Goal: Task Accomplishment & Management: Manage account settings

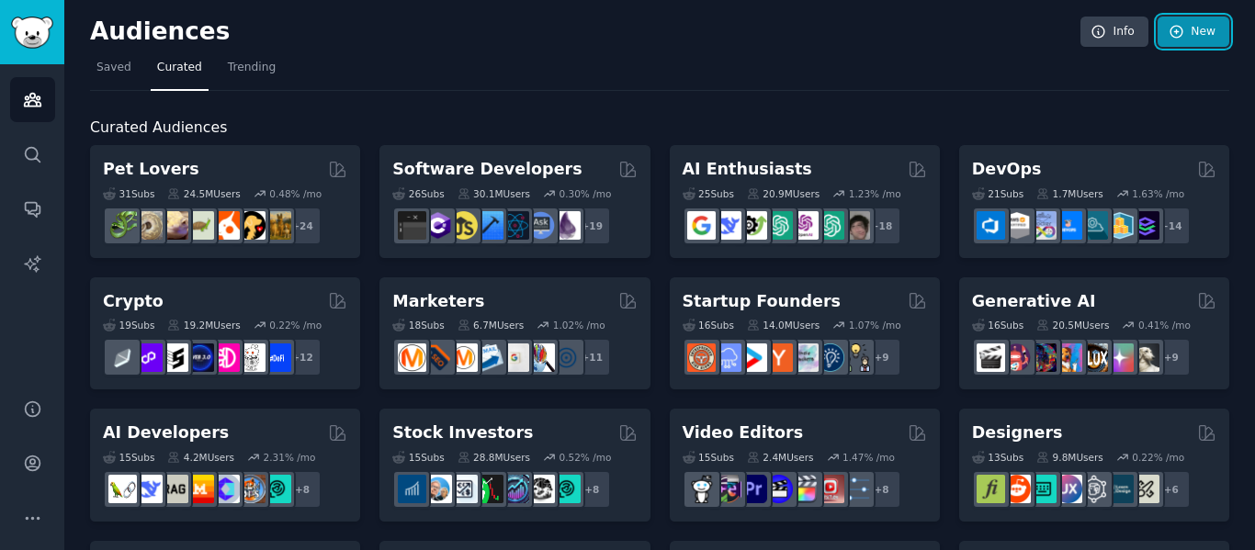
click at [1207, 39] on link "New" at bounding box center [1193, 32] width 72 height 31
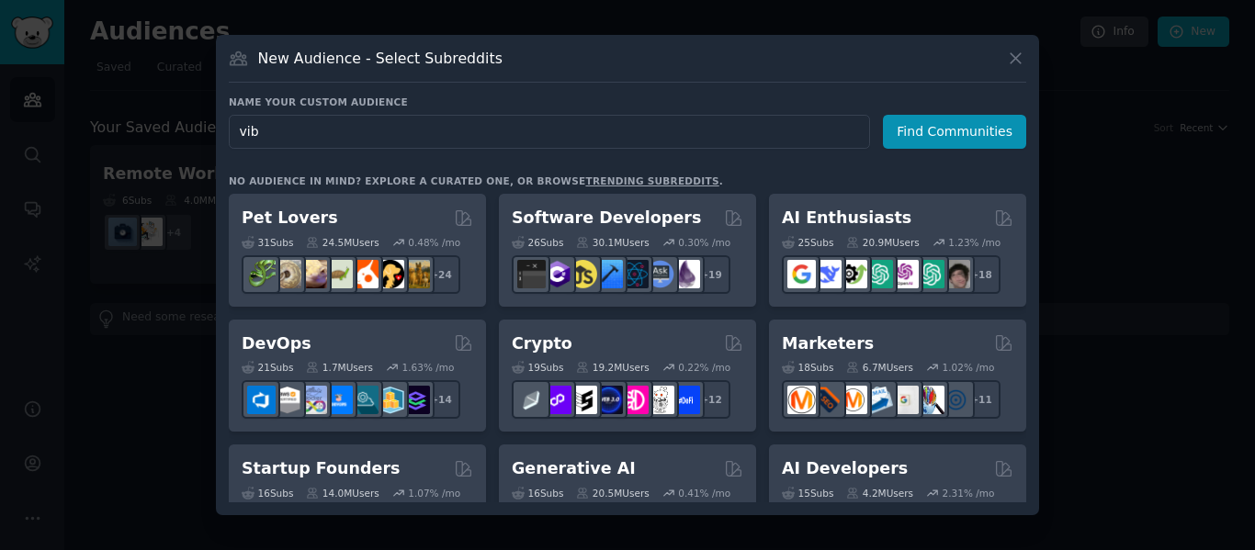
type input "vibe"
click button "Find Communities" at bounding box center [954, 132] width 143 height 34
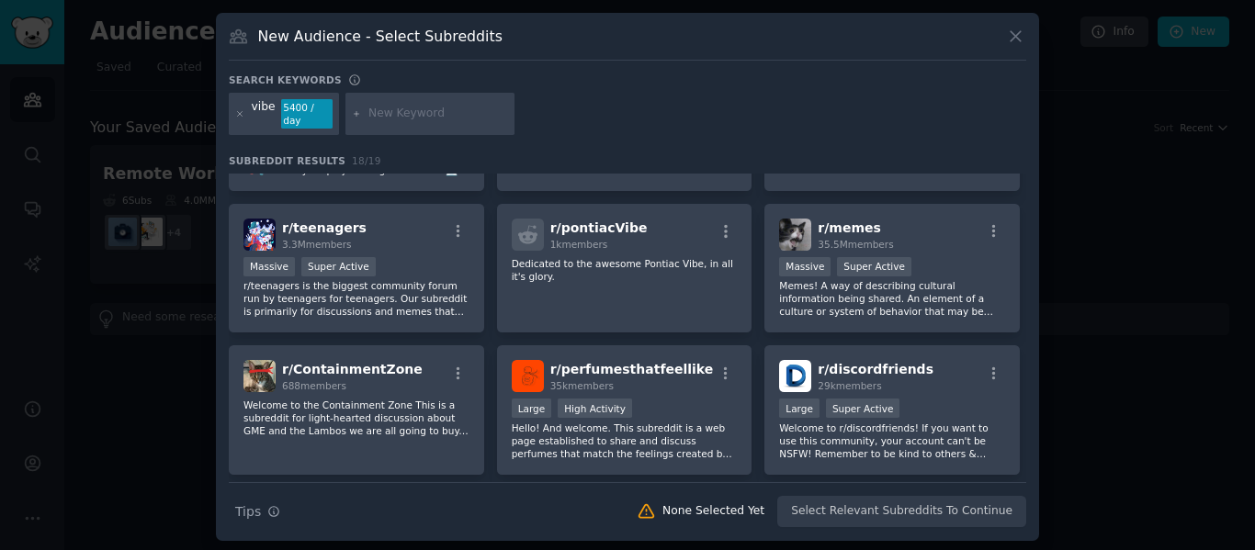
scroll to position [90, 0]
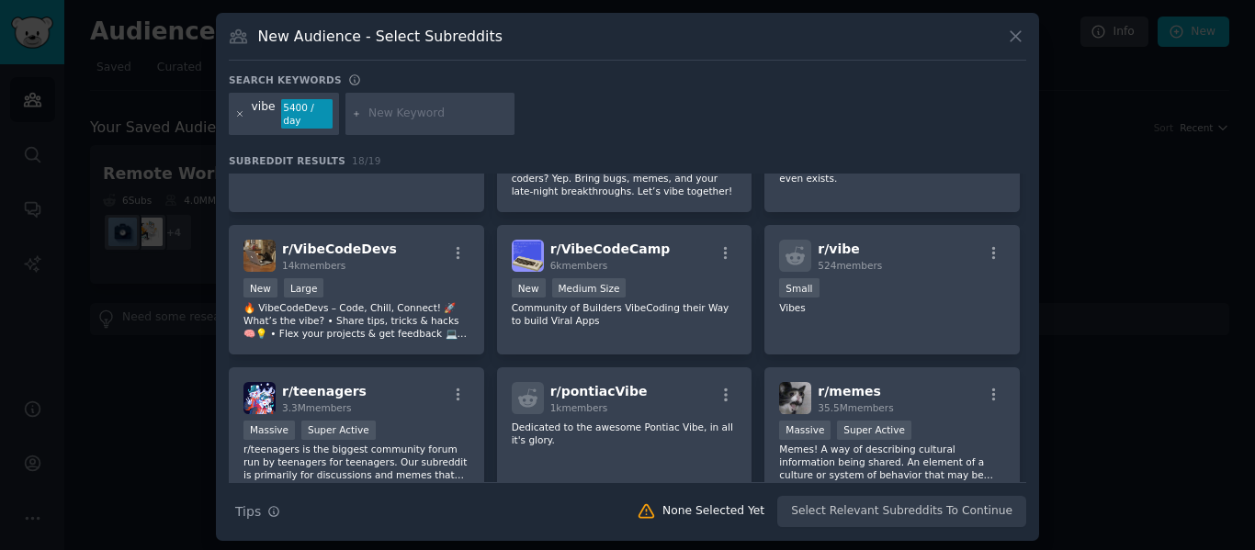
click at [239, 111] on icon at bounding box center [240, 113] width 5 height 5
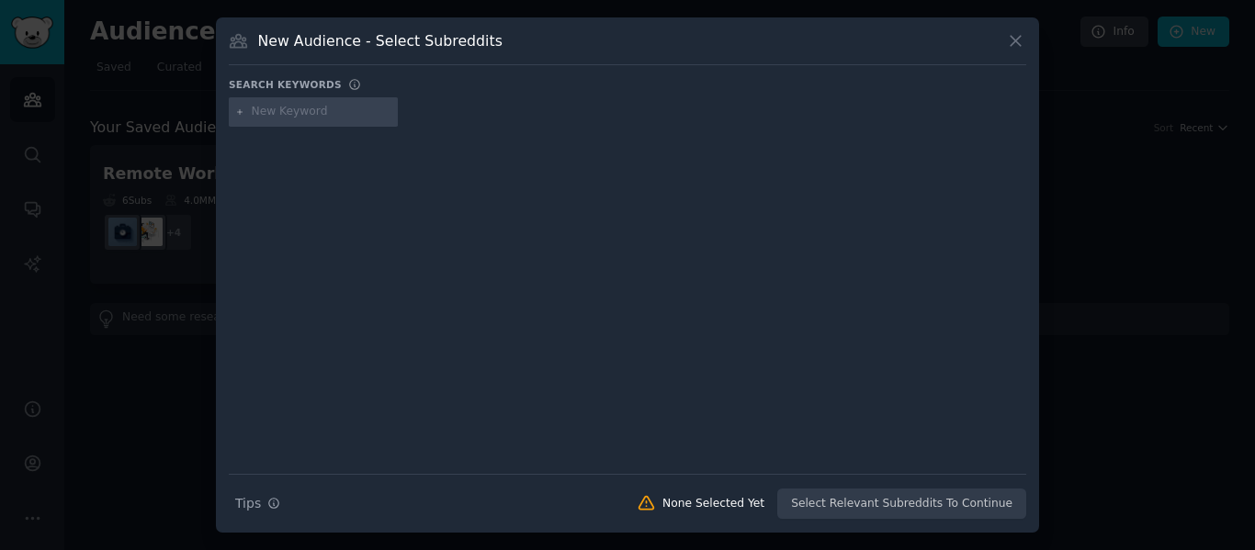
click at [332, 98] on div at bounding box center [313, 111] width 169 height 29
click at [345, 125] on div at bounding box center [313, 111] width 169 height 29
click at [345, 107] on input "text" at bounding box center [322, 112] width 140 height 17
type input "wallpaper"
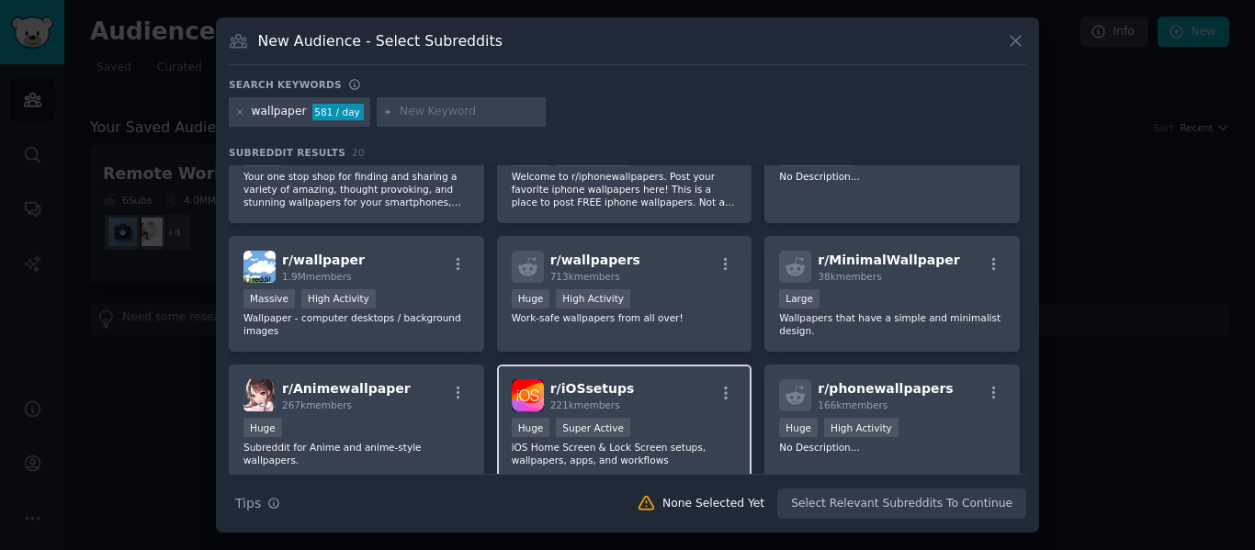
scroll to position [184, 0]
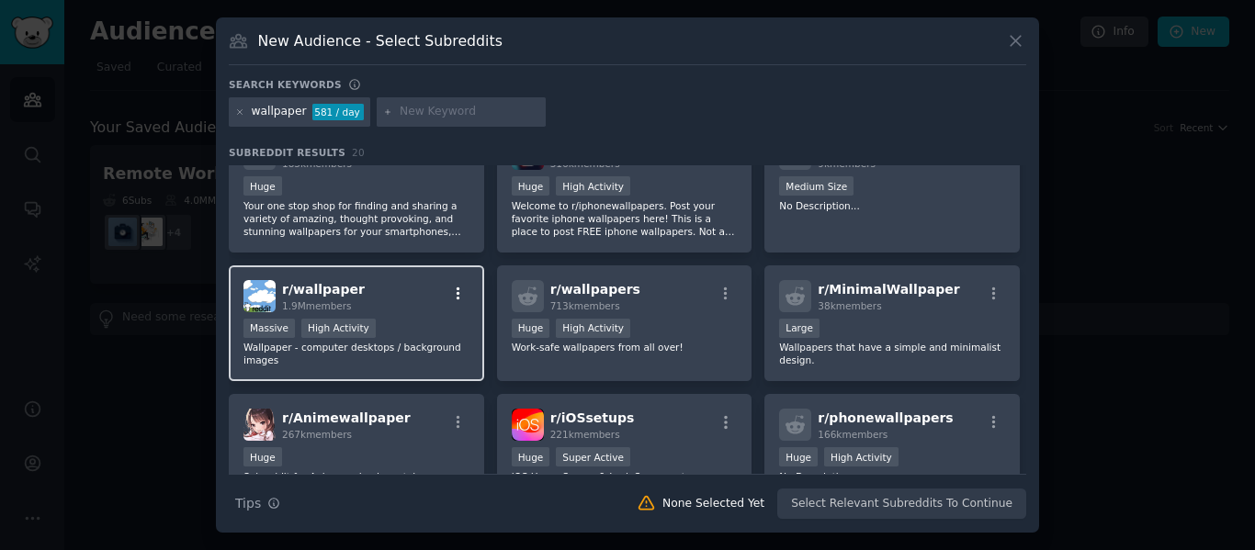
click at [461, 288] on icon "button" at bounding box center [458, 294] width 17 height 17
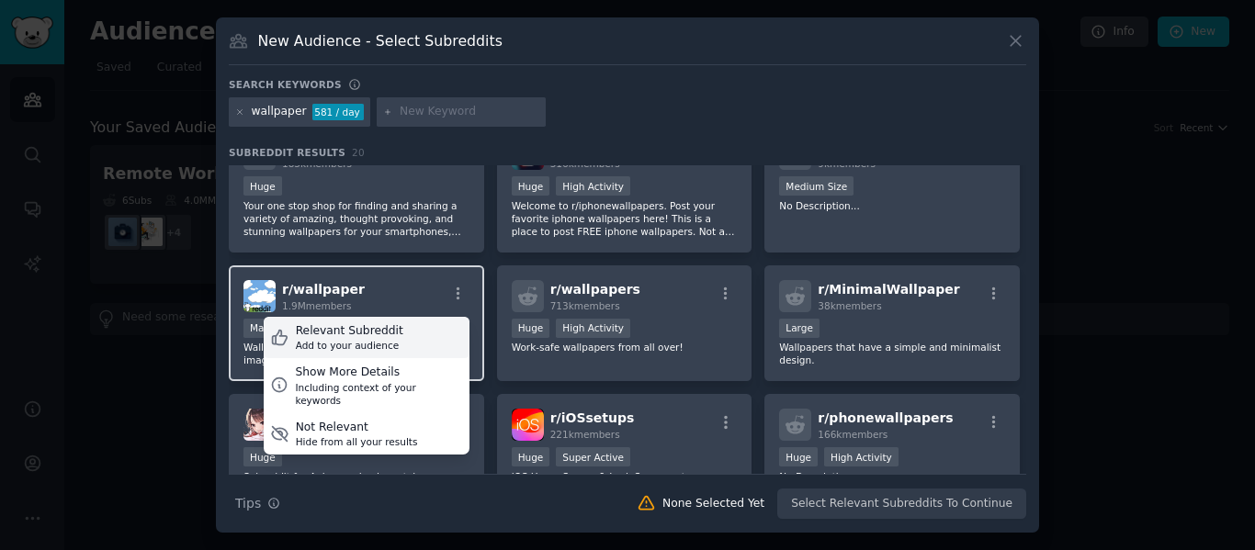
click at [390, 344] on div "Relevant Subreddit Add to your audience" at bounding box center [367, 338] width 206 height 42
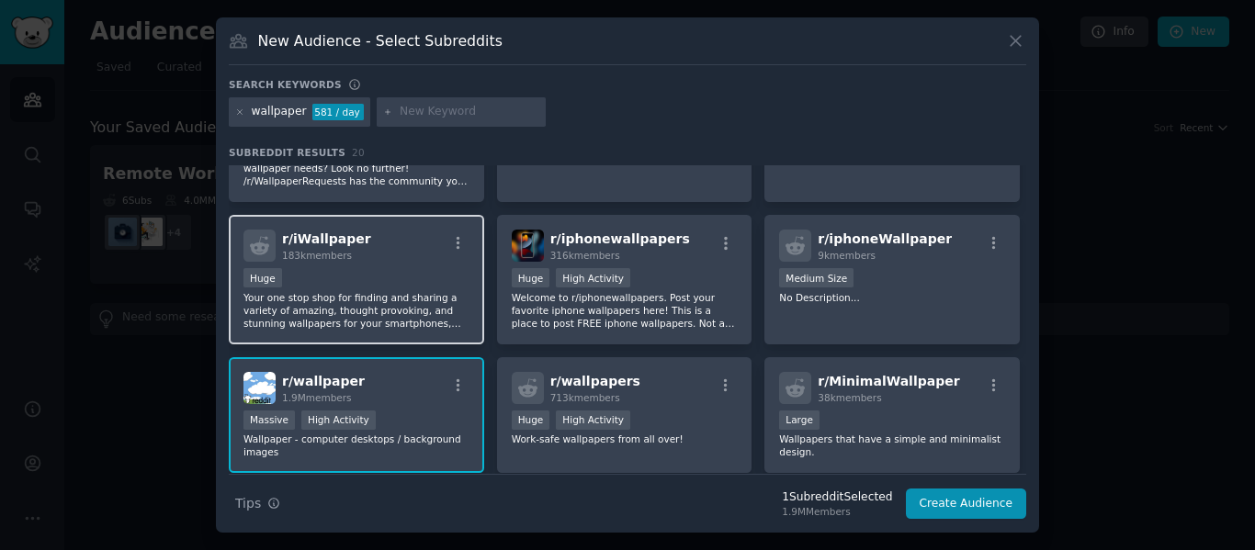
scroll to position [0, 0]
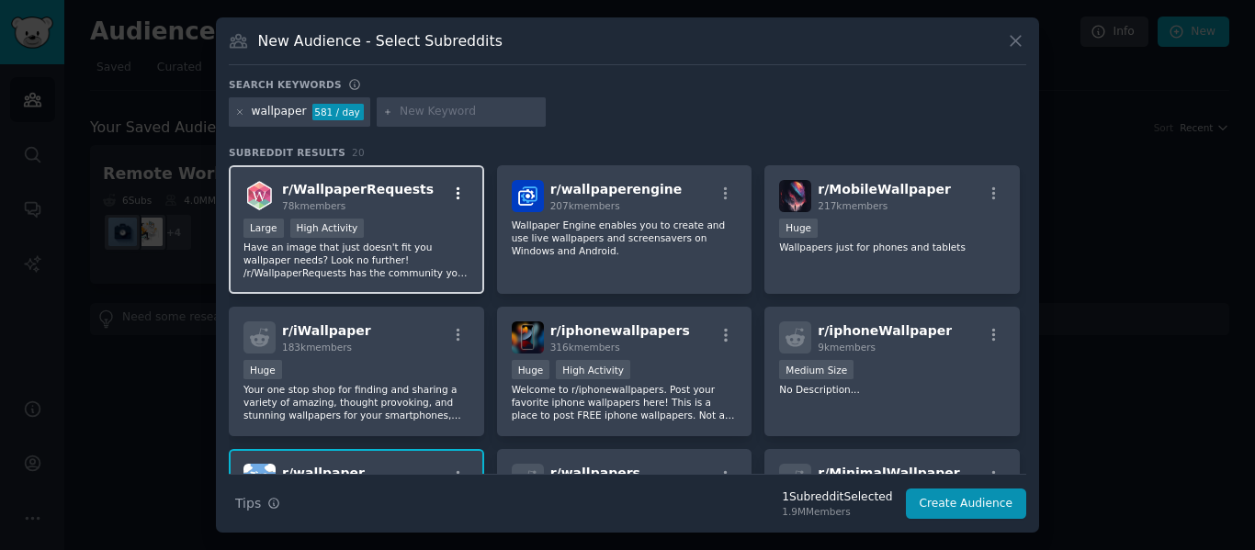
click at [453, 186] on icon "button" at bounding box center [458, 194] width 17 height 17
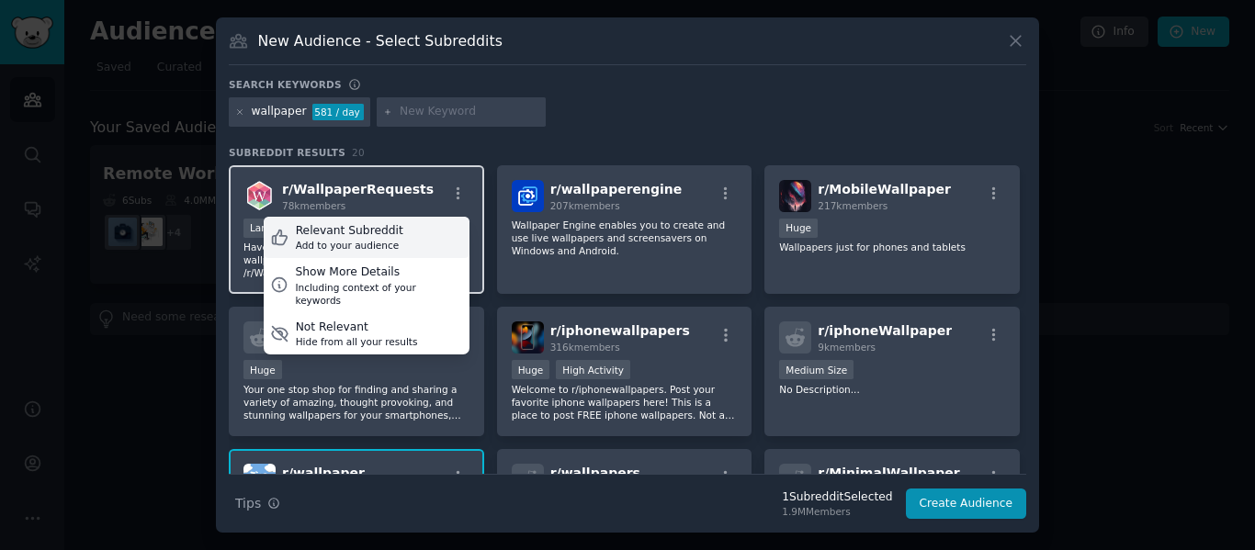
click at [408, 241] on div "Relevant Subreddit Add to your audience" at bounding box center [367, 238] width 206 height 42
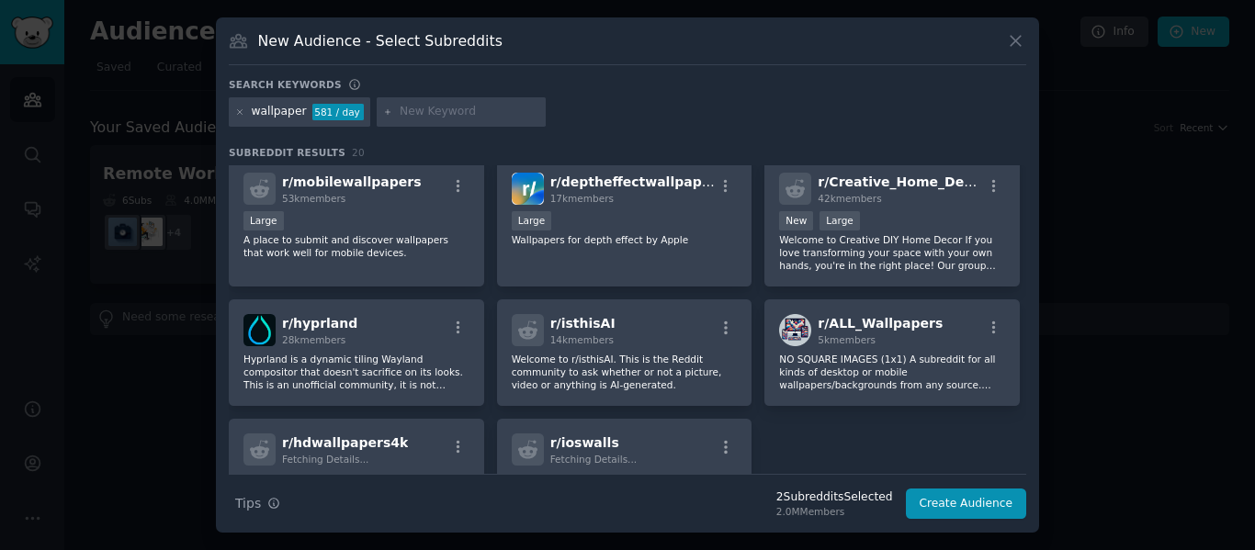
scroll to position [551, 0]
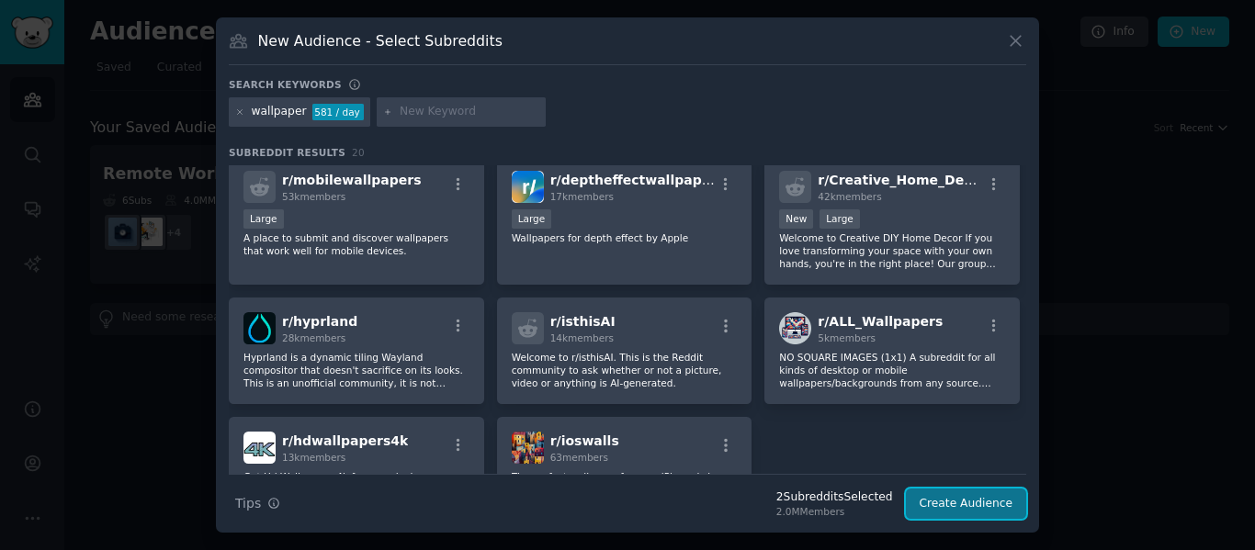
click at [980, 511] on button "Create Audience" at bounding box center [966, 504] width 121 height 31
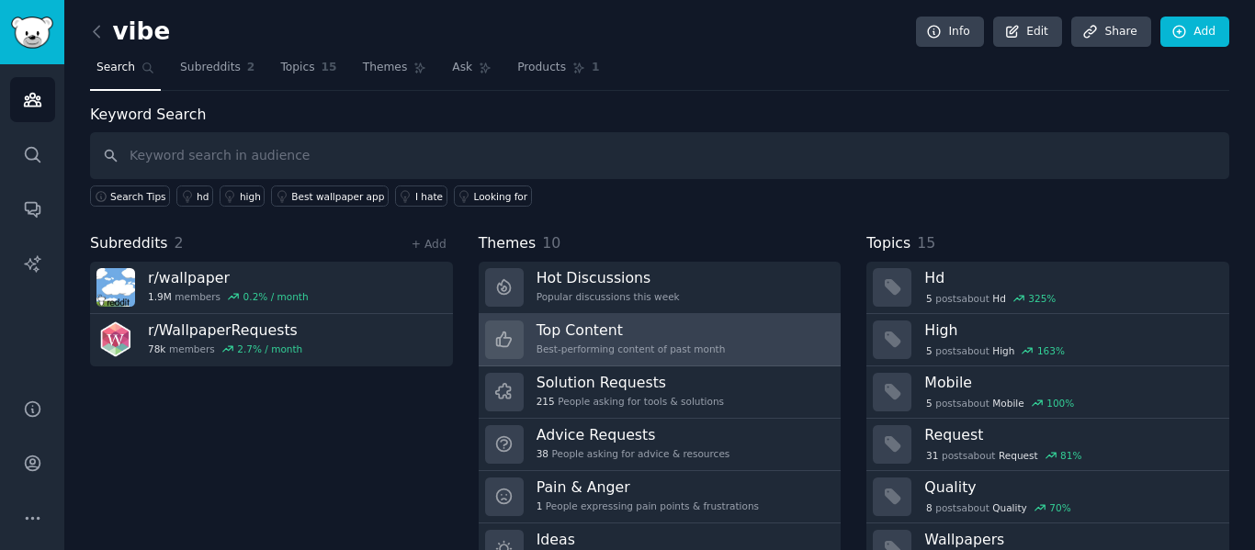
click at [717, 350] on link "Top Content Best-performing content of past month" at bounding box center [660, 340] width 363 height 52
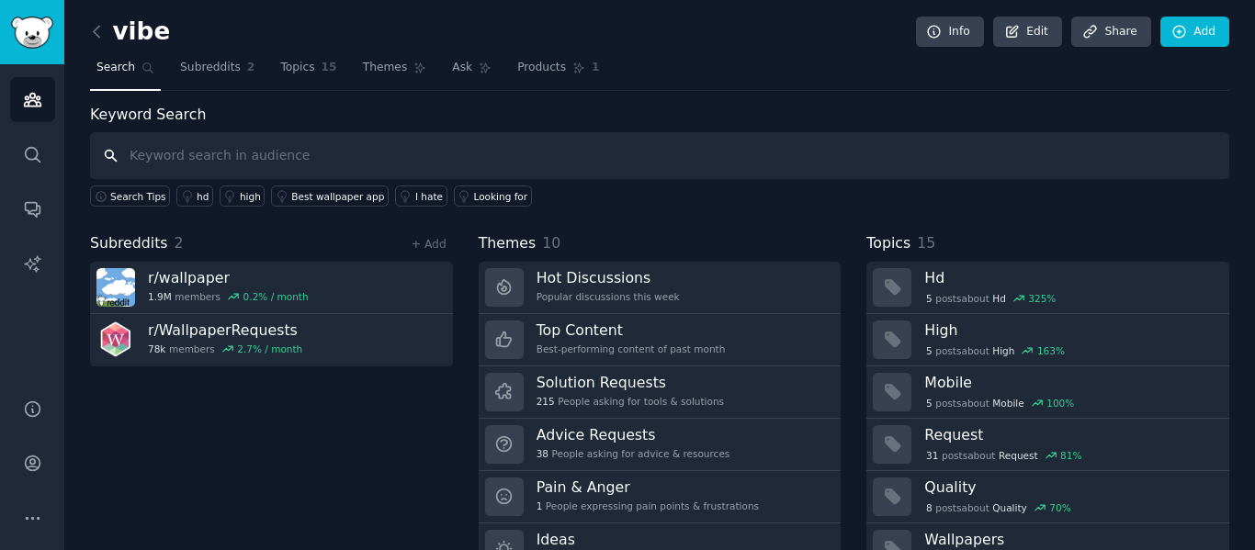
click at [190, 145] on input "text" at bounding box center [659, 155] width 1139 height 47
type input "home decor"
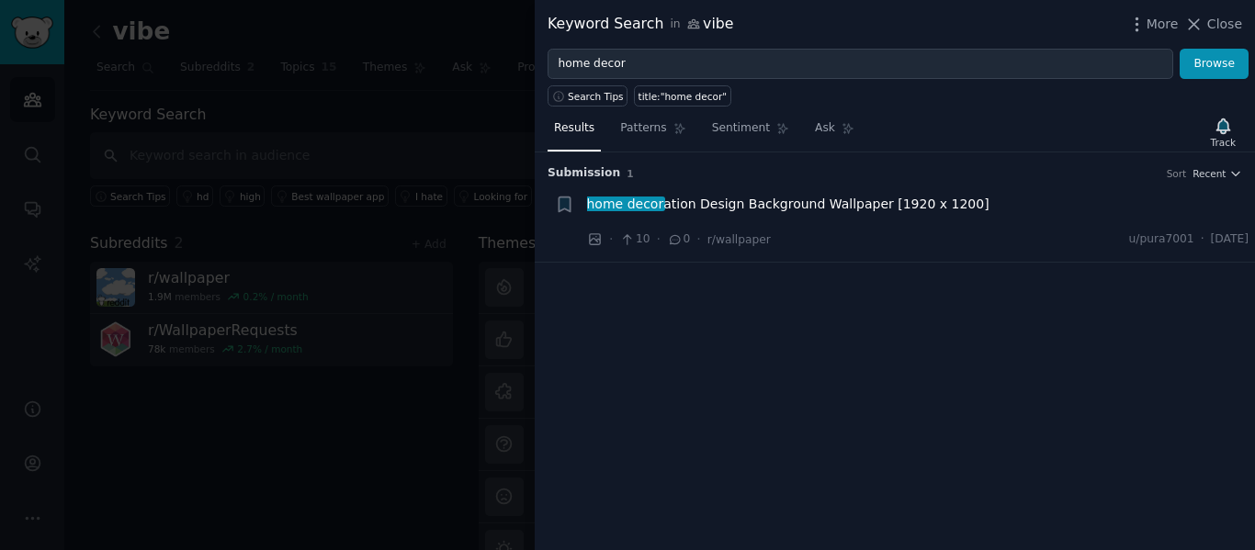
click at [784, 455] on div "Submission 1 Sort Recent + home decor ation Design Background Wallpaper [1920 x…" at bounding box center [895, 351] width 720 height 398
click at [866, 204] on span "home decor ation Design Background Wallpaper [1920 x 1200]" at bounding box center [788, 204] width 402 height 19
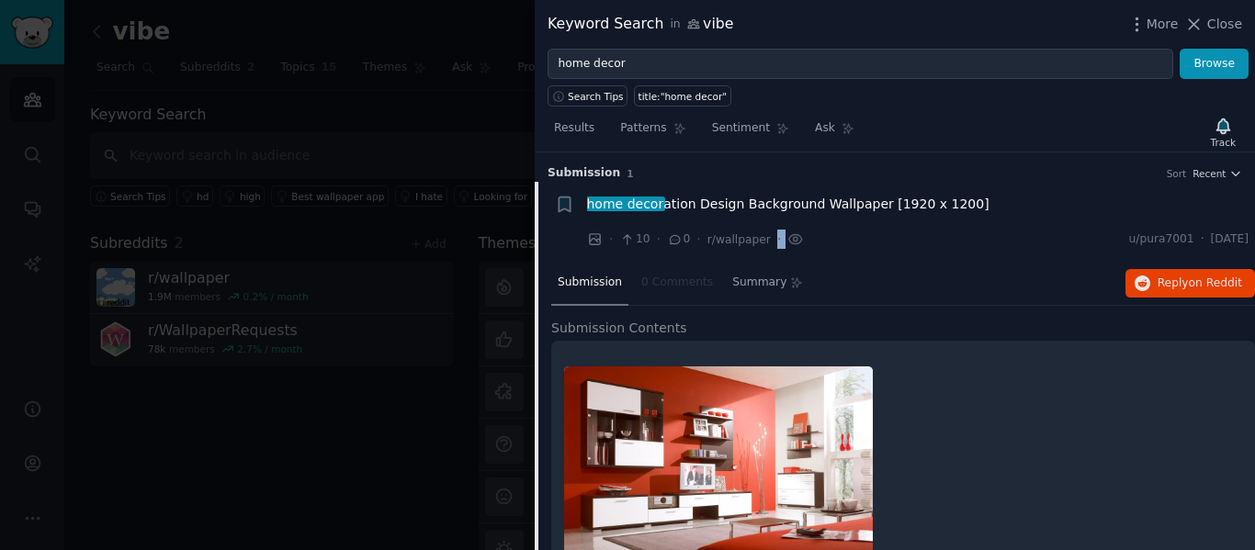
click at [866, 204] on span "home decor ation Design Background Wallpaper [1920 x 1200]" at bounding box center [788, 204] width 402 height 19
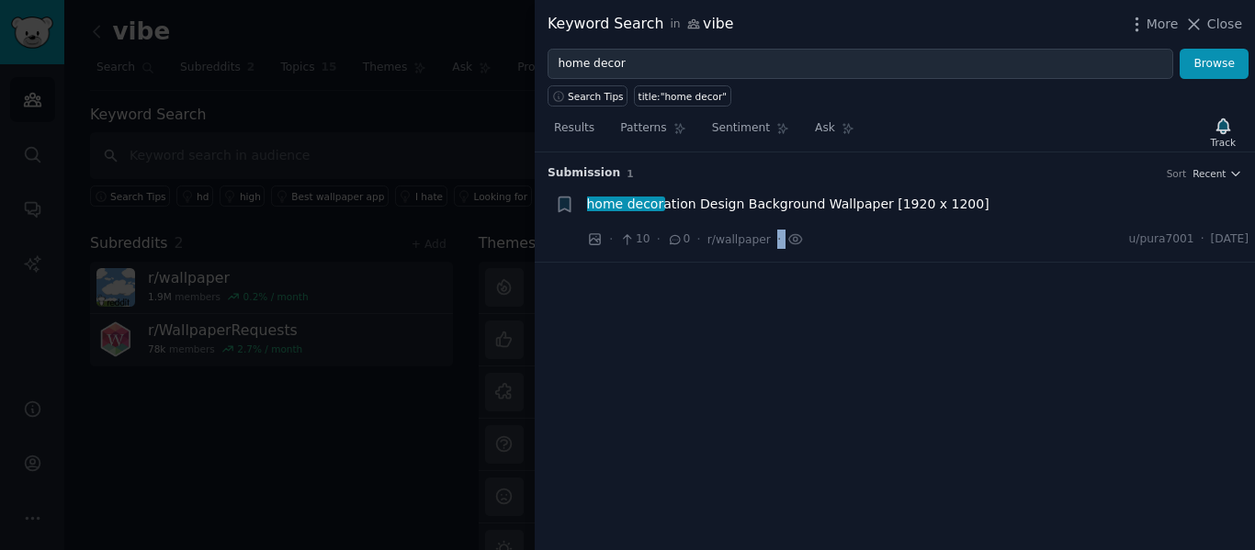
click at [960, 417] on div "Submission 1 Sort Recent + home decor ation Design Background Wallpaper [1920 x…" at bounding box center [895, 351] width 720 height 398
click at [872, 202] on span "home decor ation Design Background Wallpaper [1920 x 1200]" at bounding box center [788, 204] width 402 height 19
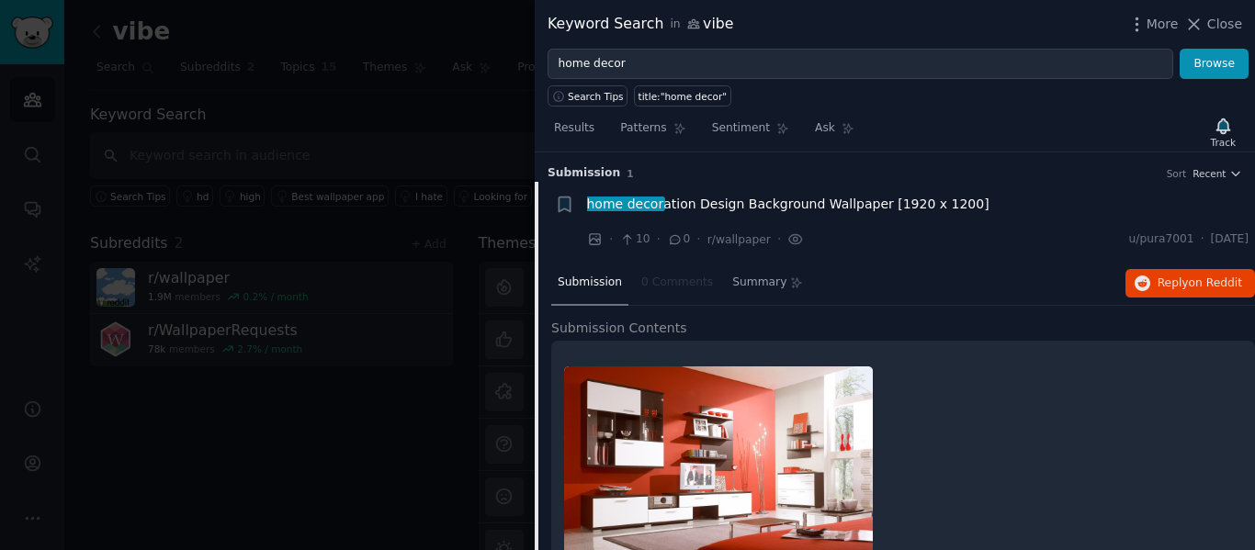
click at [249, 75] on div at bounding box center [627, 275] width 1255 height 550
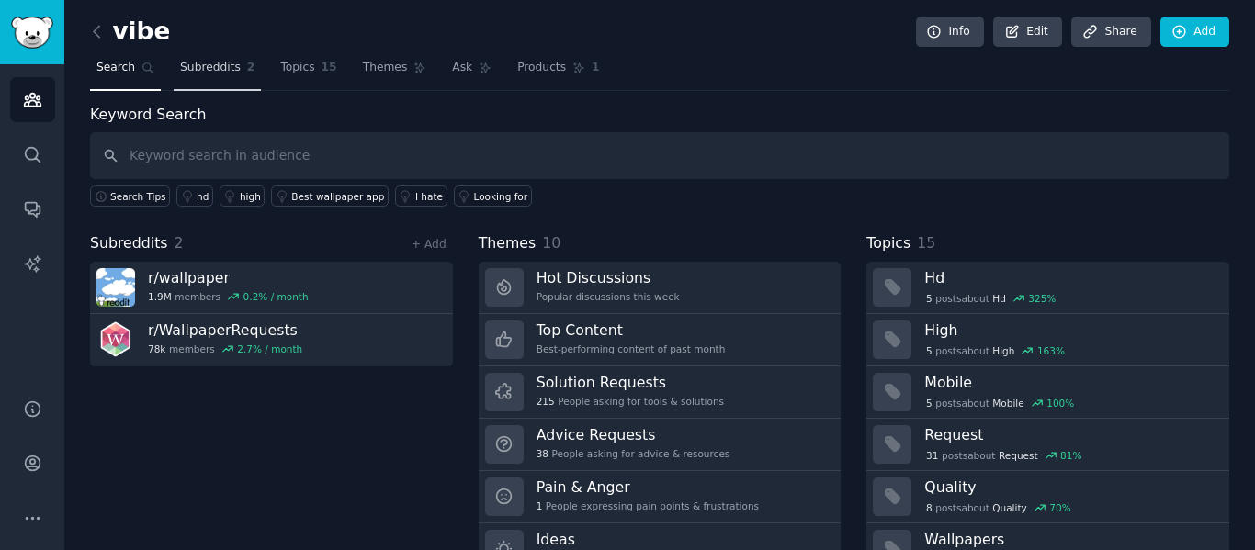
click at [214, 71] on span "Subreddits" at bounding box center [210, 68] width 61 height 17
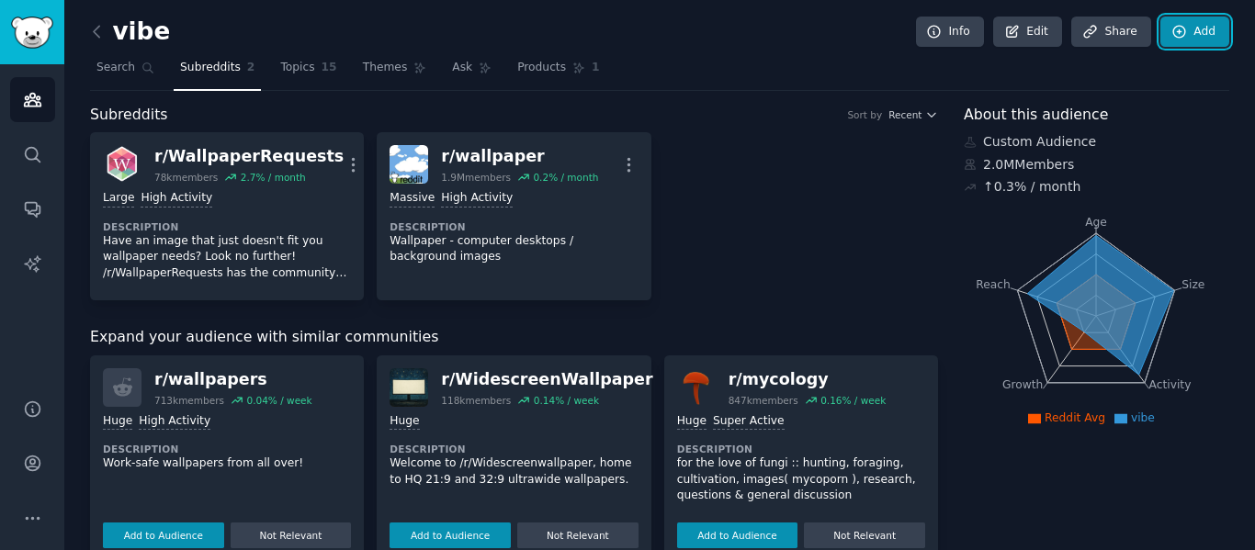
click at [1178, 39] on icon at bounding box center [1179, 32] width 17 height 17
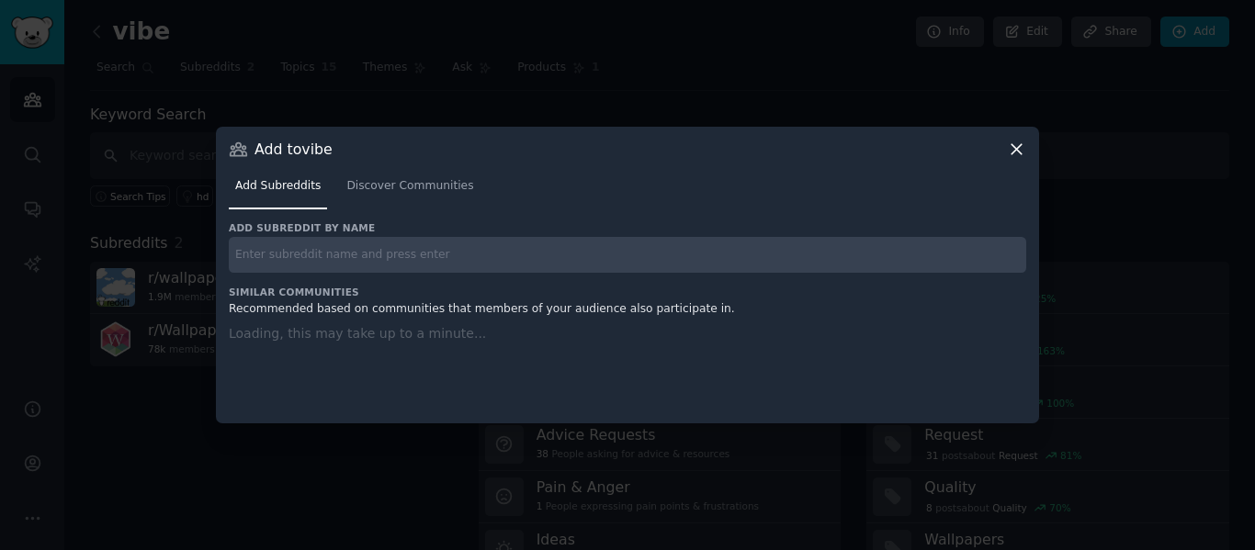
click at [1178, 39] on div at bounding box center [627, 275] width 1255 height 550
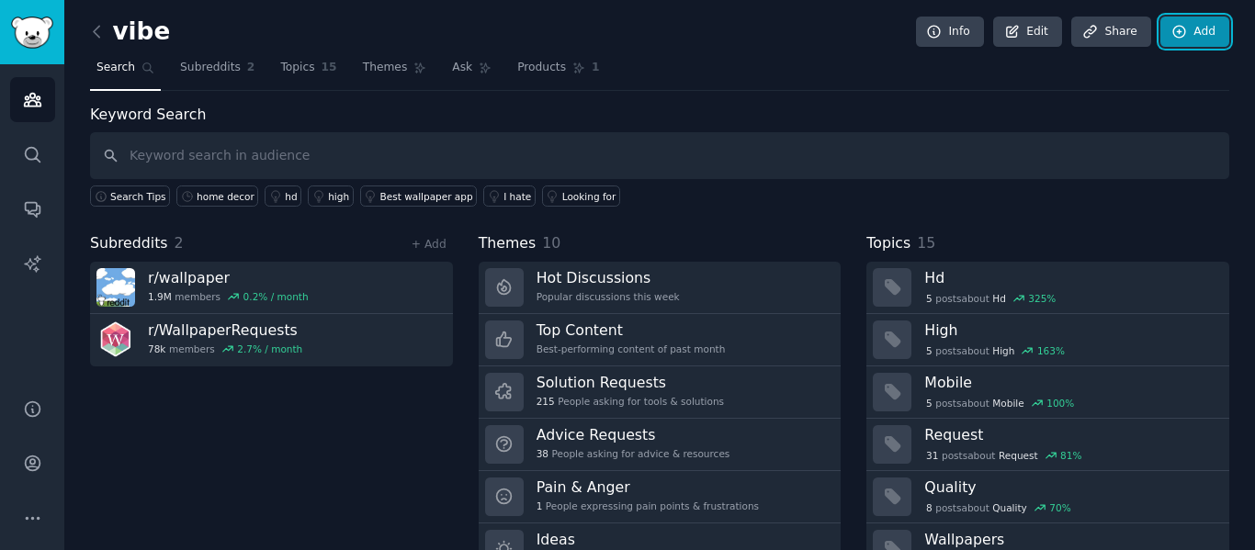
click at [1179, 38] on icon at bounding box center [1179, 32] width 17 height 17
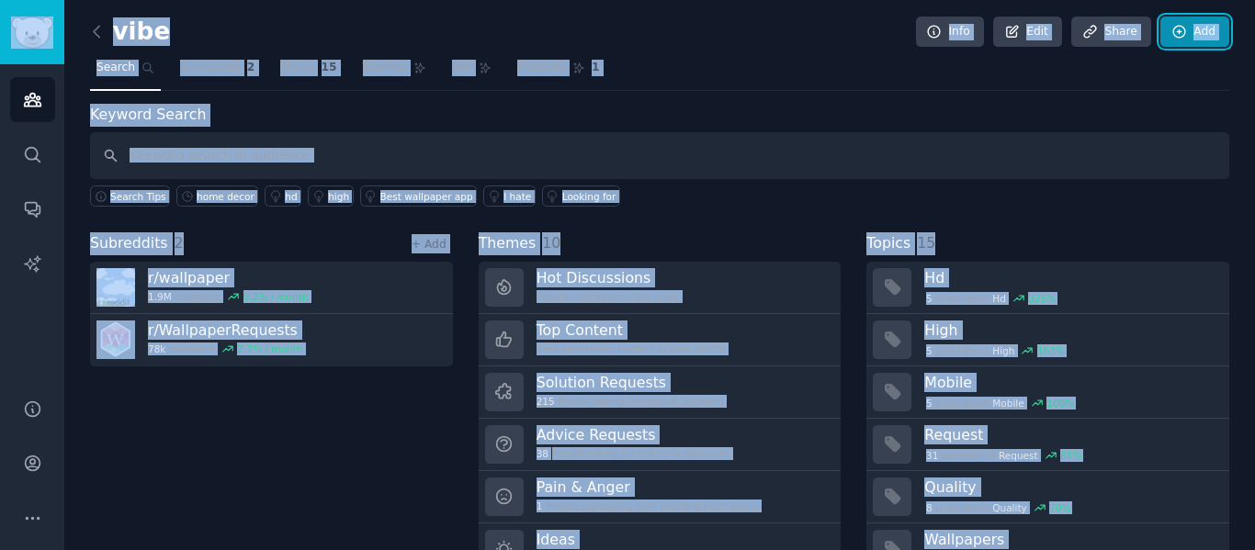
click at [1179, 39] on icon at bounding box center [1179, 32] width 17 height 17
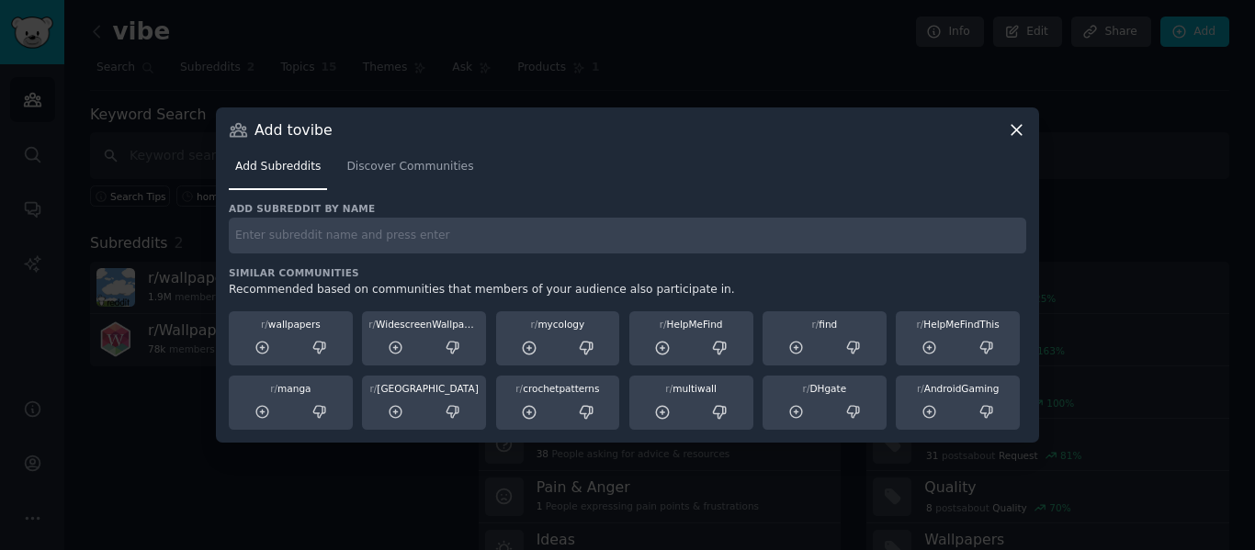
click at [511, 238] on input "text" at bounding box center [627, 236] width 797 height 36
paste input "samurai girl"
type input "s"
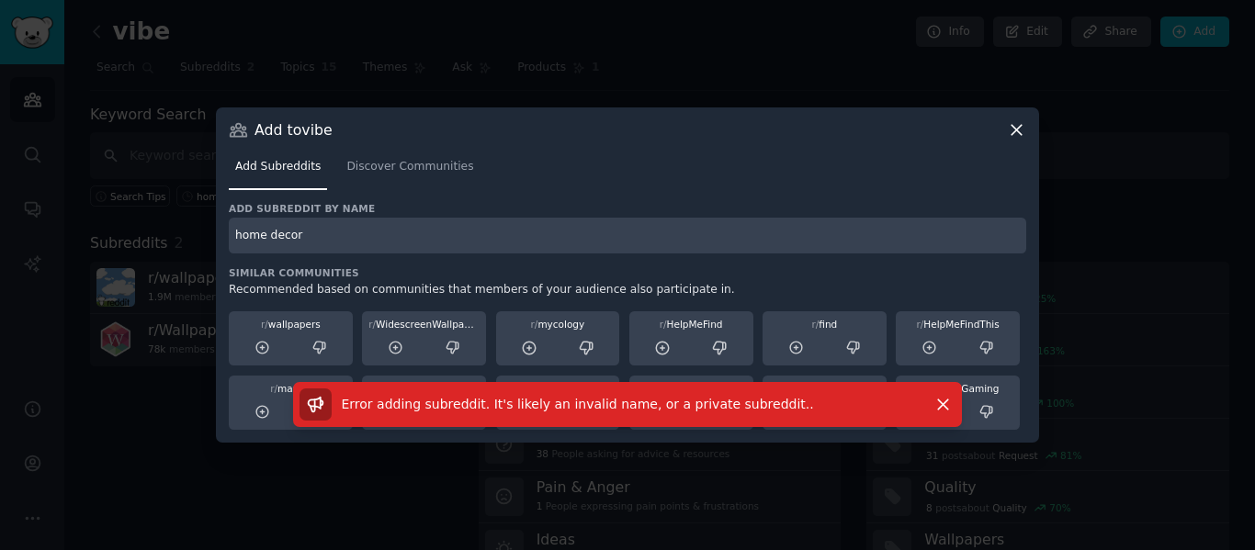
click at [454, 245] on input "home decor" at bounding box center [627, 236] width 797 height 36
click at [454, 244] on input "home decor" at bounding box center [627, 236] width 797 height 36
type input "wall art"
click at [373, 161] on span "Discover Communities" at bounding box center [409, 167] width 127 height 17
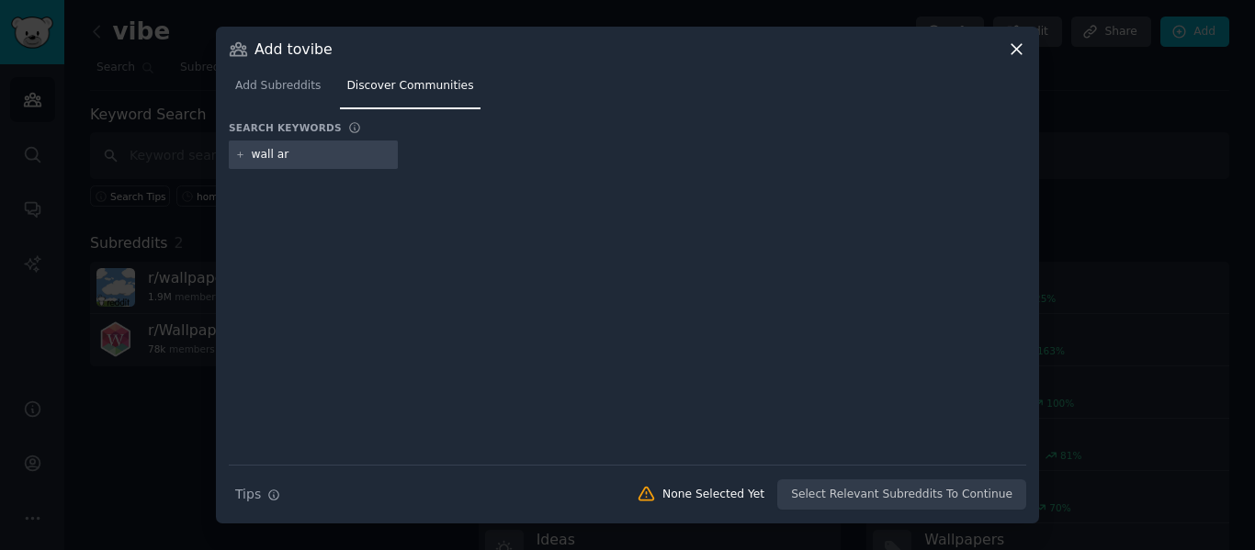
type input "wall art"
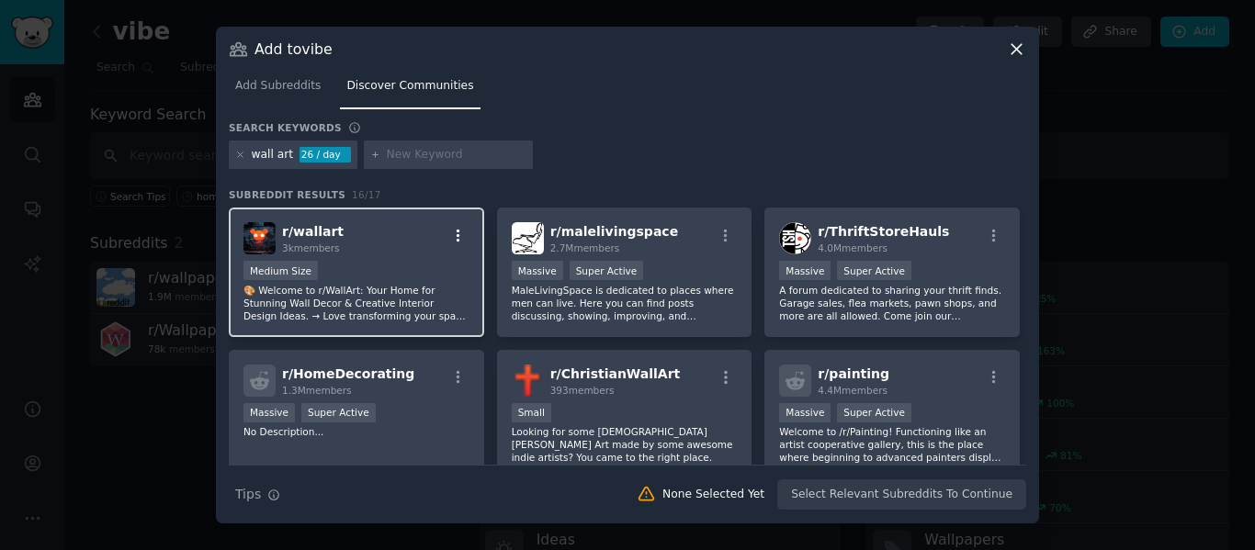
click at [456, 238] on icon "button" at bounding box center [458, 236] width 17 height 17
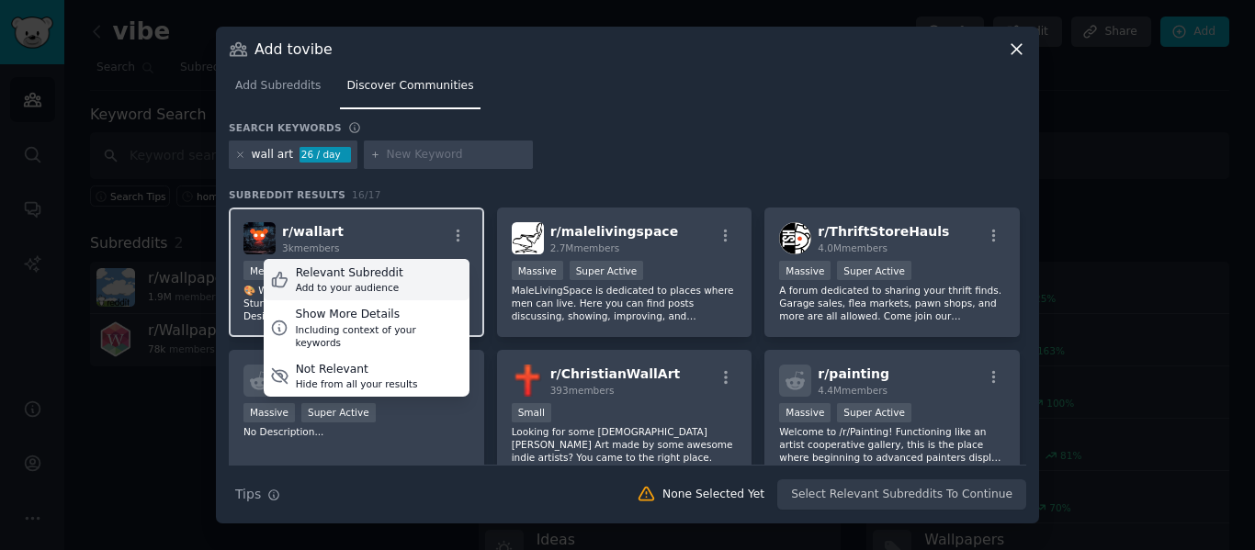
click at [407, 269] on div "Relevant Subreddit Add to your audience" at bounding box center [367, 280] width 206 height 42
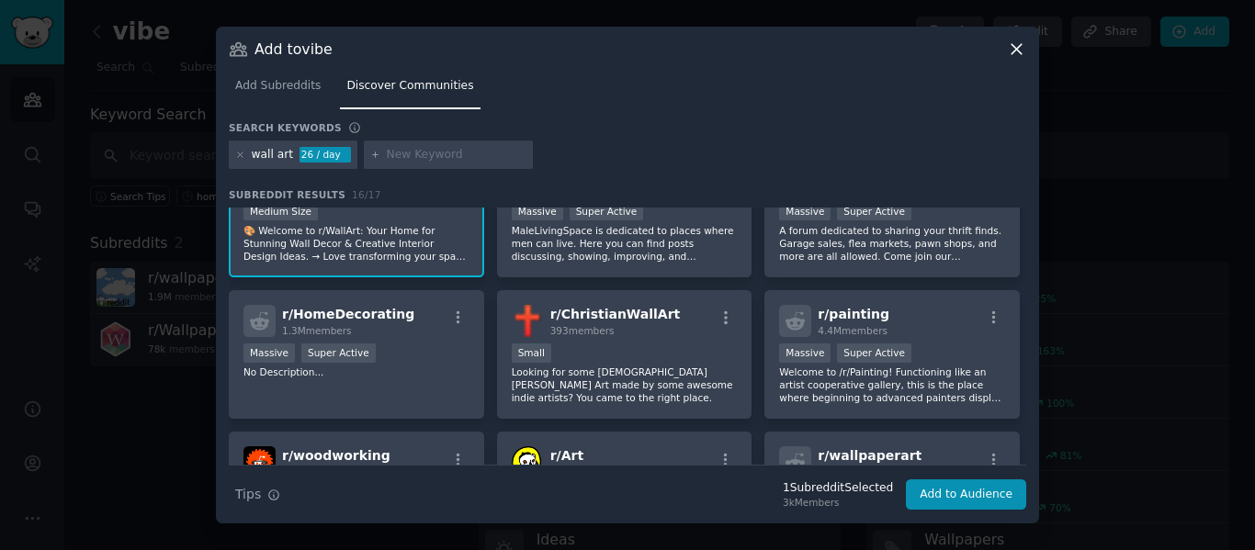
scroll to position [92, 0]
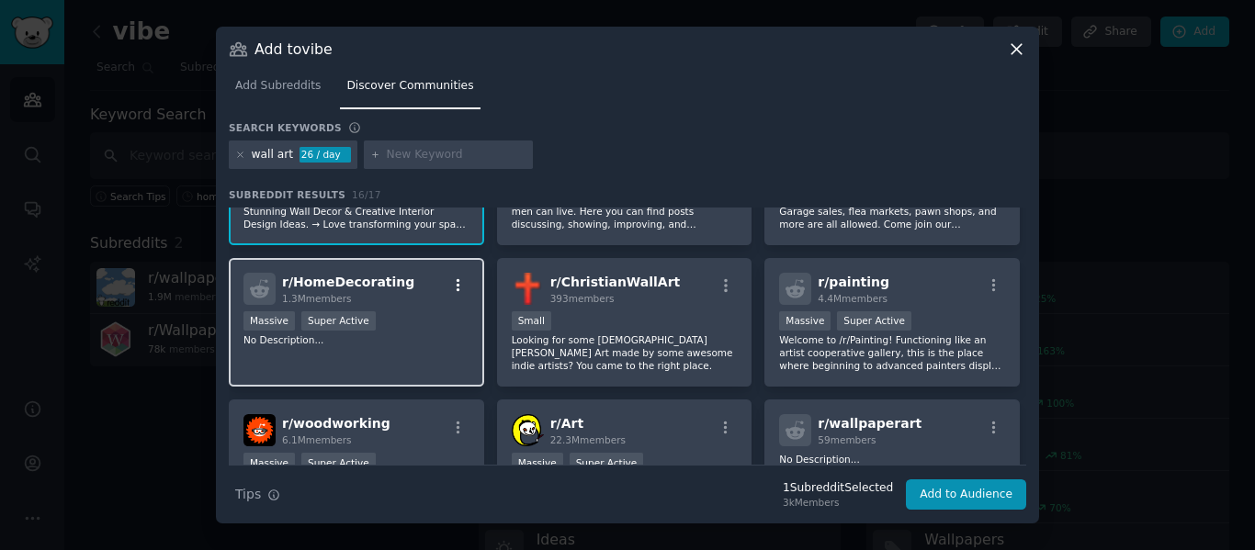
click at [453, 283] on icon "button" at bounding box center [458, 285] width 17 height 17
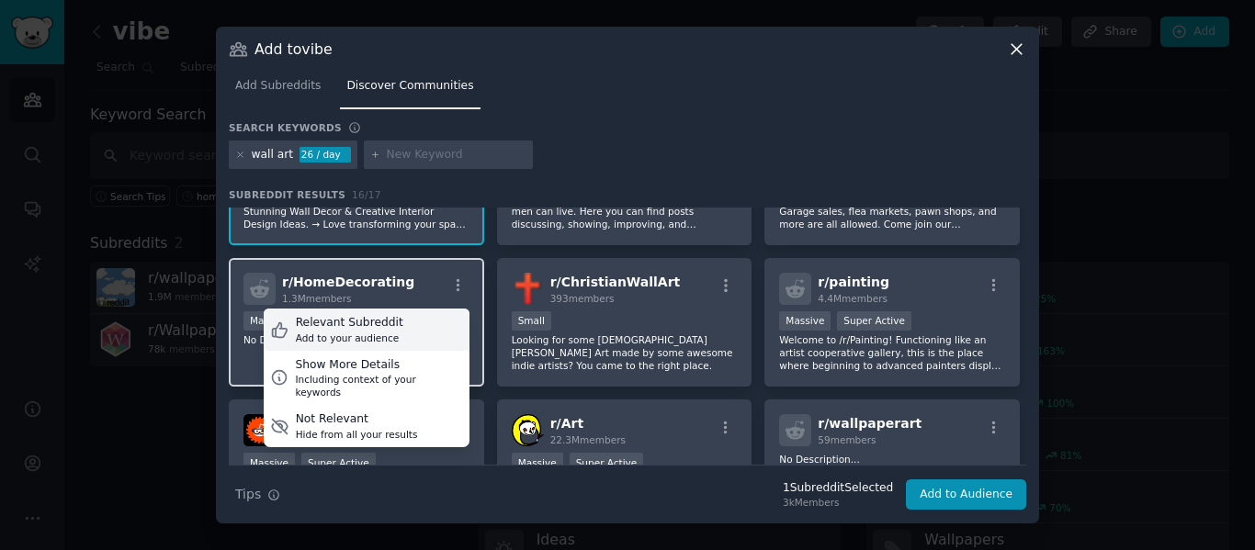
click at [403, 322] on div "Relevant Subreddit Add to your audience" at bounding box center [367, 330] width 206 height 42
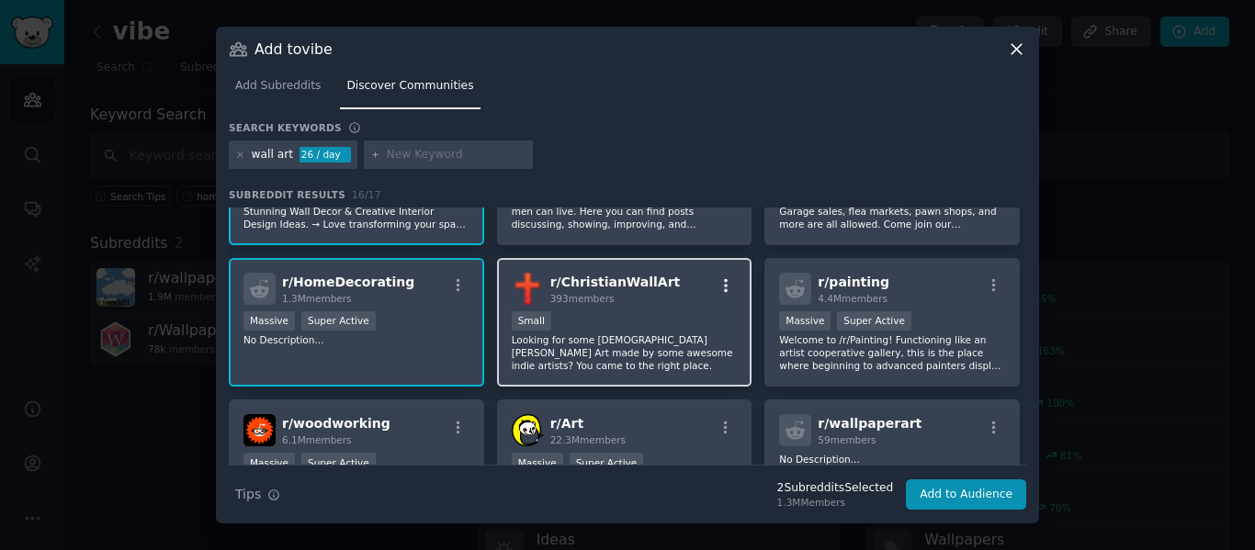
click at [720, 283] on icon "button" at bounding box center [725, 285] width 17 height 17
click at [721, 282] on icon "button" at bounding box center [725, 285] width 17 height 17
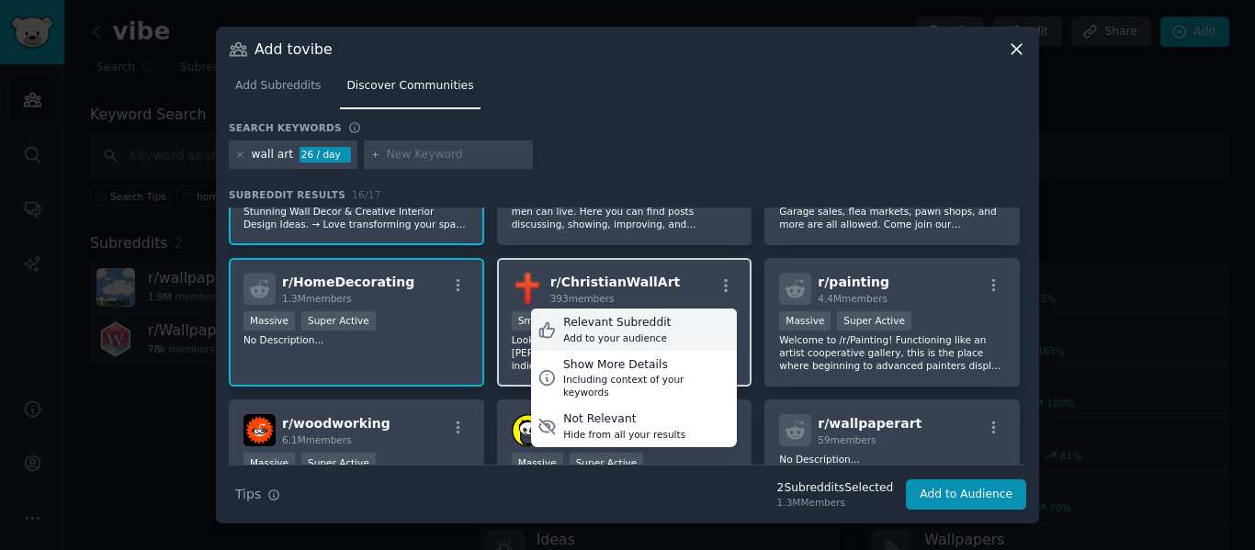
click at [653, 324] on div "Relevant Subreddit" at bounding box center [616, 323] width 107 height 17
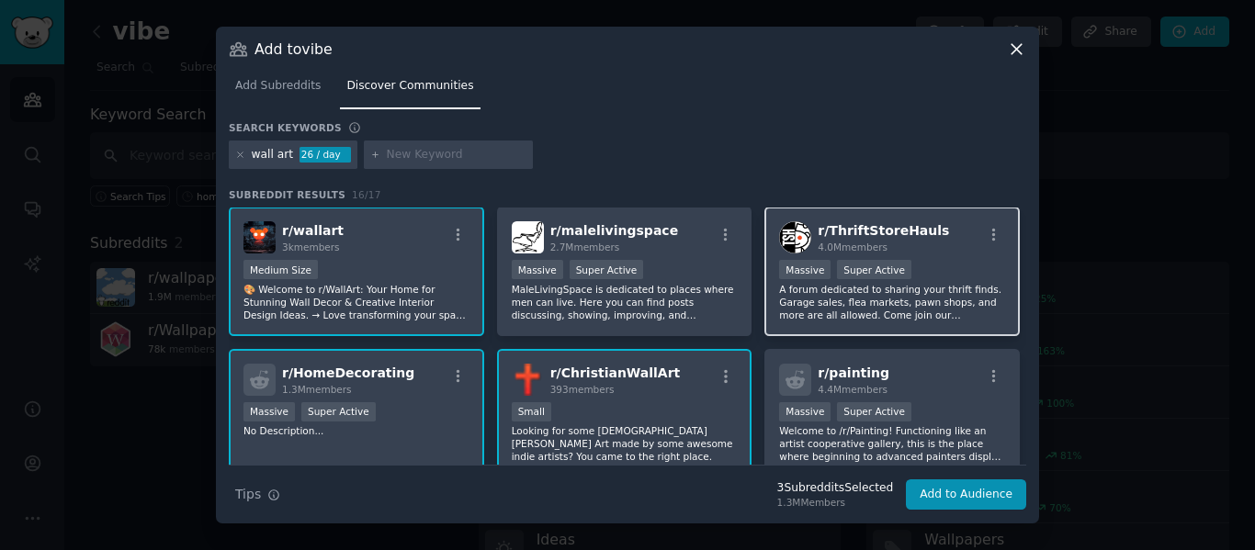
scroll to position [0, 0]
click at [987, 234] on icon "button" at bounding box center [994, 236] width 17 height 17
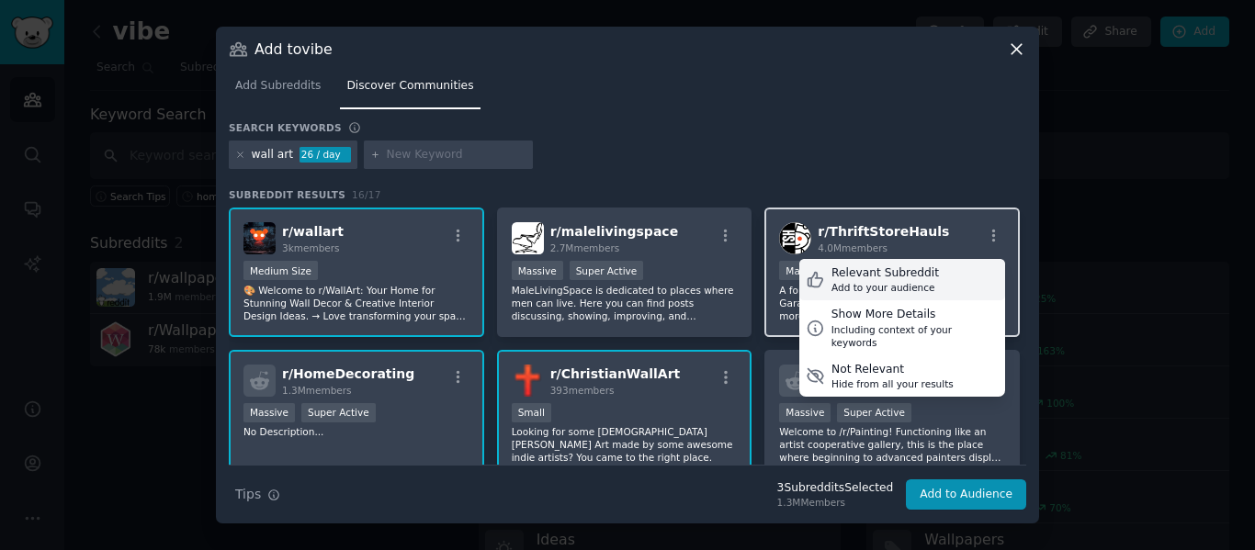
click at [955, 274] on div "Relevant Subreddit Add to your audience" at bounding box center [902, 280] width 206 height 42
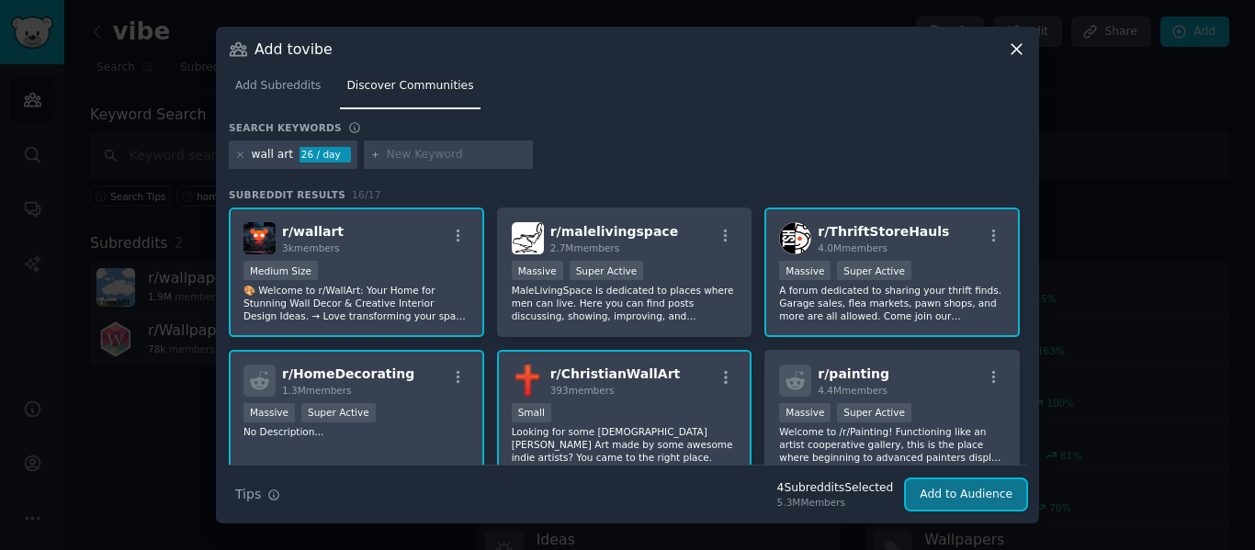
click at [942, 486] on button "Add to Audience" at bounding box center [966, 494] width 120 height 31
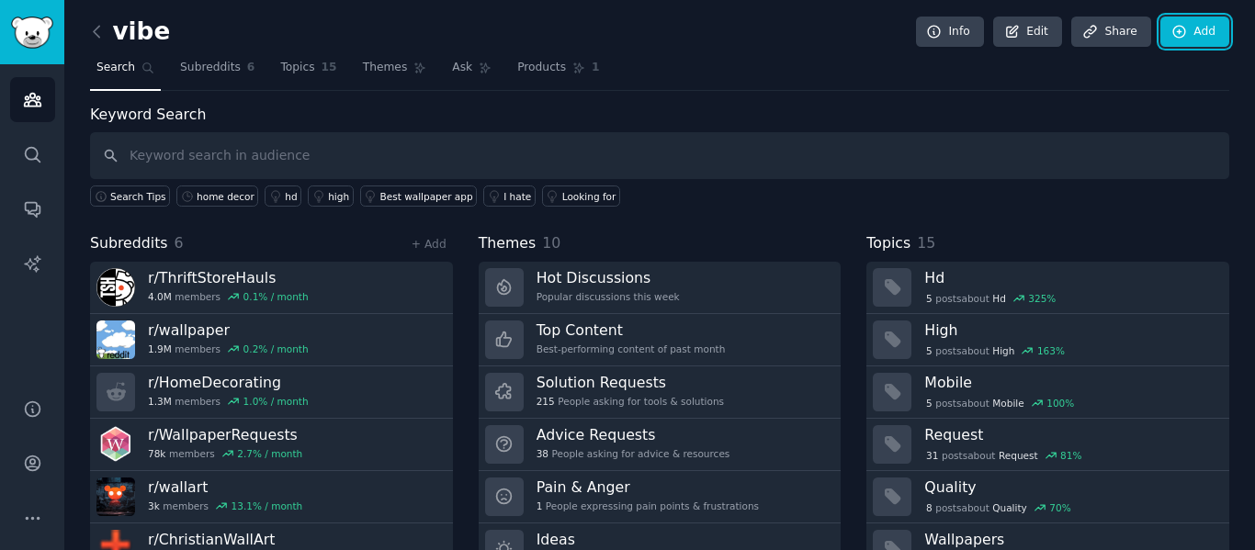
scroll to position [84, 0]
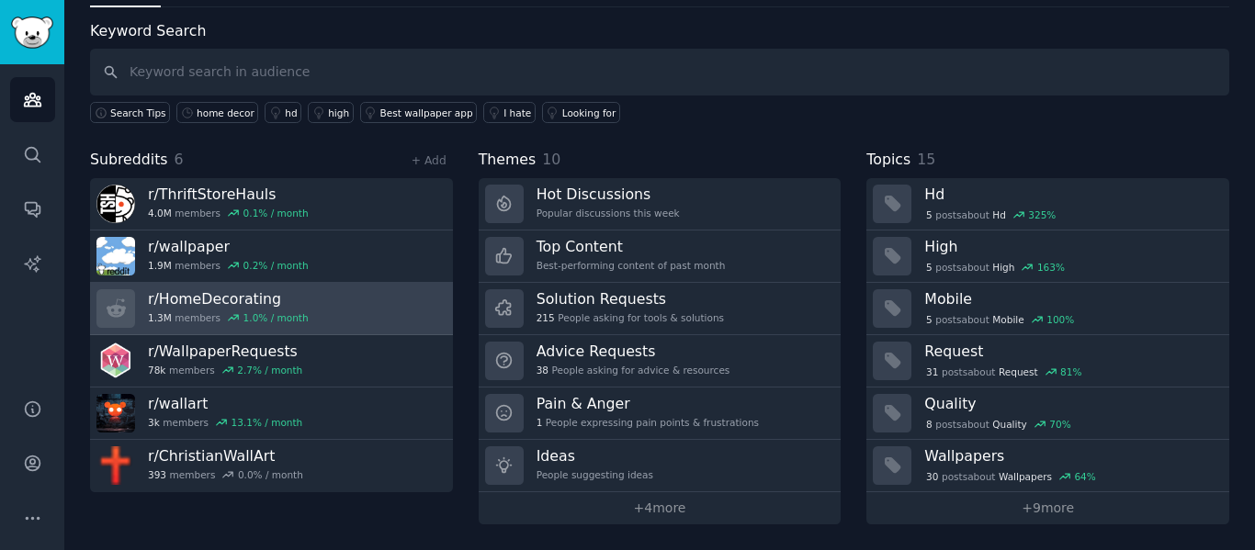
click at [358, 318] on link "r/ HomeDecorating 1.3M members 1.0 % / month" at bounding box center [271, 309] width 363 height 52
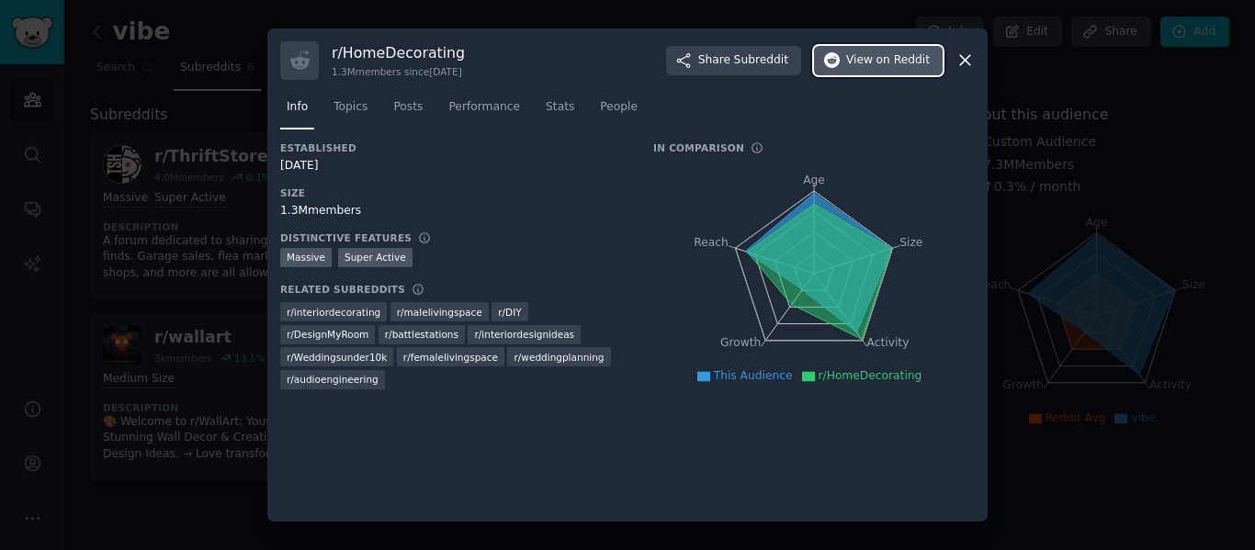
click at [885, 59] on span "on Reddit" at bounding box center [902, 60] width 53 height 17
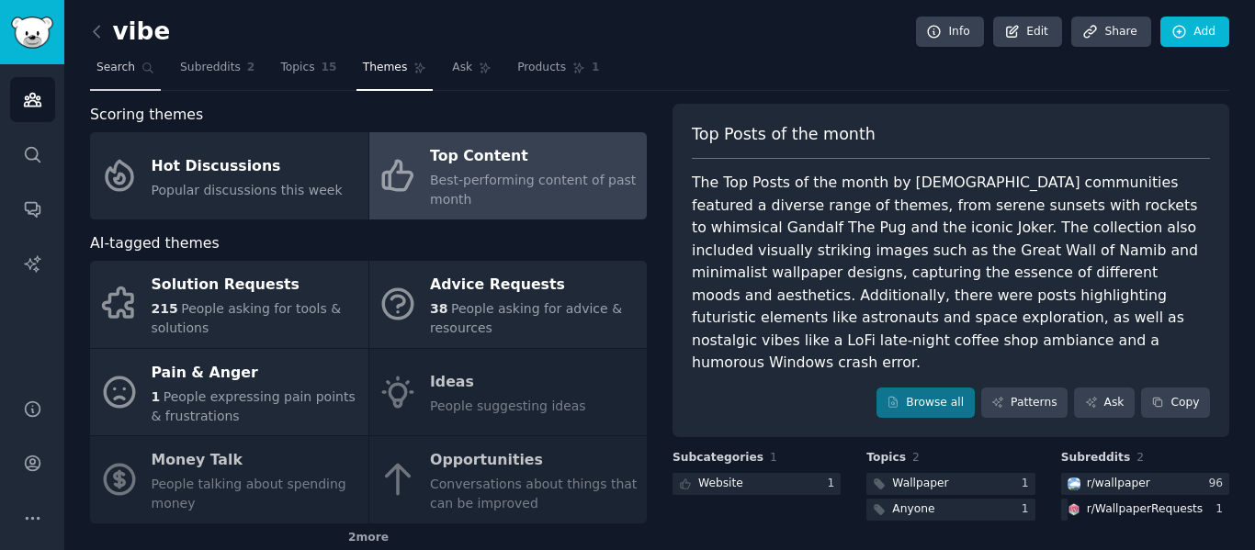
click at [143, 66] on icon at bounding box center [147, 68] width 13 height 13
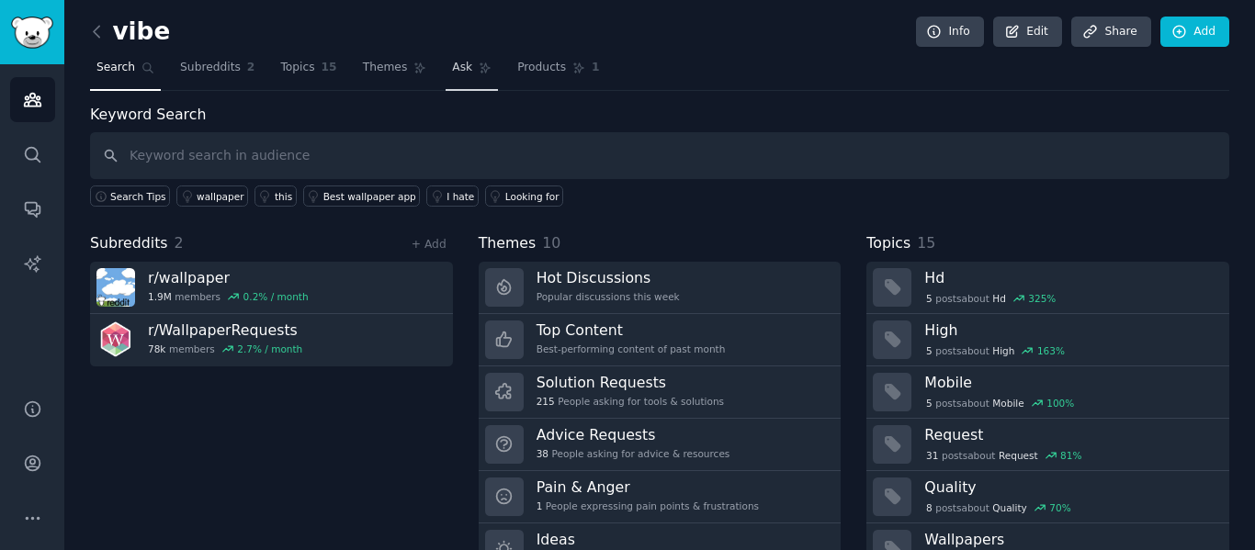
click at [479, 65] on icon at bounding box center [485, 68] width 13 height 13
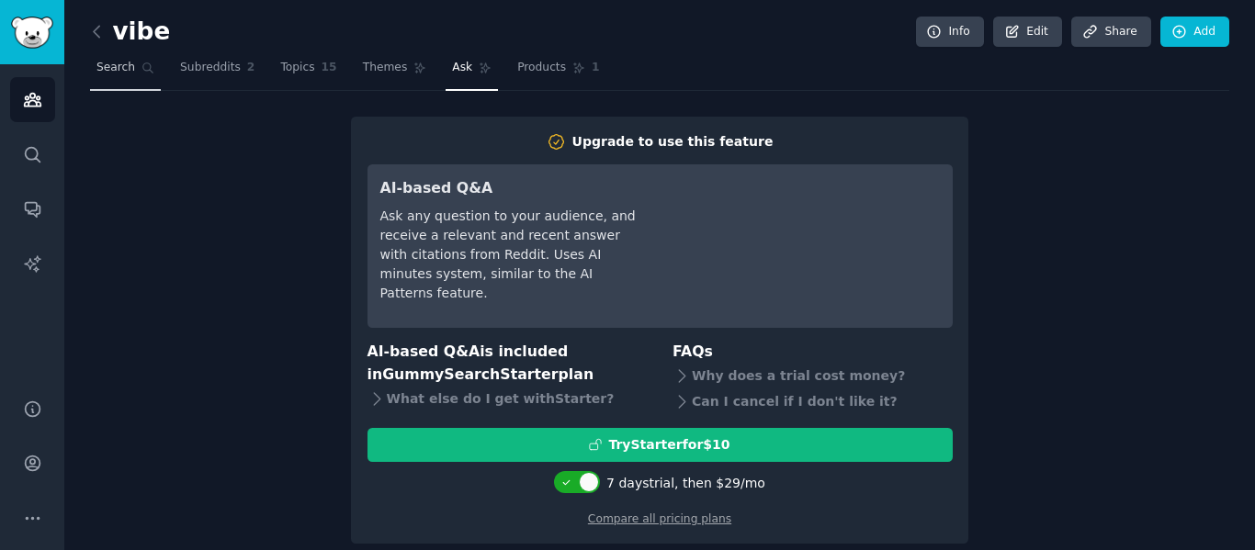
click at [122, 65] on span "Search" at bounding box center [115, 68] width 39 height 17
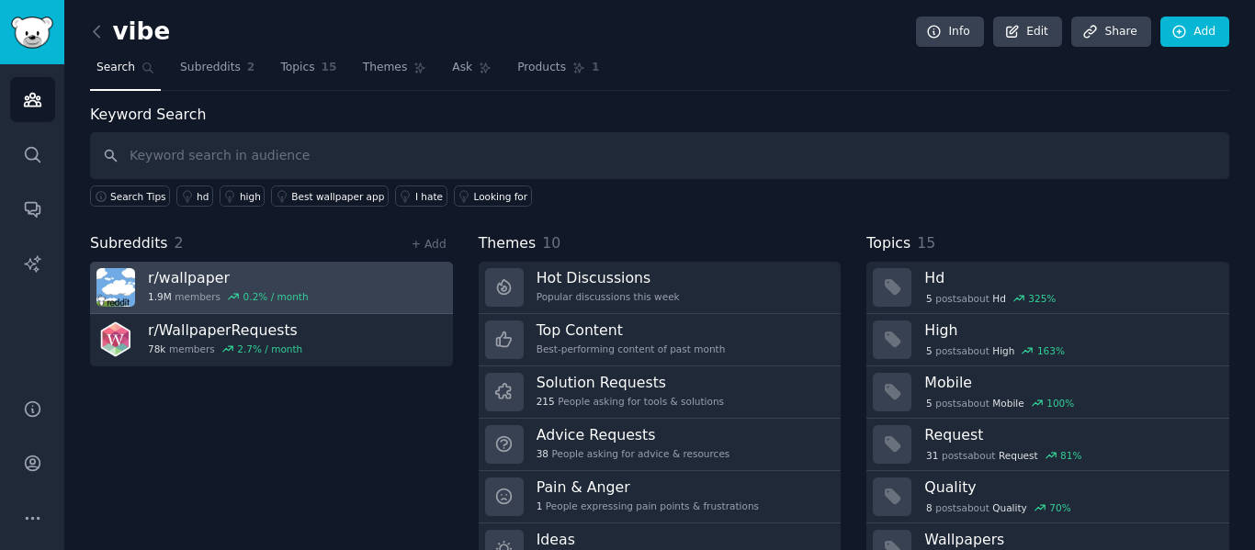
click at [310, 291] on link "r/ wallpaper 1.9M members 0.2 % / month" at bounding box center [271, 288] width 363 height 52
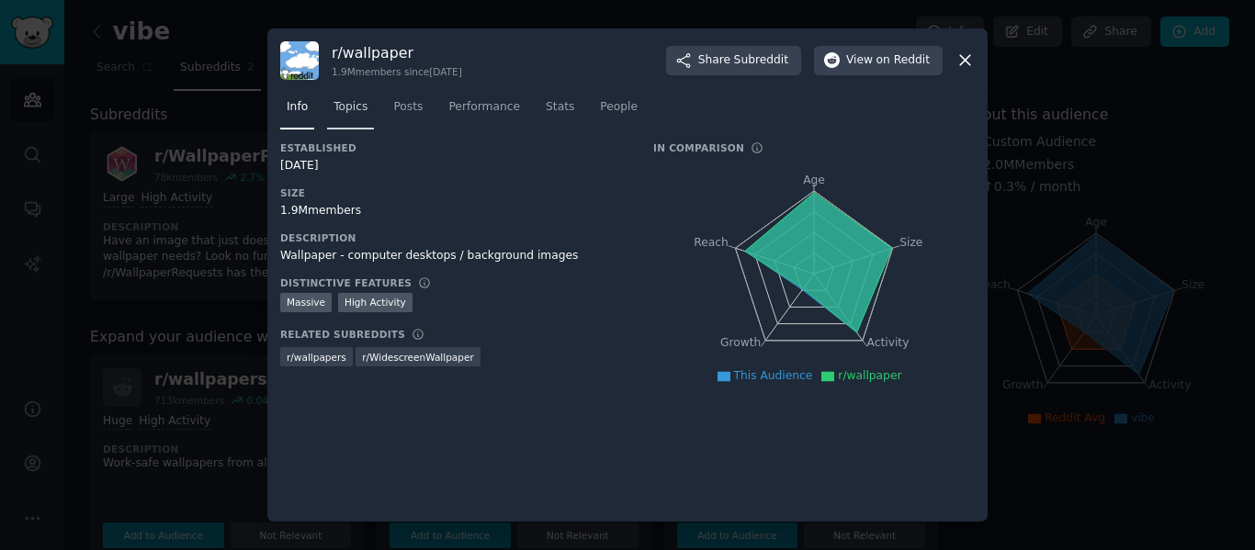
click at [350, 115] on span "Topics" at bounding box center [350, 107] width 34 height 17
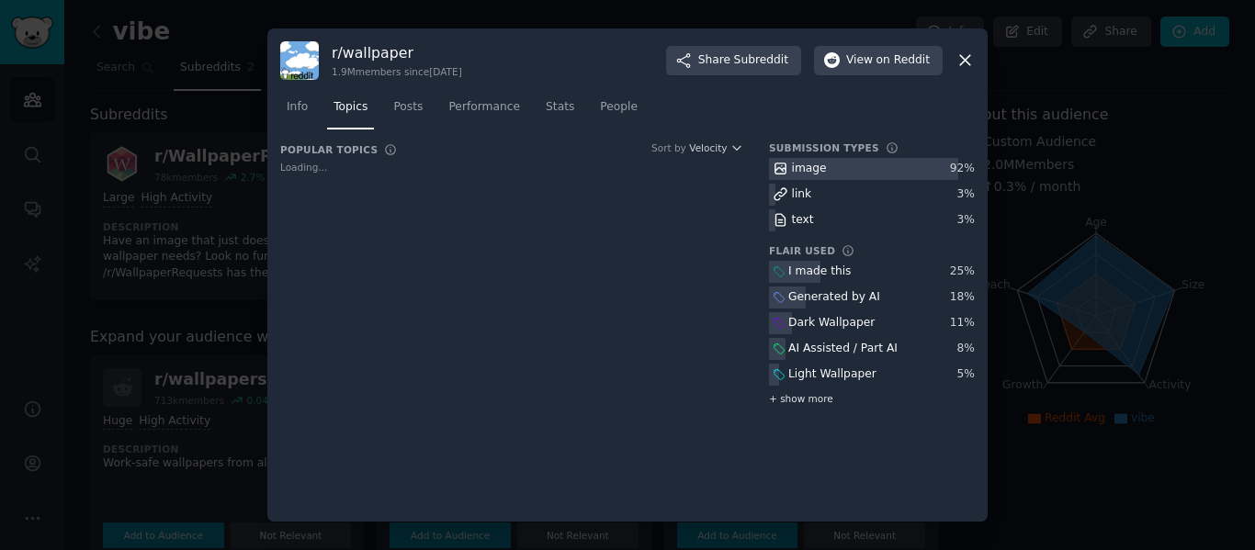
click at [778, 391] on div "+ show more" at bounding box center [872, 398] width 206 height 19
click at [393, 112] on span "Posts" at bounding box center [407, 107] width 29 height 17
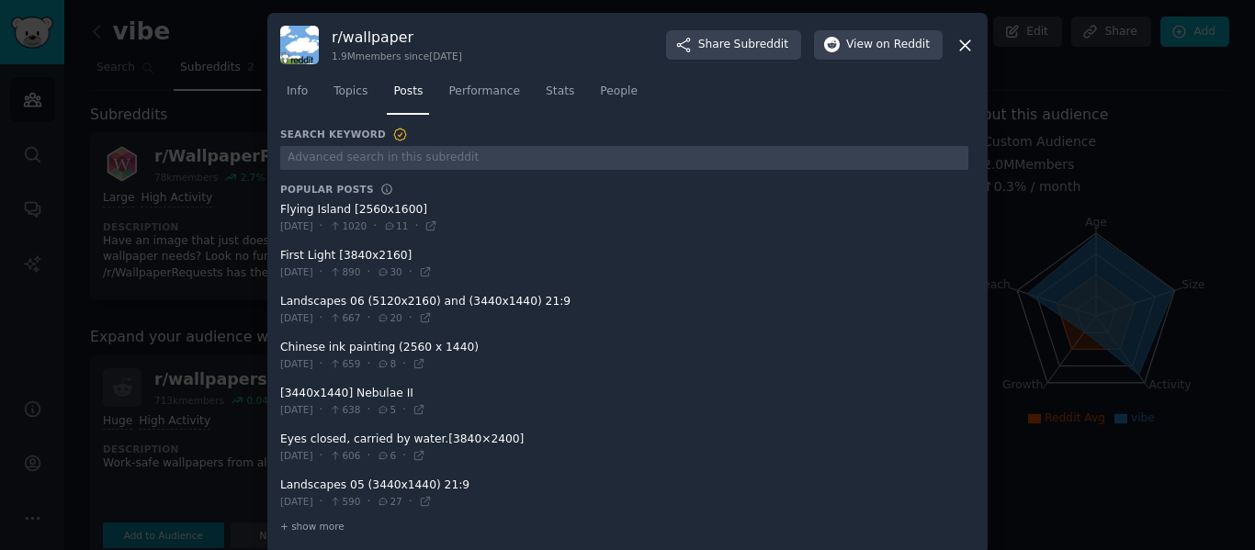
click at [298, 249] on span at bounding box center [624, 264] width 688 height 45
click at [928, 51] on button "View on Reddit" at bounding box center [878, 44] width 129 height 29
click at [960, 42] on icon at bounding box center [965, 45] width 10 height 10
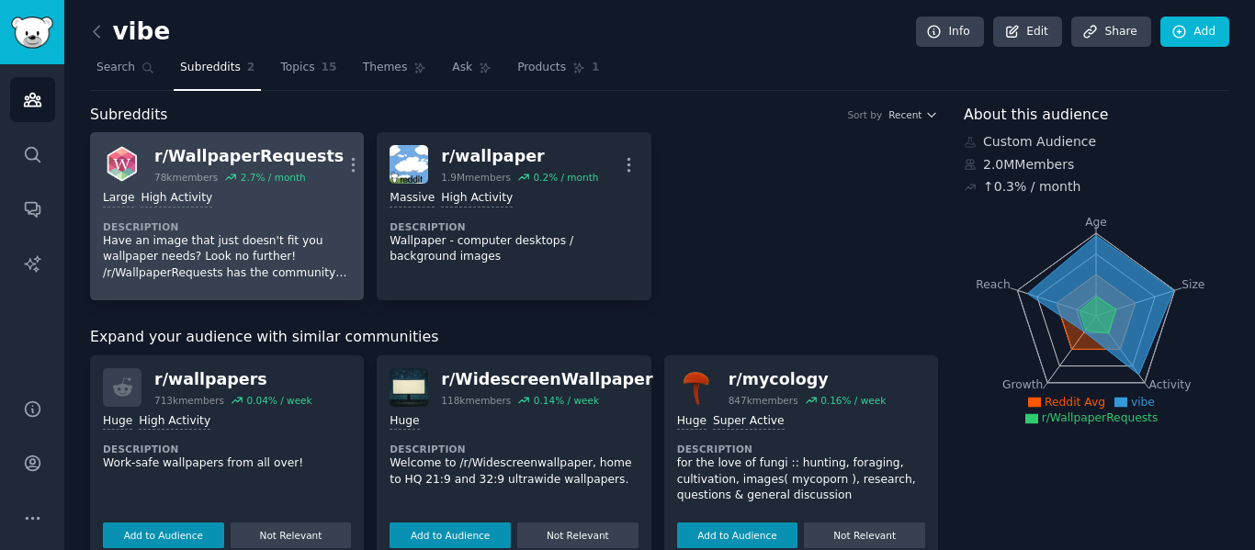
click at [310, 219] on div "Large High Activity Description Have an image that just doesn't fit you wallpap…" at bounding box center [227, 236] width 248 height 104
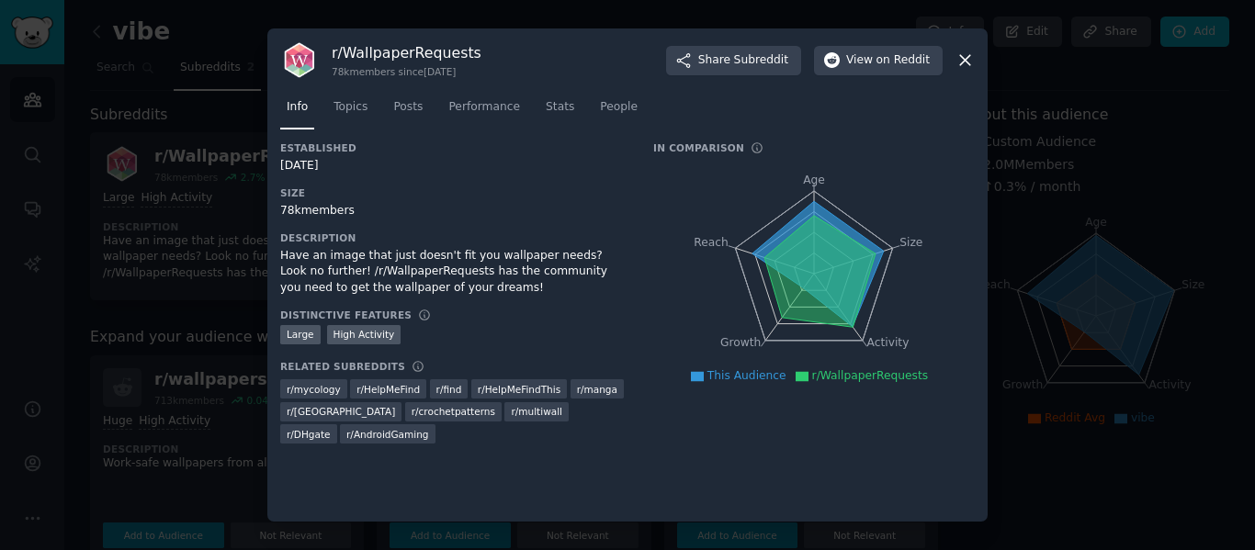
click at [870, 80] on div "Info Topics Posts Performance Stats People" at bounding box center [627, 111] width 694 height 62
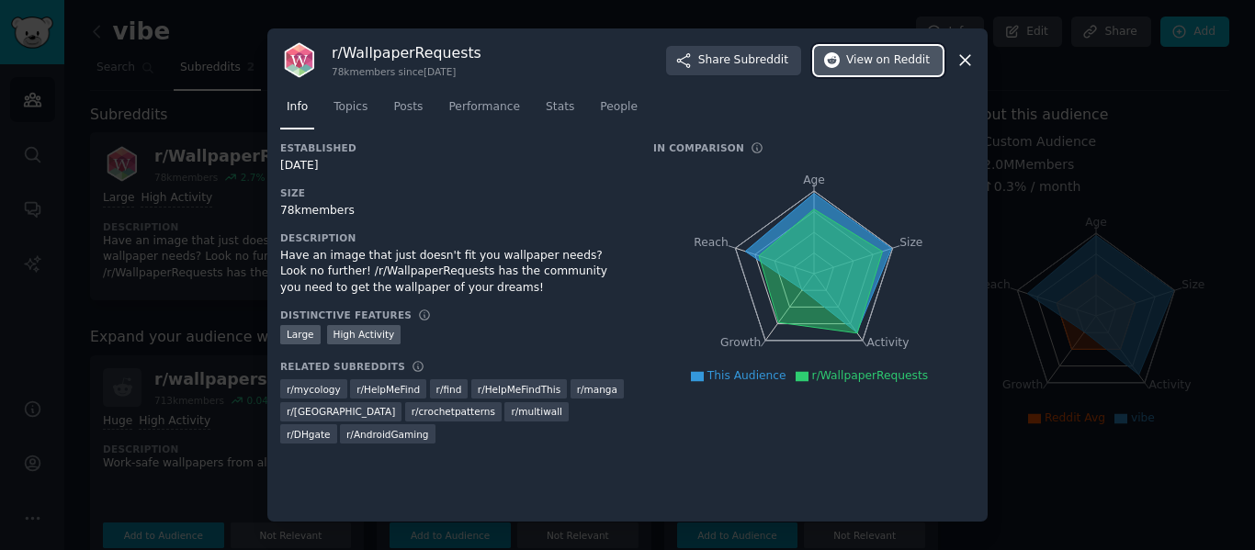
click at [877, 65] on span "View on Reddit" at bounding box center [888, 60] width 84 height 17
click at [169, 147] on div at bounding box center [627, 275] width 1255 height 550
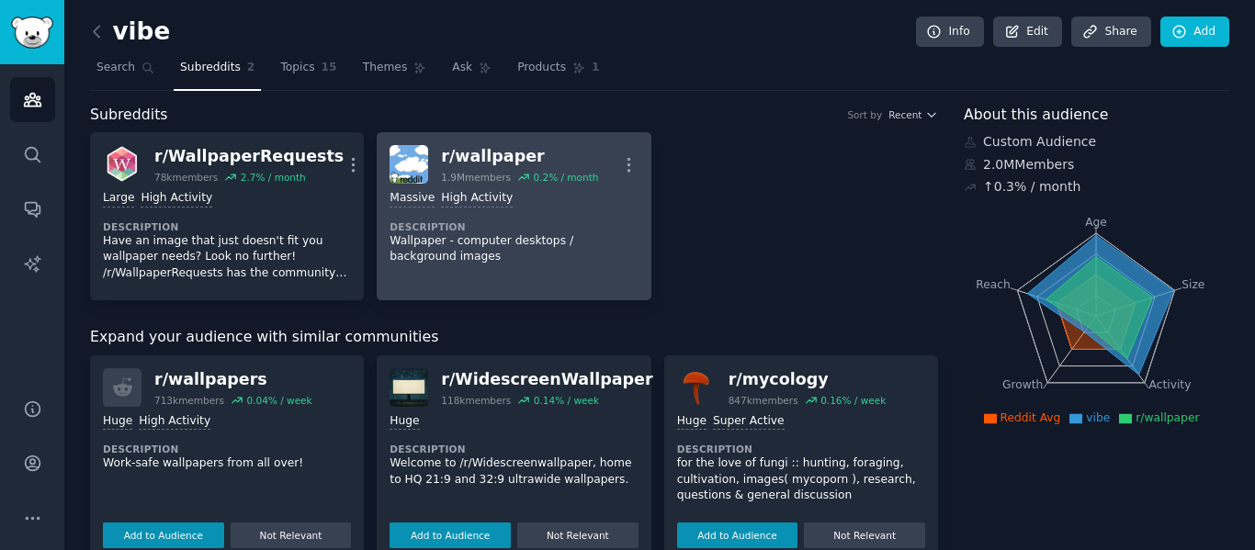
click at [557, 149] on div "r/ wallpaper" at bounding box center [519, 156] width 157 height 23
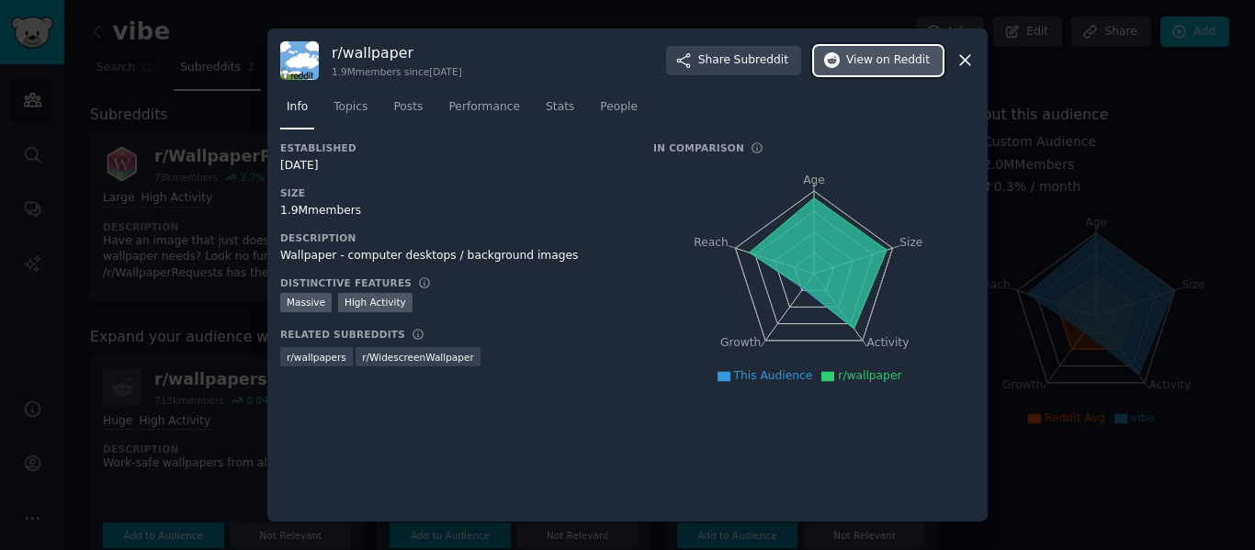
click at [895, 62] on span "on Reddit" at bounding box center [902, 60] width 53 height 17
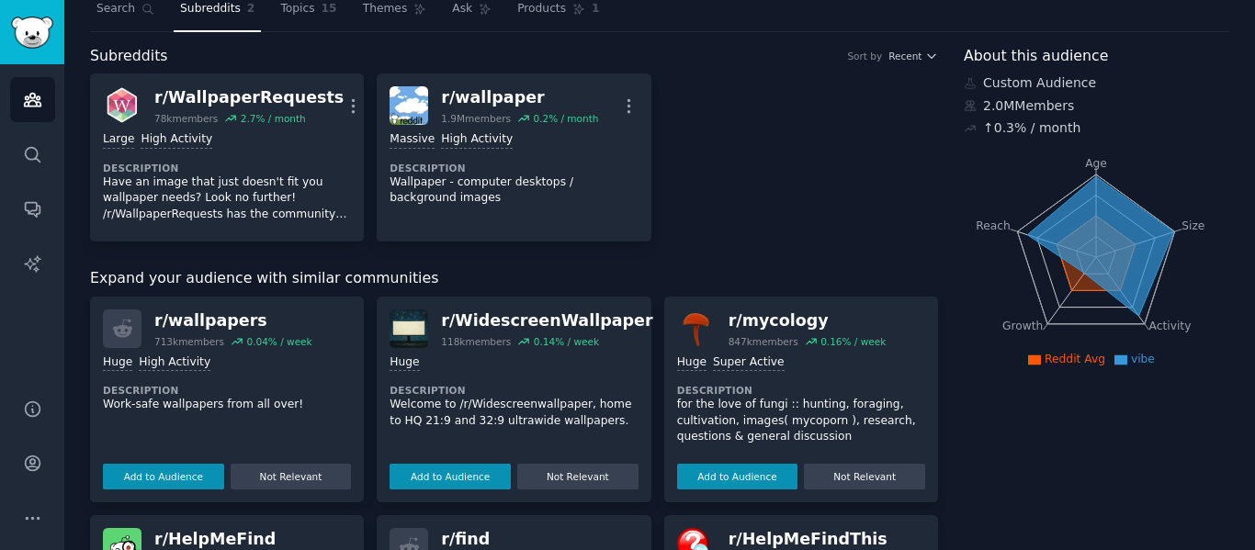
scroll to position [92, 0]
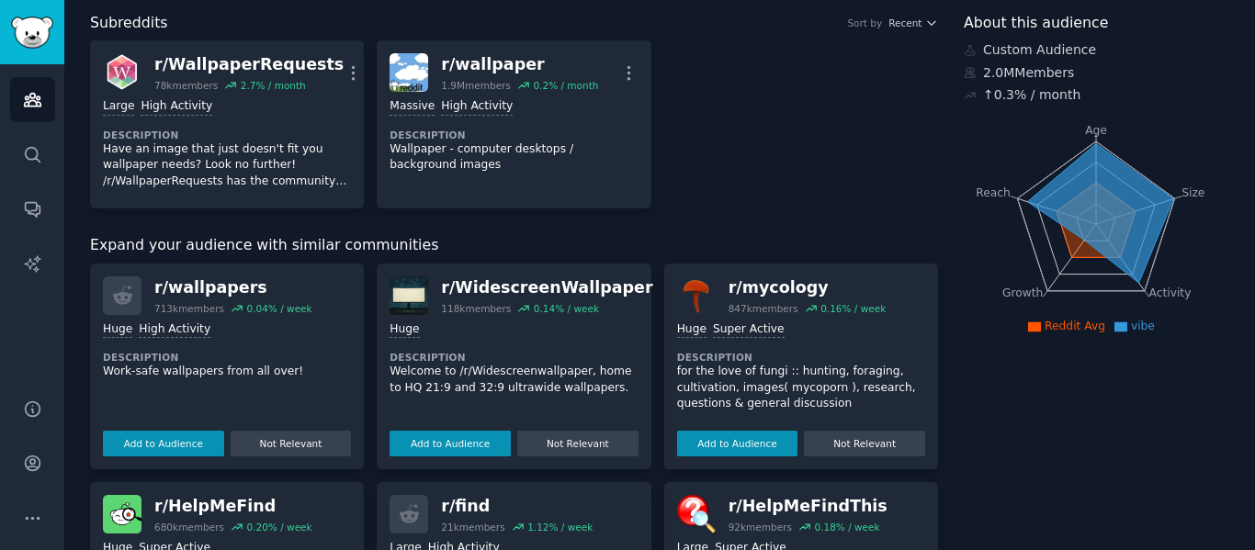
click at [456, 361] on dt "Description" at bounding box center [513, 357] width 248 height 13
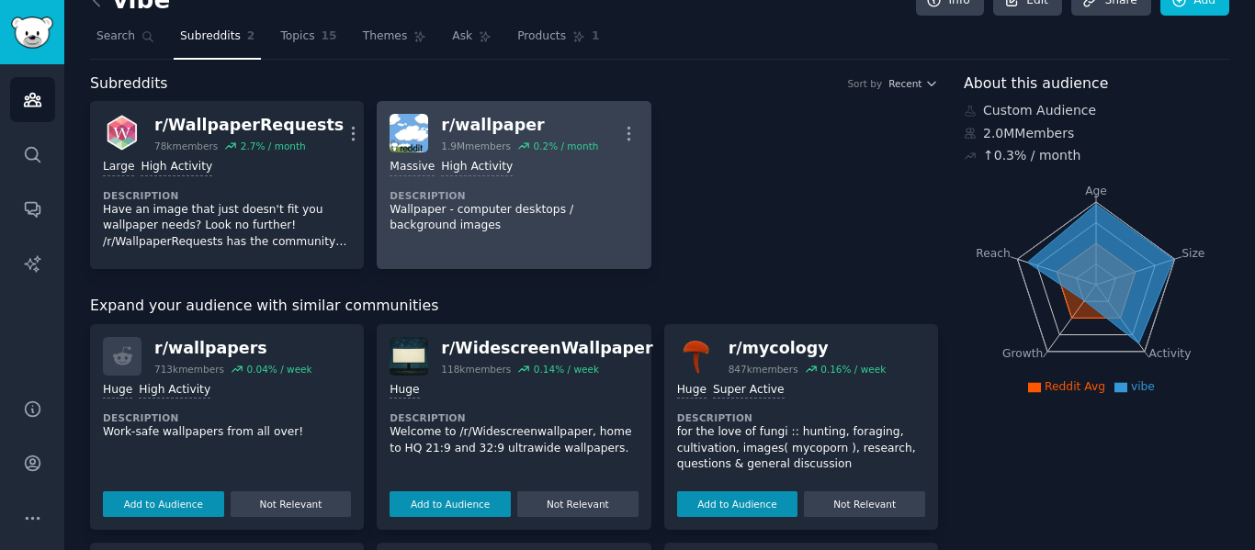
scroll to position [0, 0]
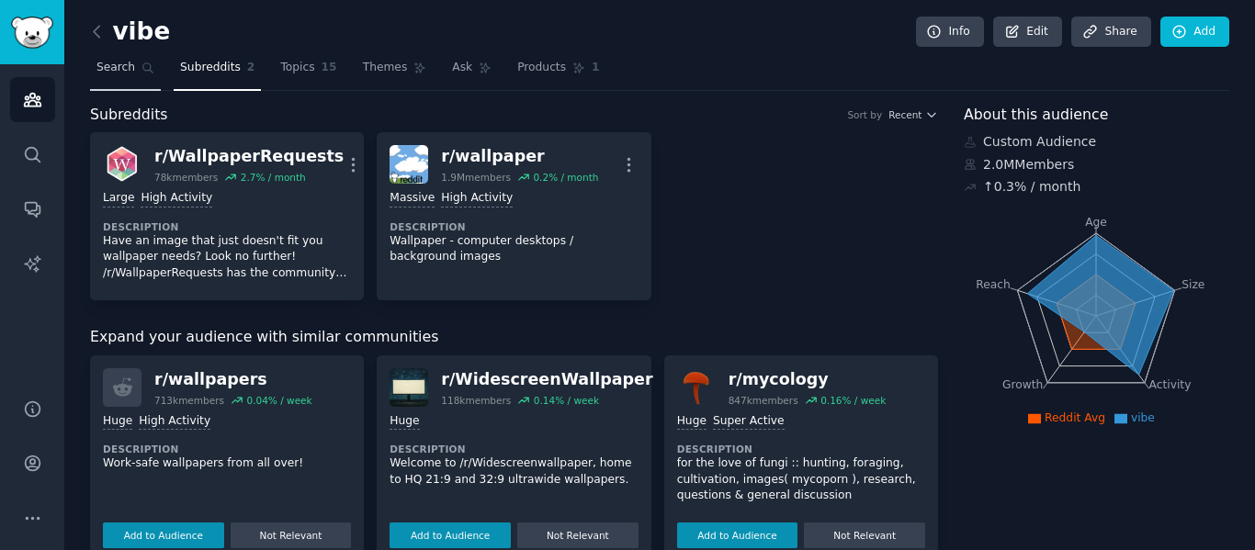
click at [110, 61] on span "Search" at bounding box center [115, 68] width 39 height 17
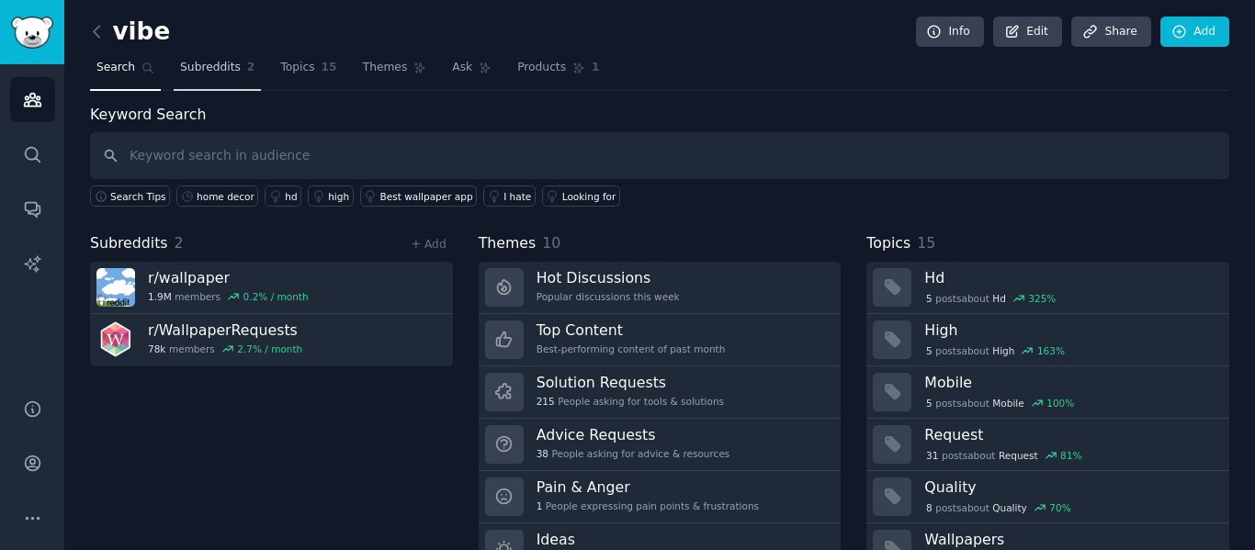
click at [224, 67] on span "Subreddits" at bounding box center [210, 68] width 61 height 17
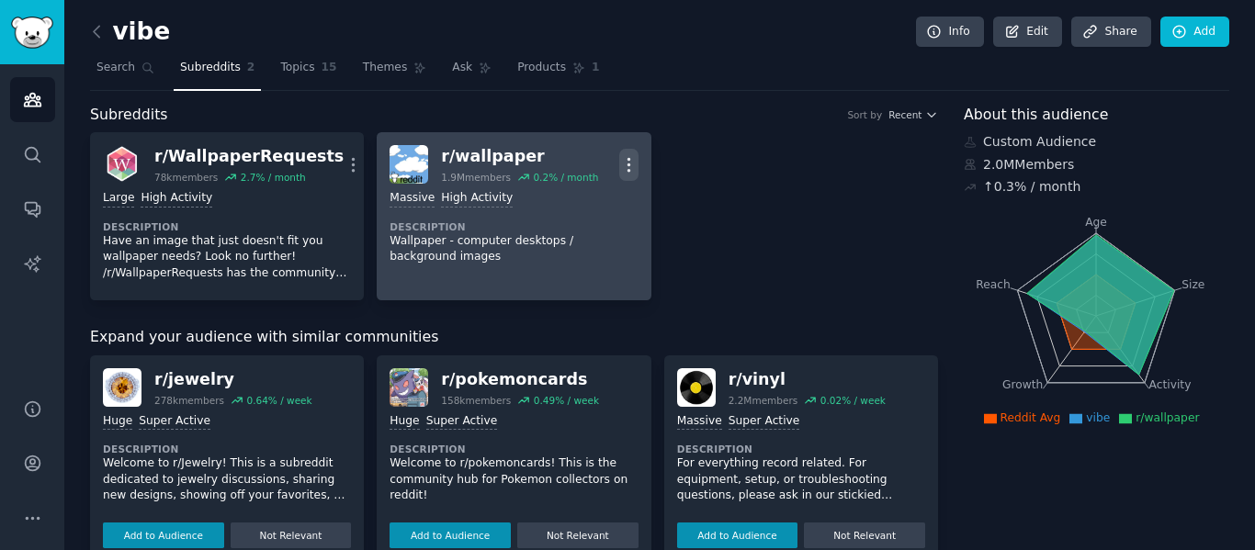
click at [628, 163] on icon "button" at bounding box center [628, 164] width 19 height 19
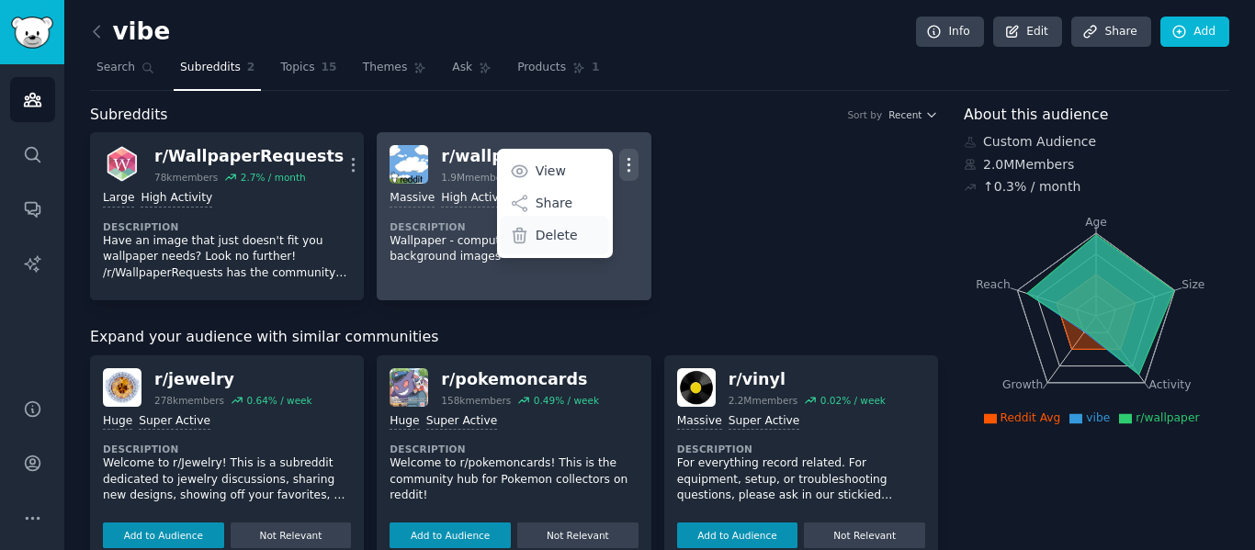
click at [563, 226] on p "Delete" at bounding box center [556, 235] width 42 height 19
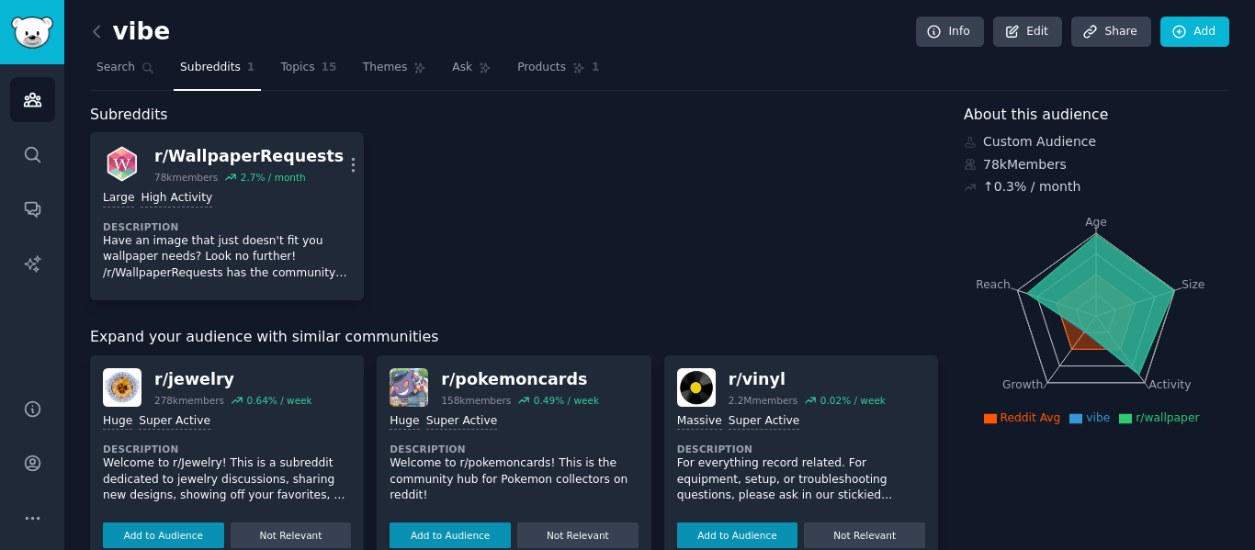
click at [545, 233] on div "r/ WallpaperRequests 78k members 2.7 % / month More Large High Activity Descrip…" at bounding box center [514, 216] width 848 height 168
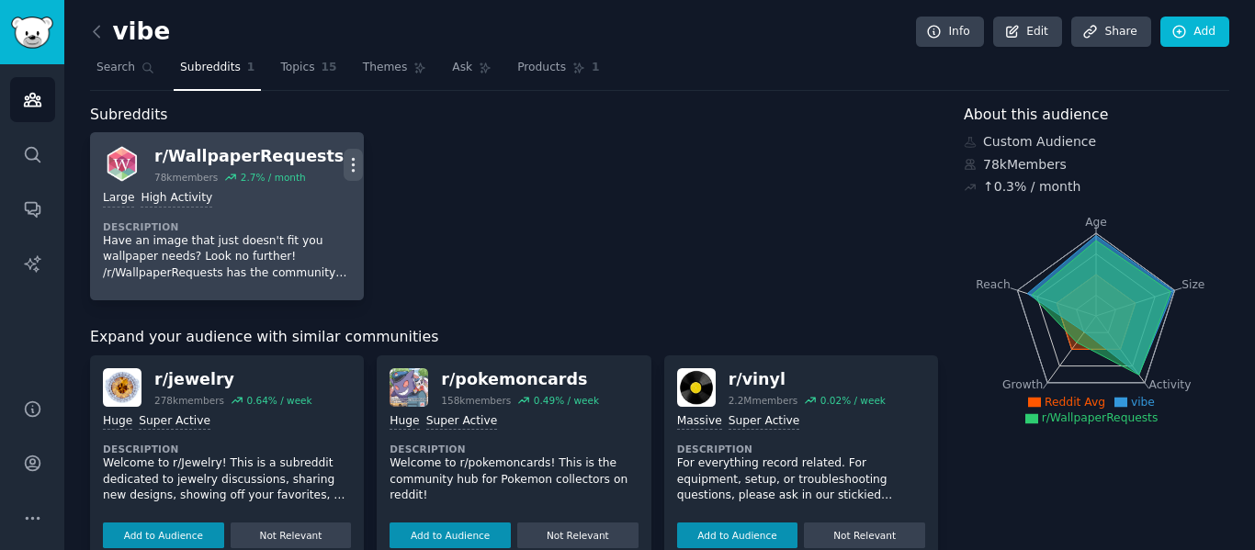
click at [353, 159] on icon "button" at bounding box center [354, 164] width 2 height 13
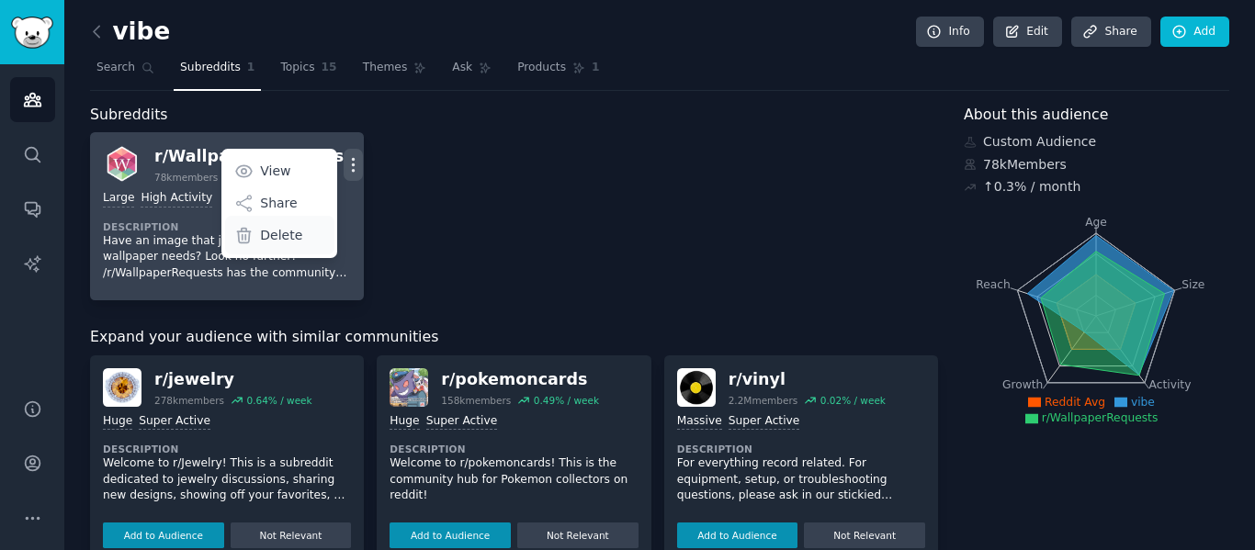
click at [281, 228] on p "Delete" at bounding box center [281, 235] width 42 height 19
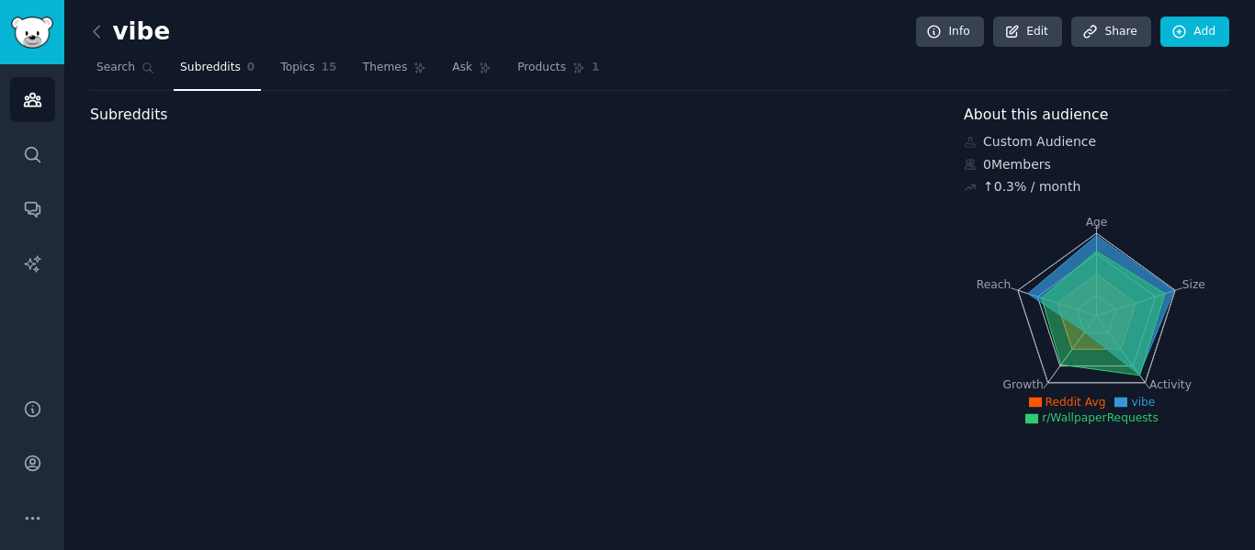
click at [301, 46] on div "vibe Info Edit Share Add" at bounding box center [659, 36] width 1139 height 38
click at [303, 67] on link "Topics 15" at bounding box center [308, 72] width 69 height 38
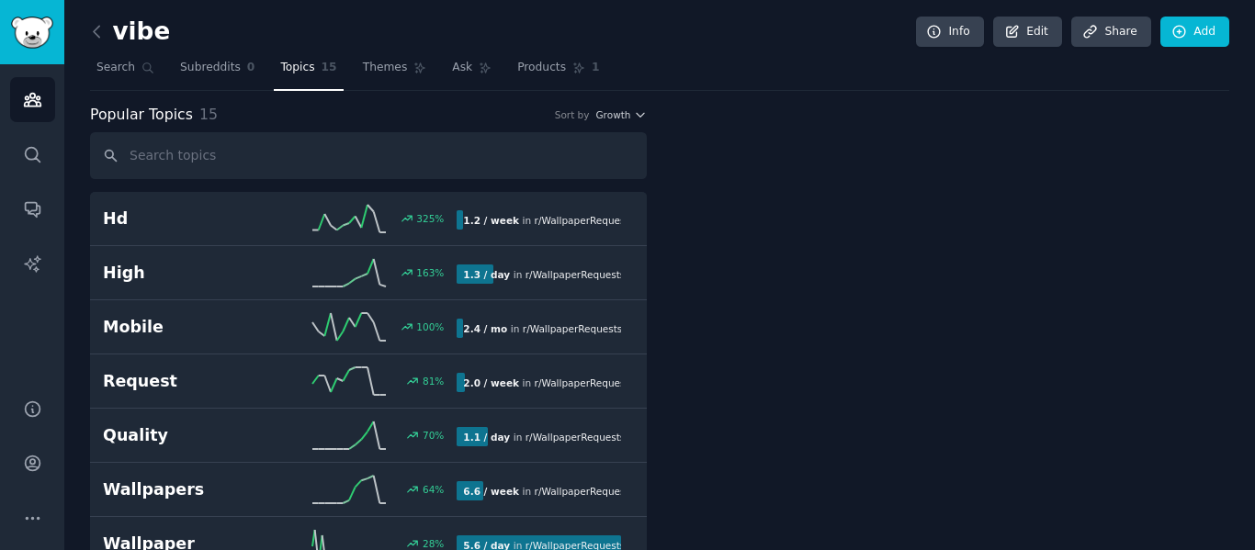
click at [380, 52] on div "vibe Info Edit Share Add" at bounding box center [659, 36] width 1139 height 38
click at [377, 73] on span "Themes" at bounding box center [385, 68] width 45 height 17
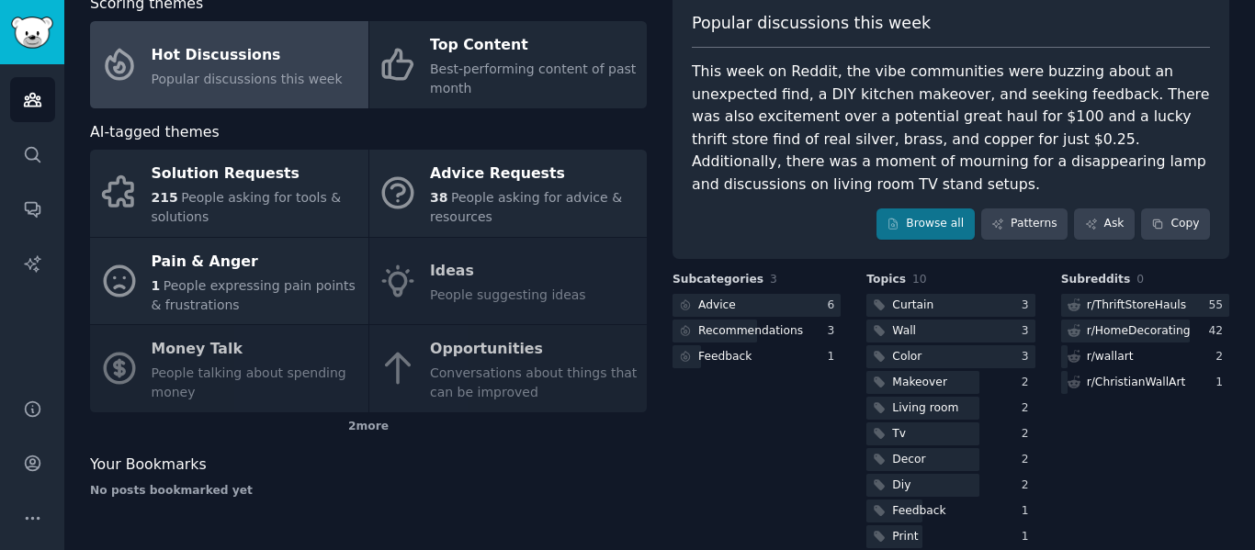
scroll to position [116, 0]
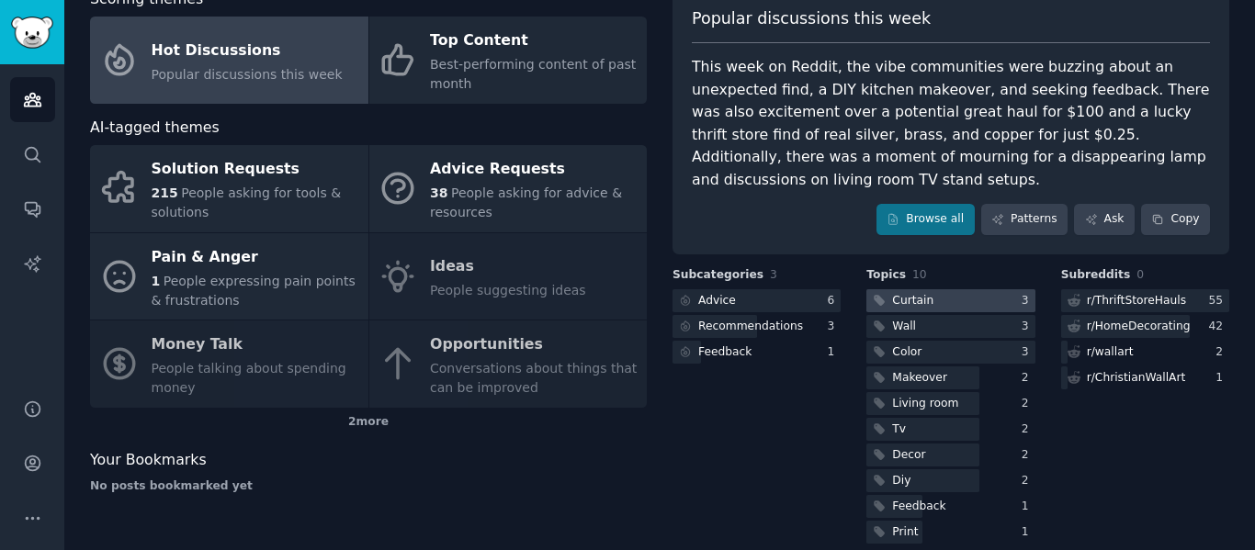
click at [950, 289] on div at bounding box center [950, 300] width 168 height 23
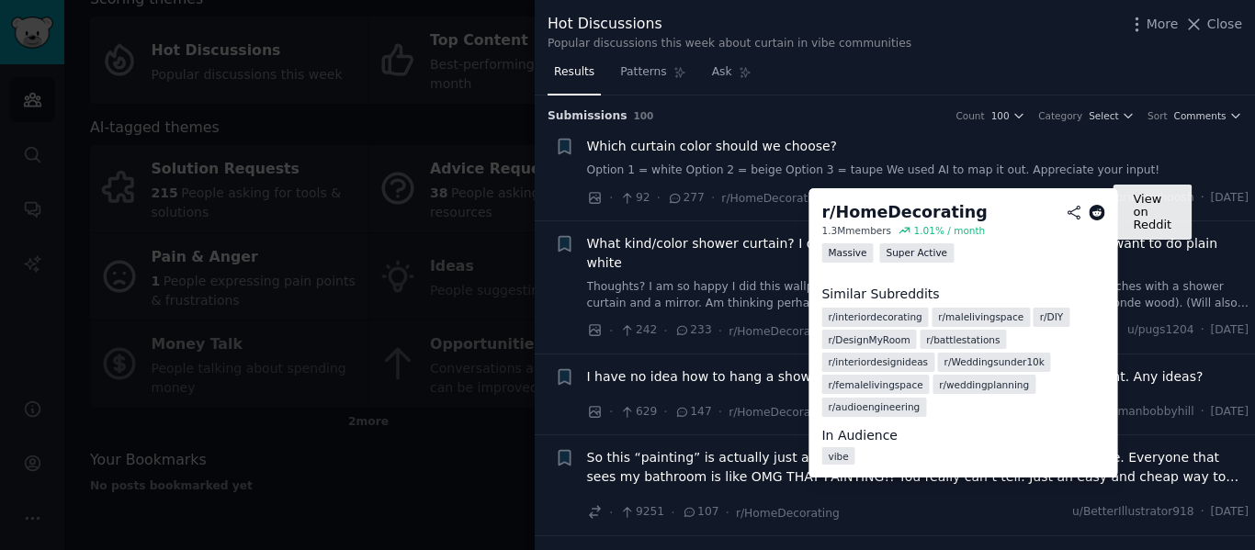
click at [1097, 210] on icon at bounding box center [1096, 213] width 17 height 17
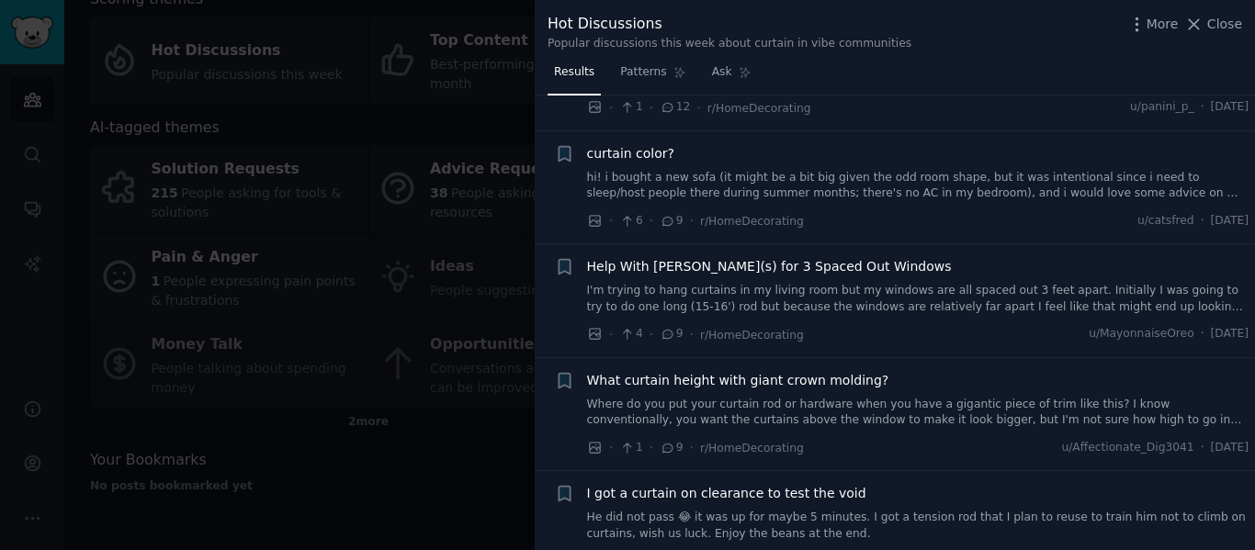
scroll to position [2388, 0]
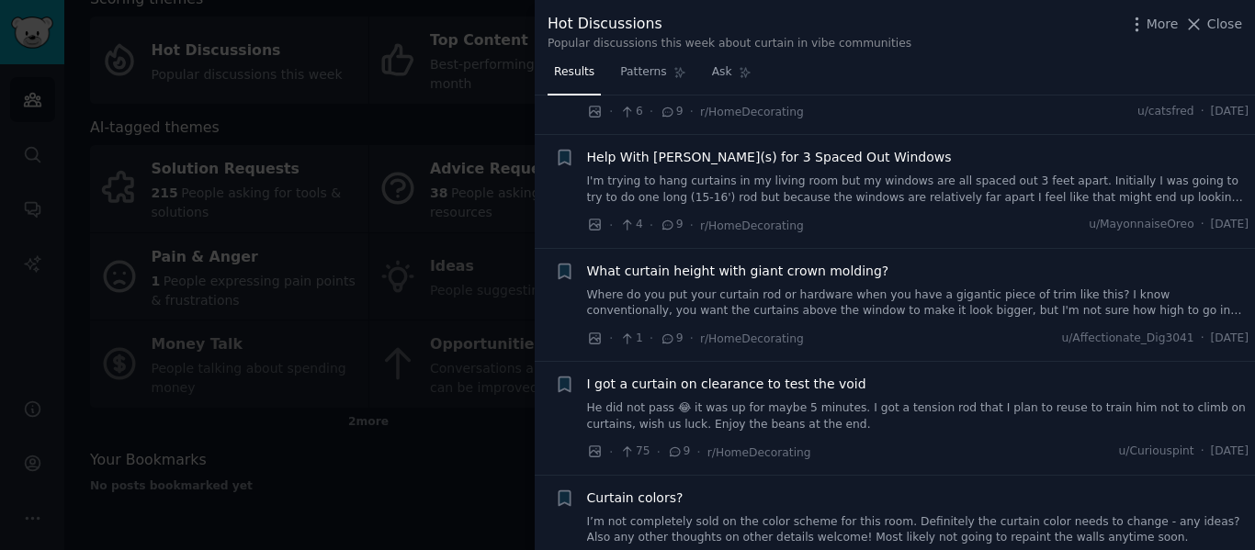
click at [310, 422] on div at bounding box center [627, 275] width 1255 height 550
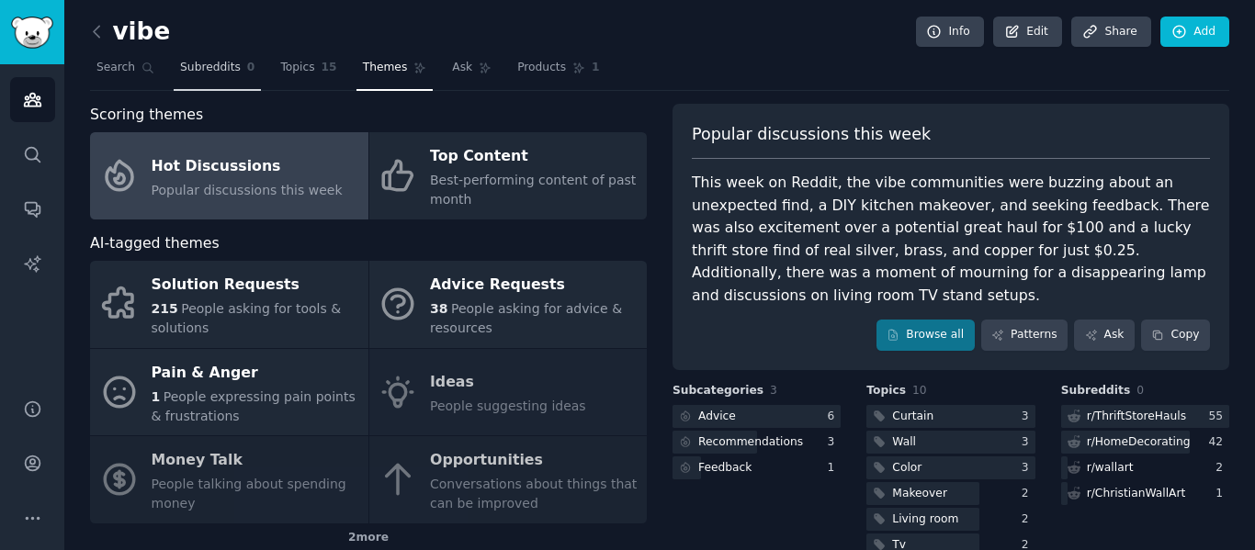
click at [213, 65] on span "Subreddits" at bounding box center [210, 68] width 61 height 17
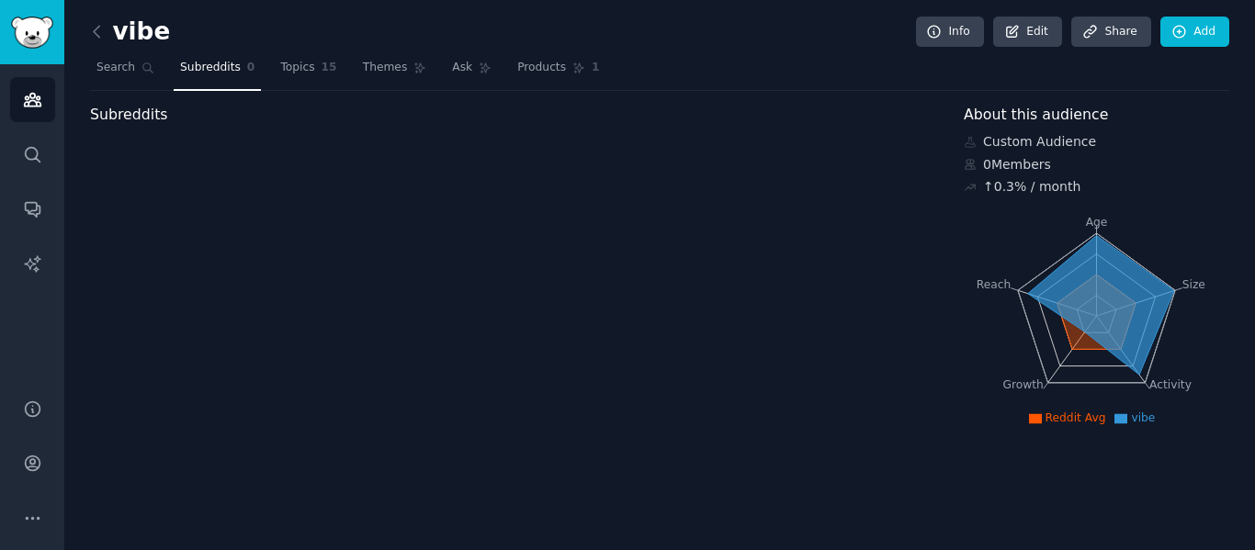
drag, startPoint x: 629, startPoint y: 231, endPoint x: 569, endPoint y: 211, distance: 63.6
click at [624, 227] on div "Subreddits" at bounding box center [514, 268] width 848 height 328
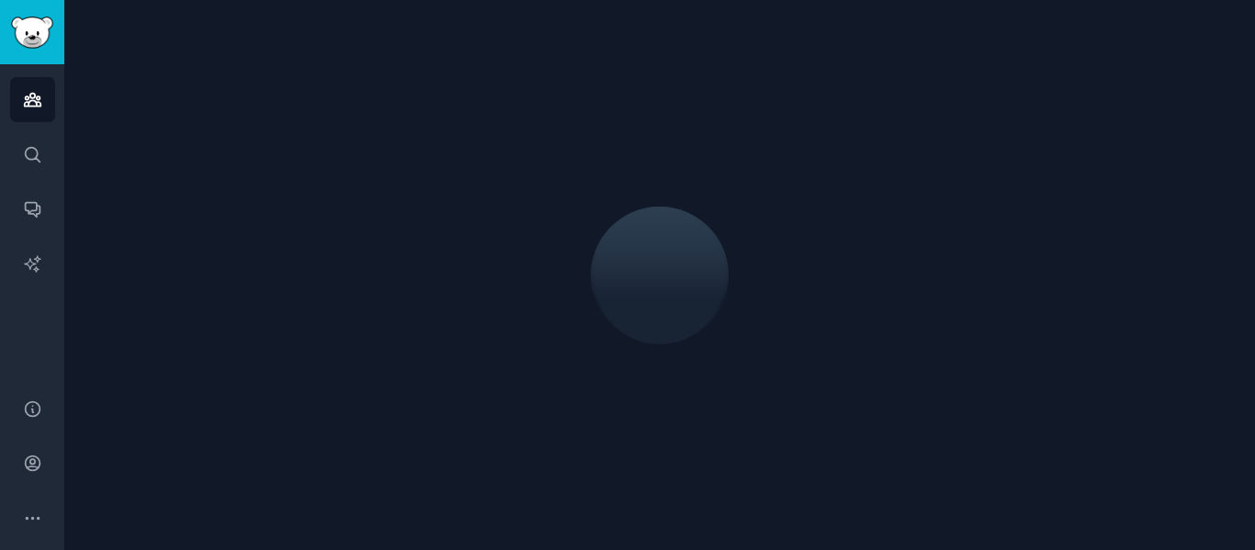
click at [99, 38] on div at bounding box center [659, 275] width 1139 height 499
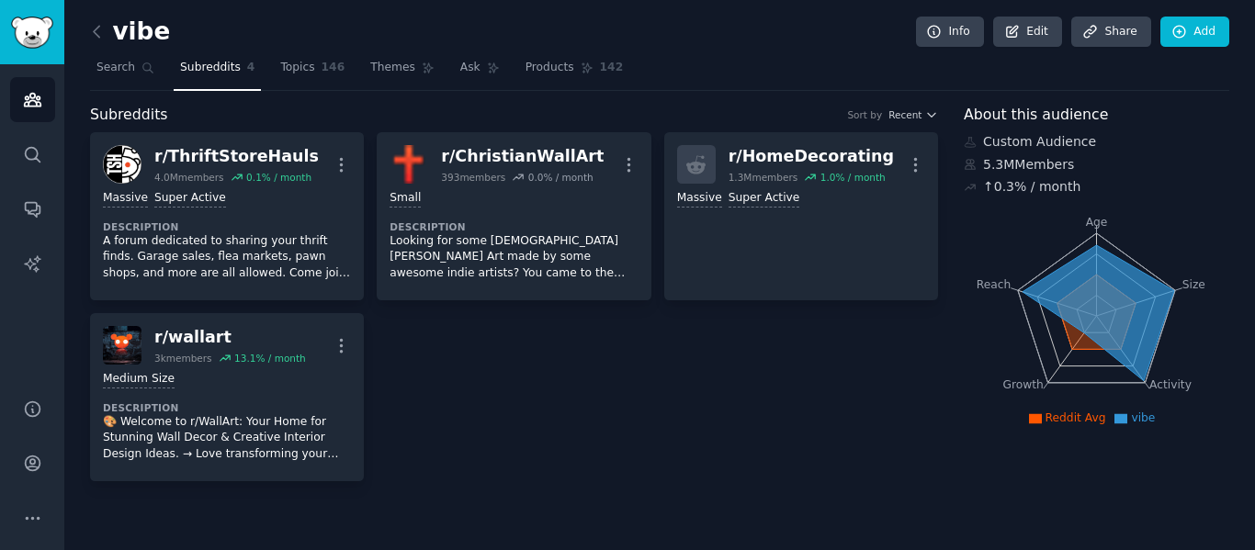
click at [97, 41] on link at bounding box center [101, 31] width 23 height 29
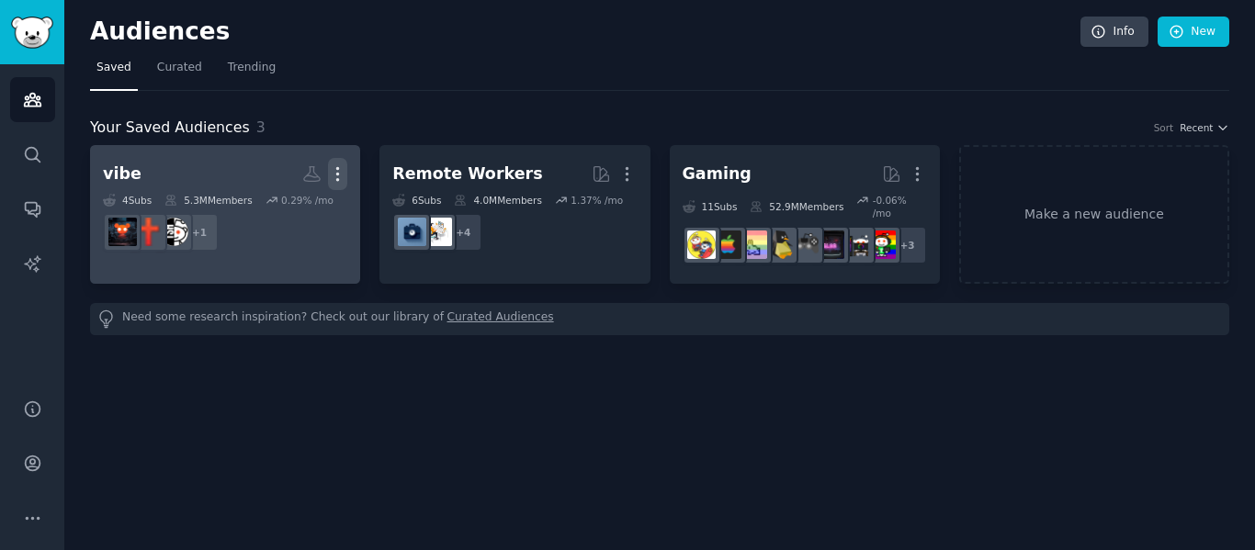
click at [332, 175] on icon "button" at bounding box center [337, 173] width 19 height 19
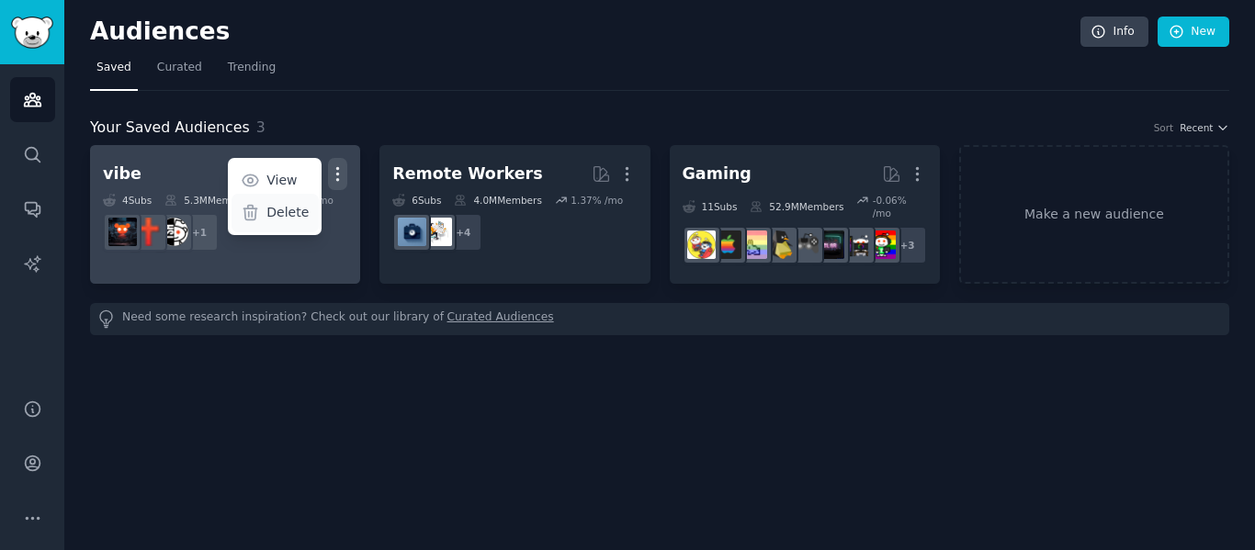
click at [299, 213] on p "Delete" at bounding box center [287, 212] width 42 height 19
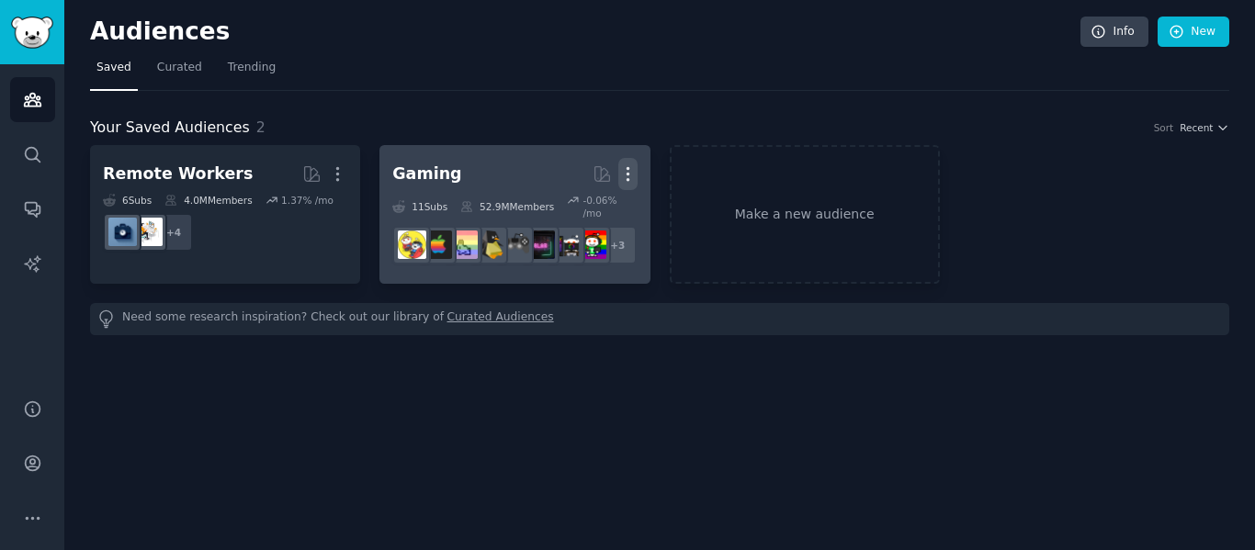
click at [628, 166] on icon "button" at bounding box center [627, 173] width 19 height 19
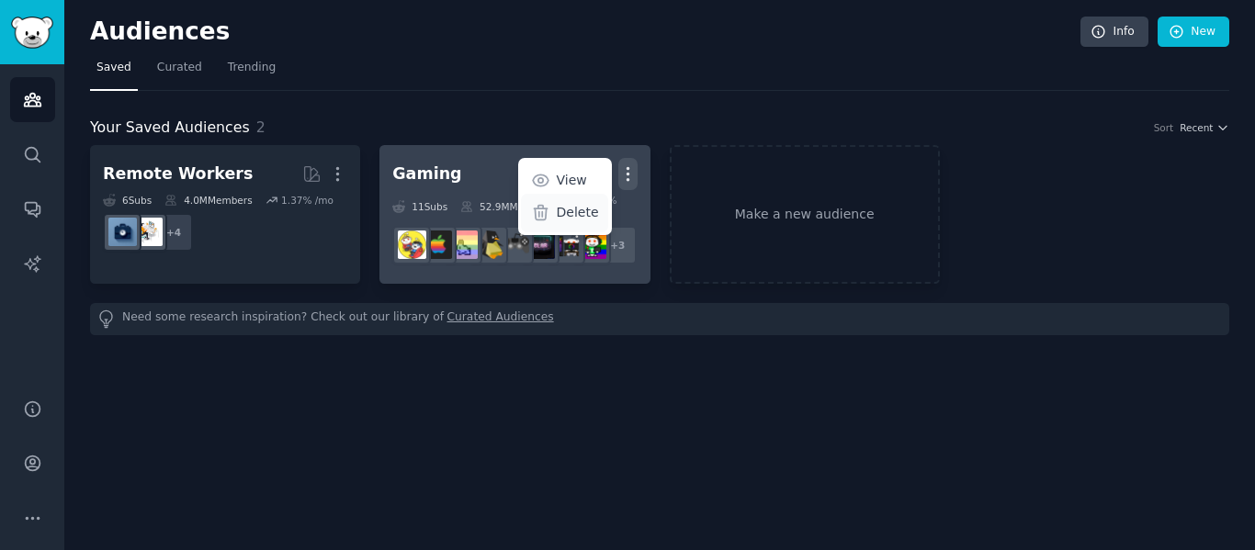
click at [581, 209] on p "Delete" at bounding box center [578, 212] width 42 height 19
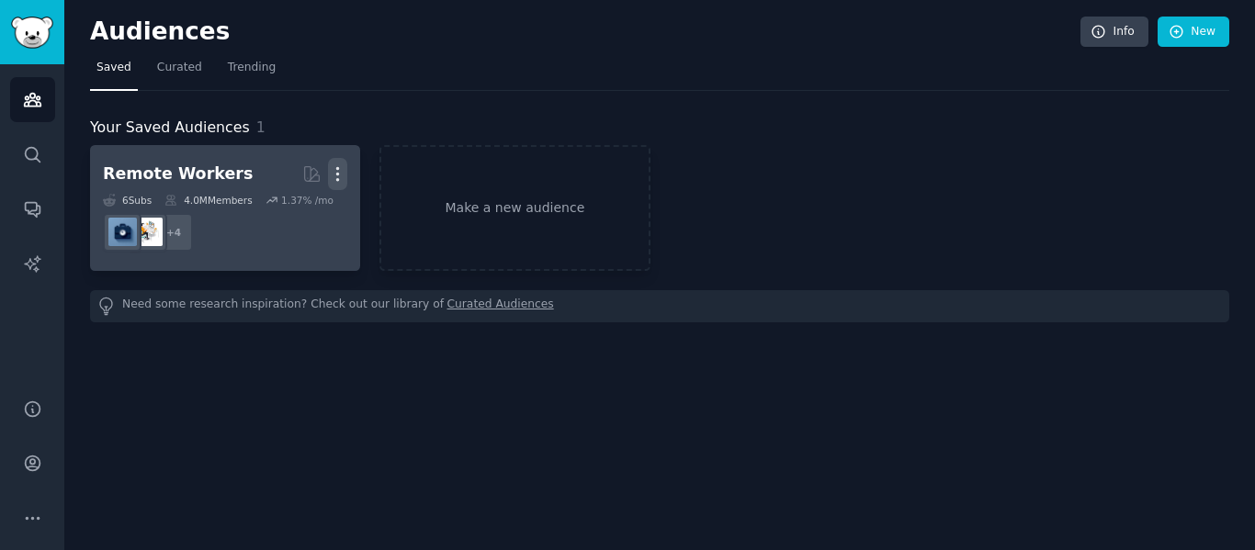
click at [334, 166] on icon "button" at bounding box center [337, 173] width 19 height 19
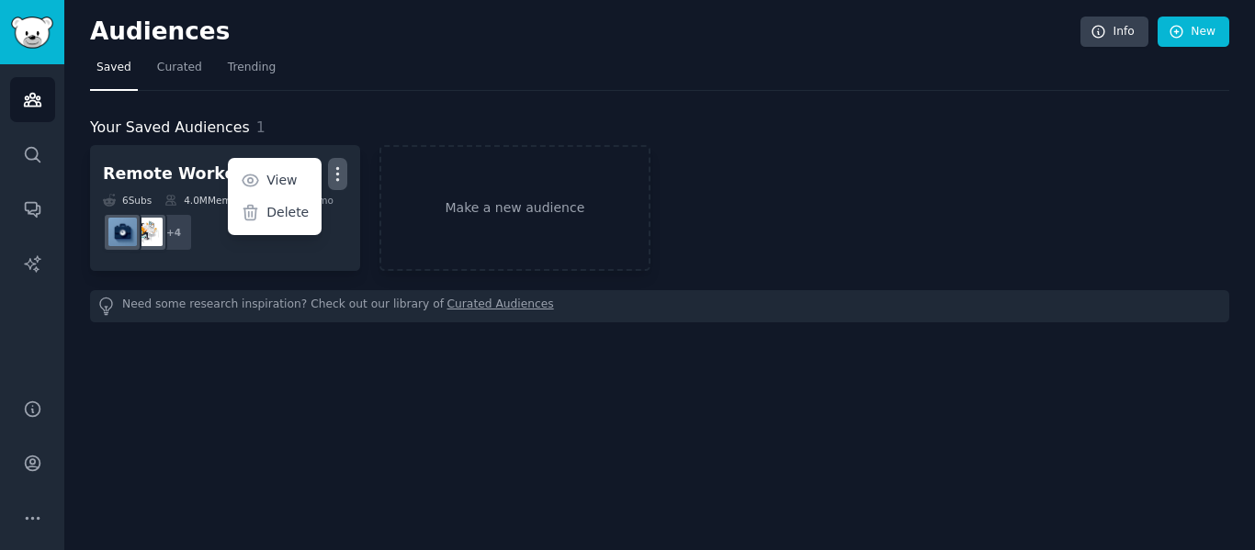
drag, startPoint x: 299, startPoint y: 217, endPoint x: 691, endPoint y: 65, distance: 420.5
click at [297, 217] on p "Delete" at bounding box center [287, 212] width 42 height 19
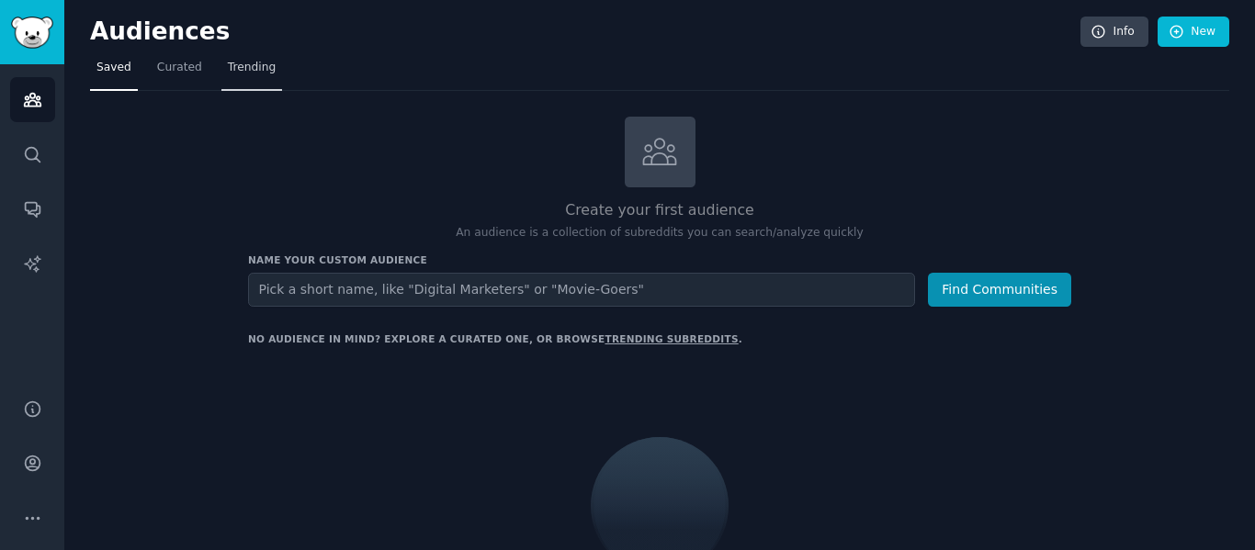
click at [237, 76] on link "Trending" at bounding box center [251, 72] width 61 height 38
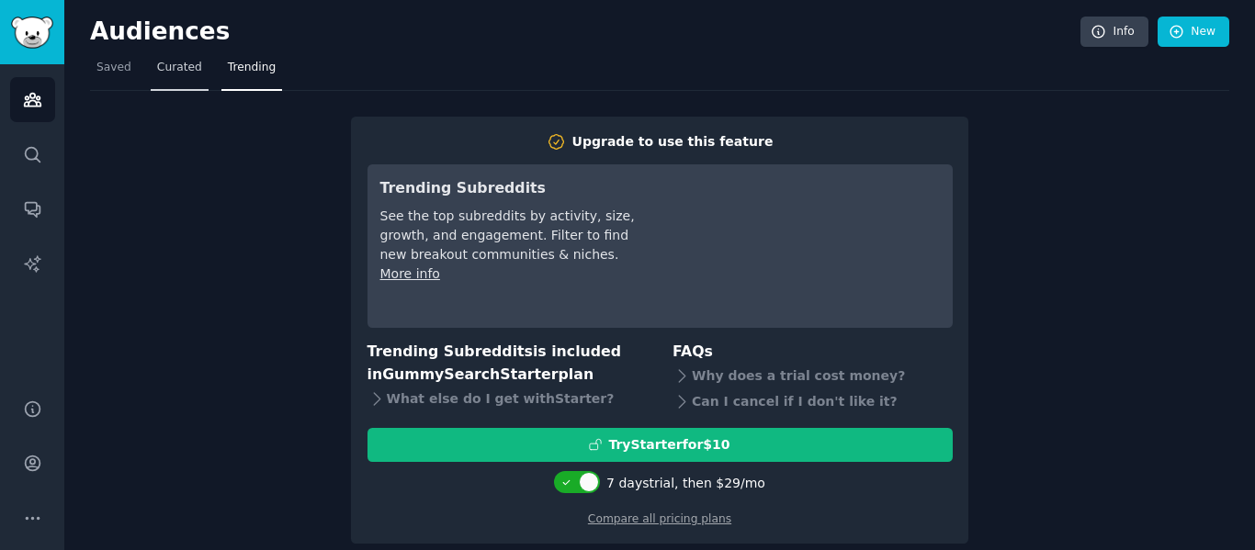
click at [157, 63] on span "Curated" at bounding box center [179, 68] width 45 height 17
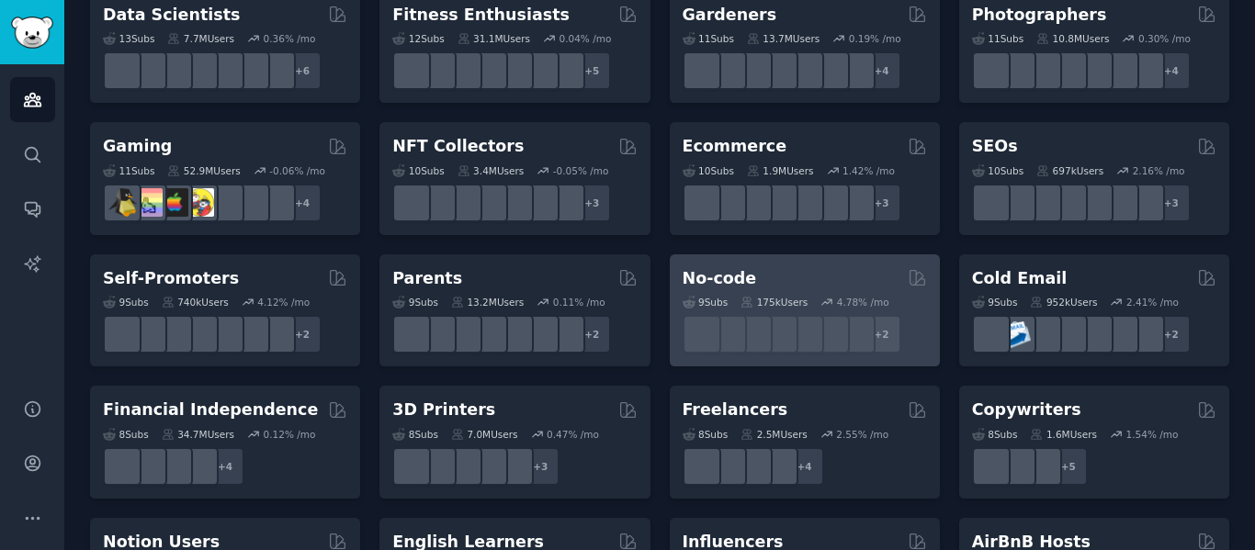
scroll to position [551, 0]
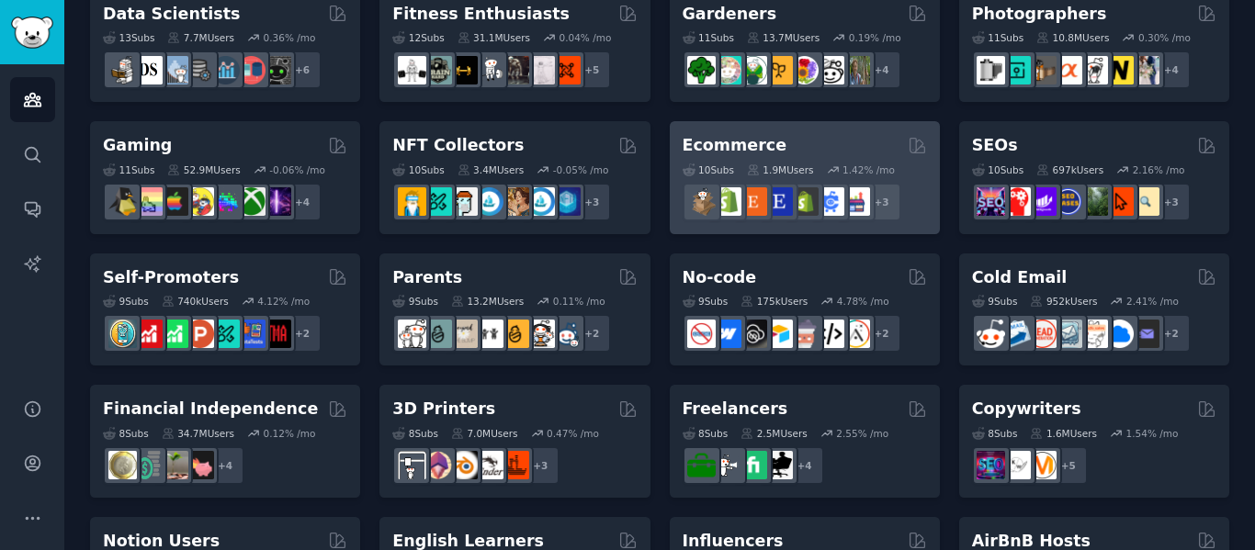
click at [801, 147] on div "Ecommerce" at bounding box center [804, 145] width 244 height 23
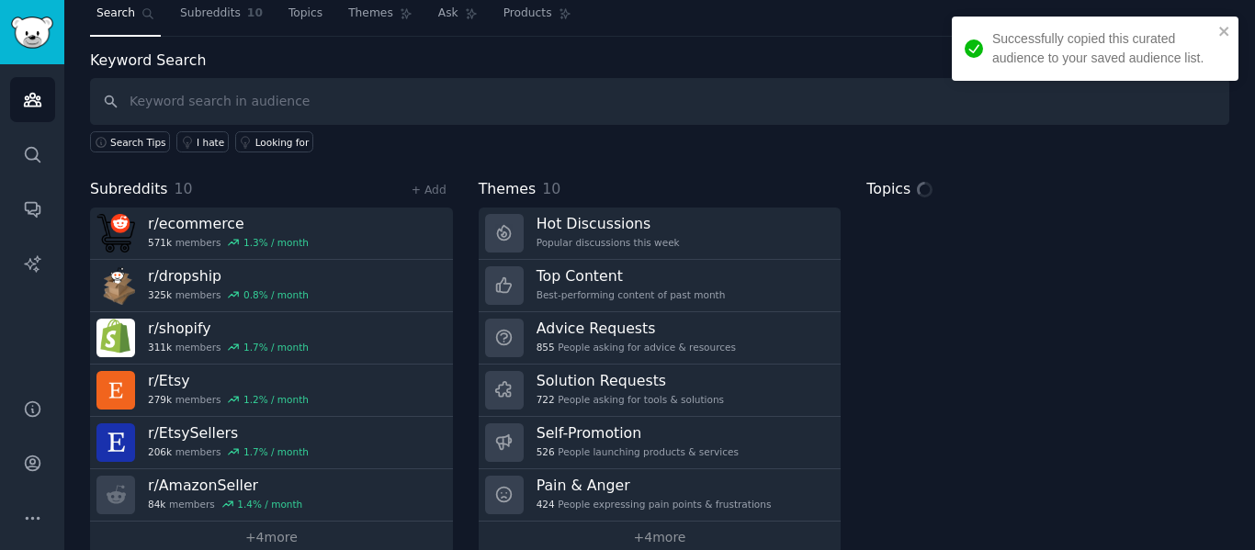
scroll to position [84, 0]
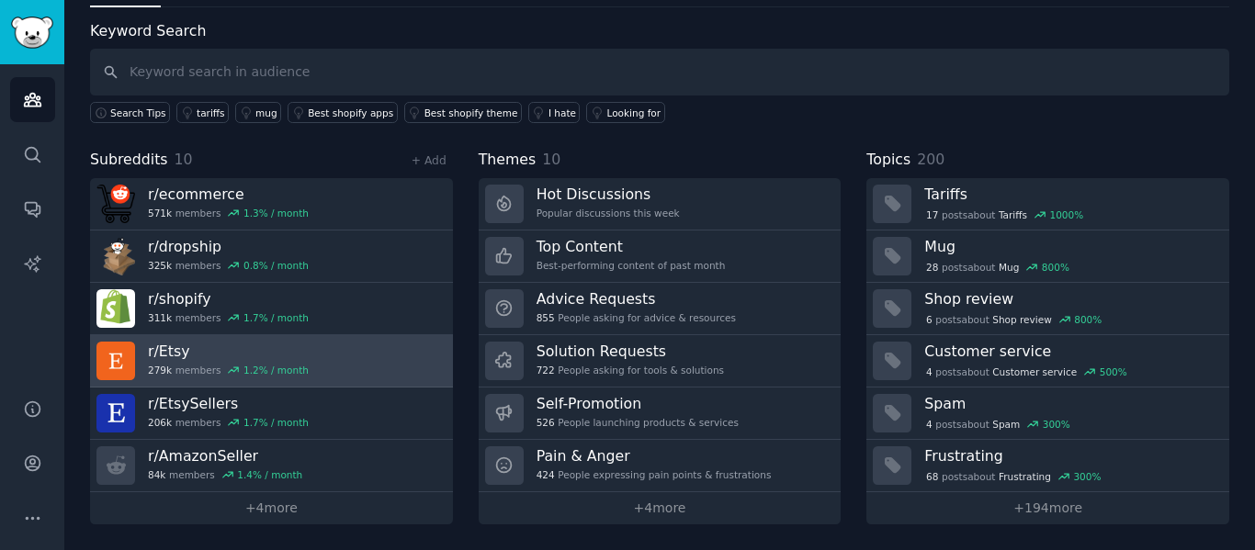
click at [355, 354] on link "r/ Etsy 279k members 1.2 % / month" at bounding box center [271, 361] width 363 height 52
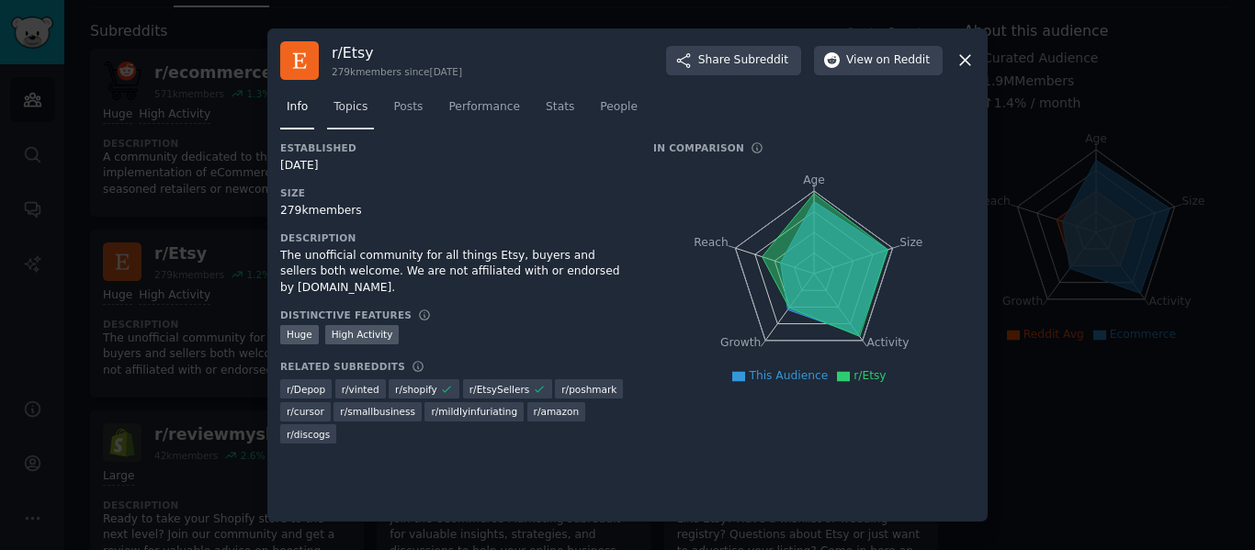
click at [338, 123] on link "Topics" at bounding box center [350, 112] width 47 height 38
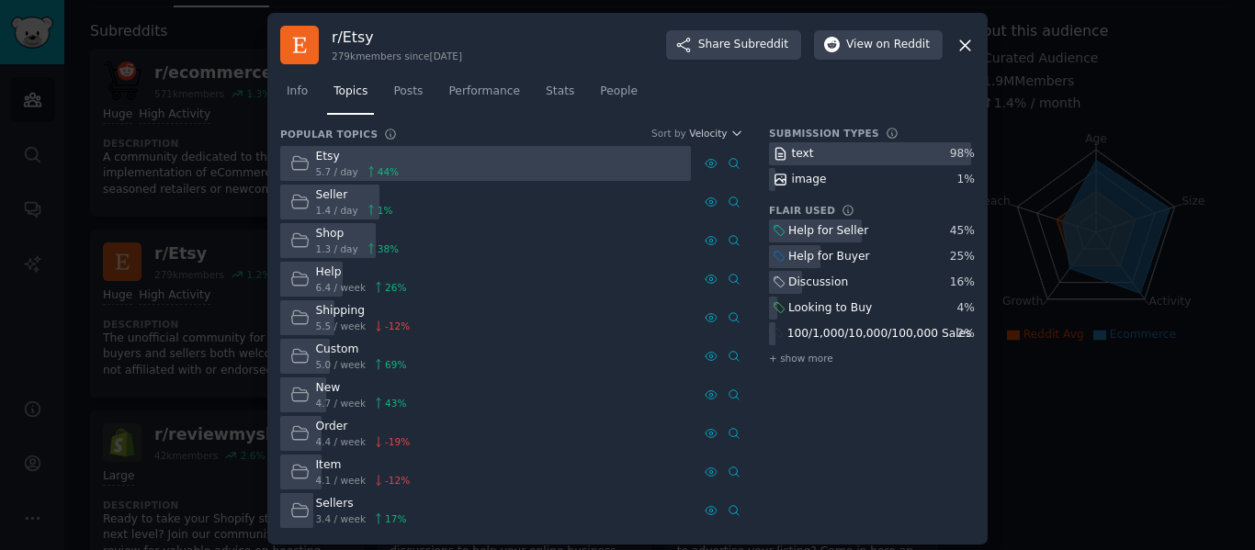
click at [813, 231] on div "Help for Seller" at bounding box center [828, 231] width 80 height 17
click at [945, 243] on div "Help for Seller 45 % Help for Buyer 25 % Discussion 16 % Looking to Buy 4 % 100…" at bounding box center [872, 294] width 206 height 148
click at [319, 201] on div "Seller" at bounding box center [354, 195] width 77 height 17
click at [300, 204] on icon at bounding box center [299, 201] width 19 height 19
click at [730, 196] on icon at bounding box center [733, 202] width 13 height 13
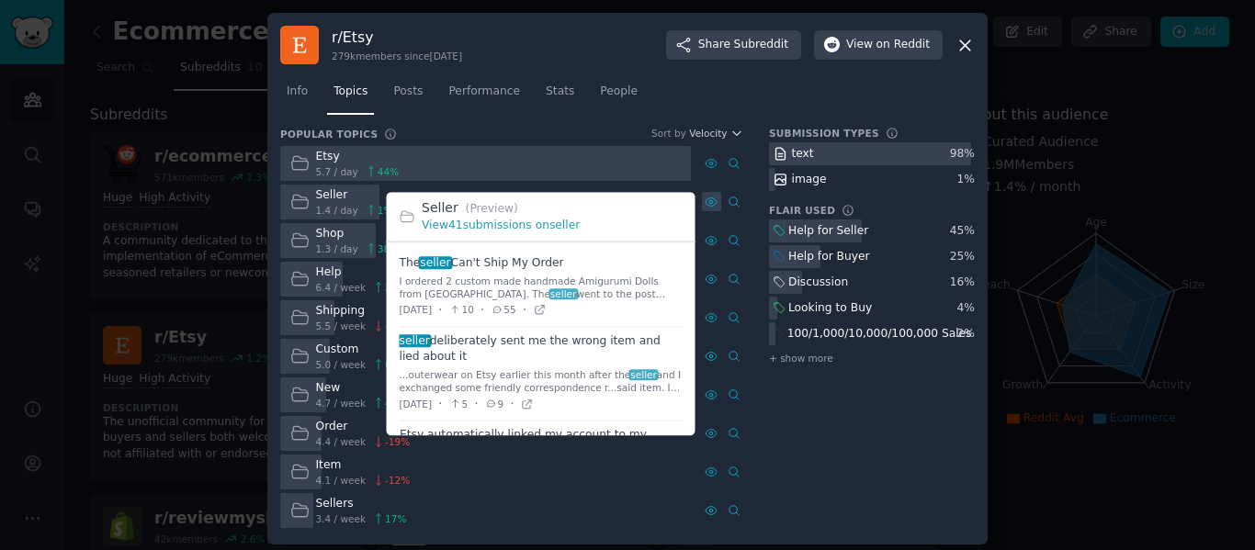
click at [709, 202] on icon at bounding box center [711, 202] width 4 height 4
click at [706, 205] on icon at bounding box center [710, 202] width 13 height 13
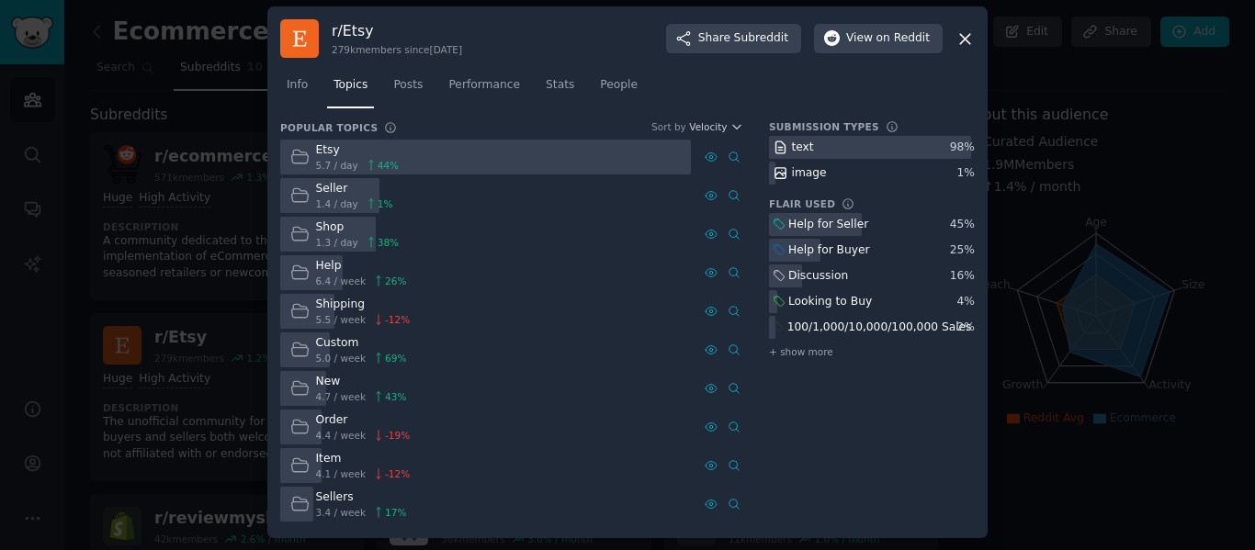
scroll to position [7, 0]
click at [802, 354] on span "+ show more" at bounding box center [801, 350] width 64 height 13
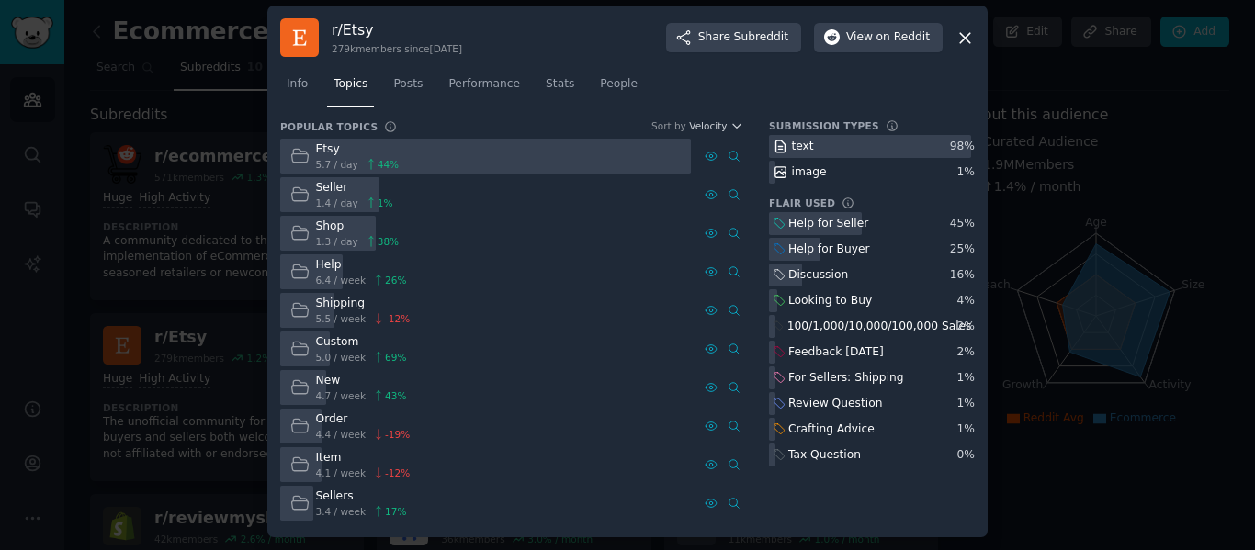
click at [802, 164] on div "image" at bounding box center [809, 172] width 35 height 17
drag, startPoint x: 821, startPoint y: 240, endPoint x: 828, endPoint y: 232, distance: 10.4
click at [822, 240] on div "Help for Buyer" at bounding box center [821, 249] width 104 height 23
click at [844, 220] on div "Help for Seller" at bounding box center [828, 224] width 80 height 17
click at [387, 80] on link "Posts" at bounding box center [408, 89] width 42 height 38
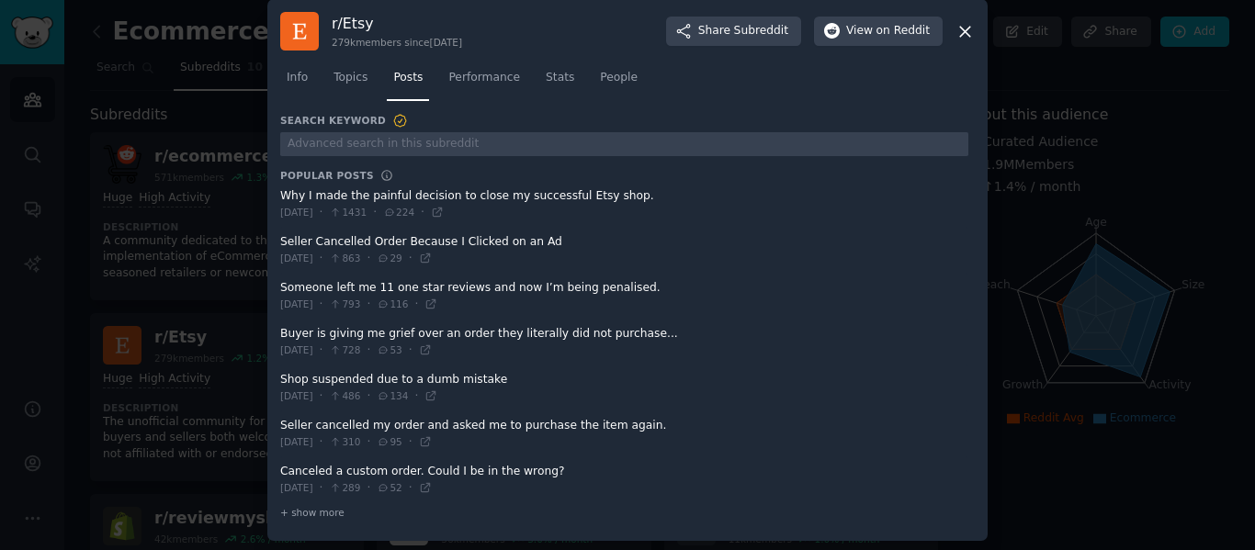
scroll to position [17, 0]
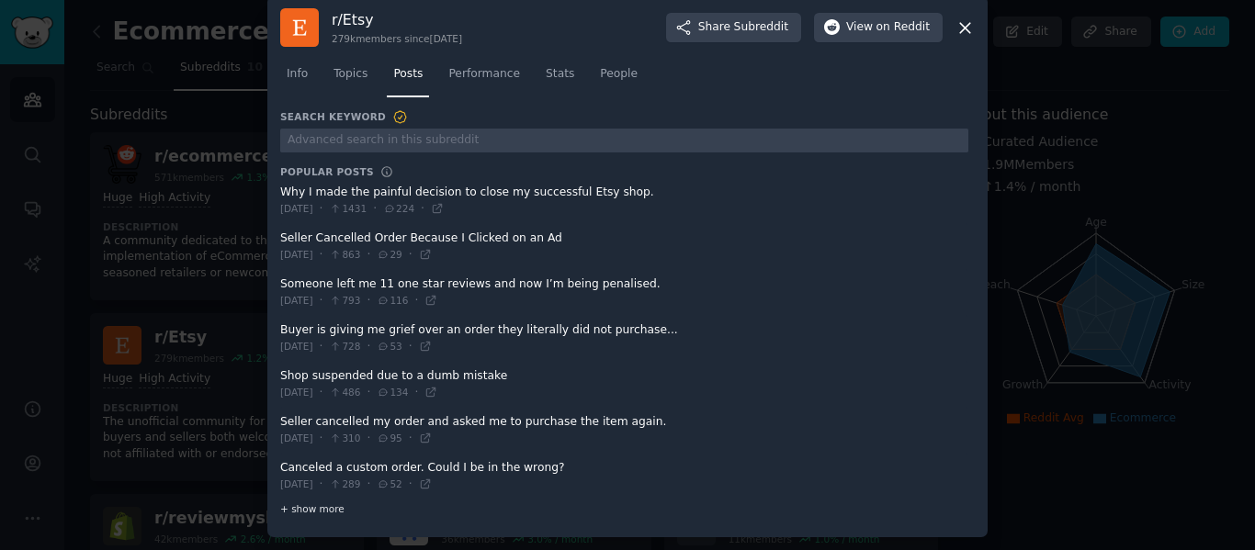
click at [332, 502] on span "+ show more" at bounding box center [312, 508] width 64 height 13
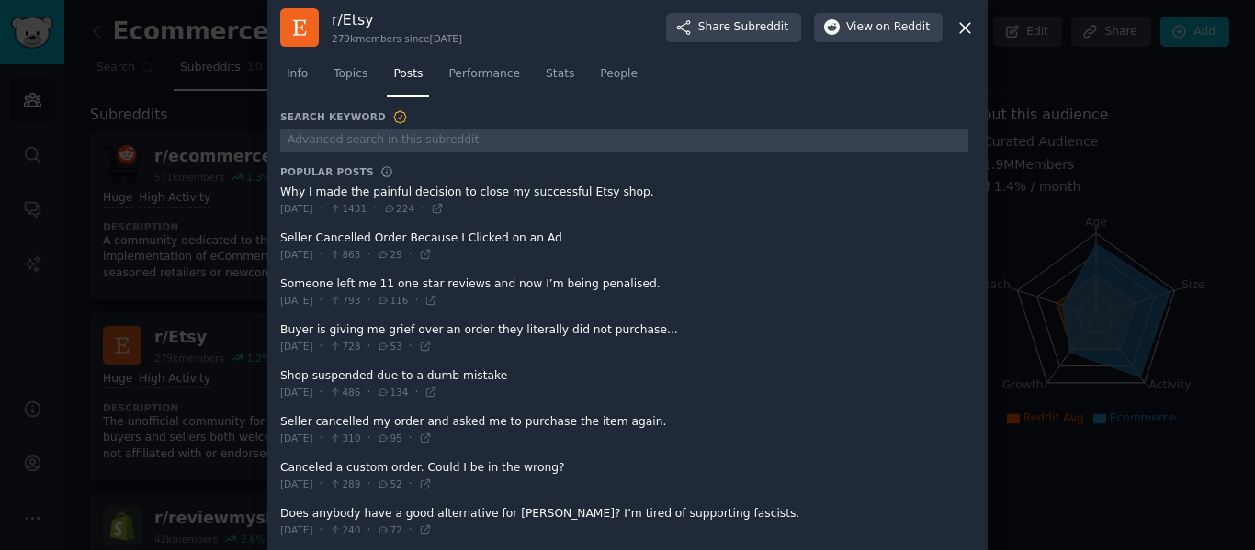
click at [331, 501] on span at bounding box center [624, 522] width 688 height 45
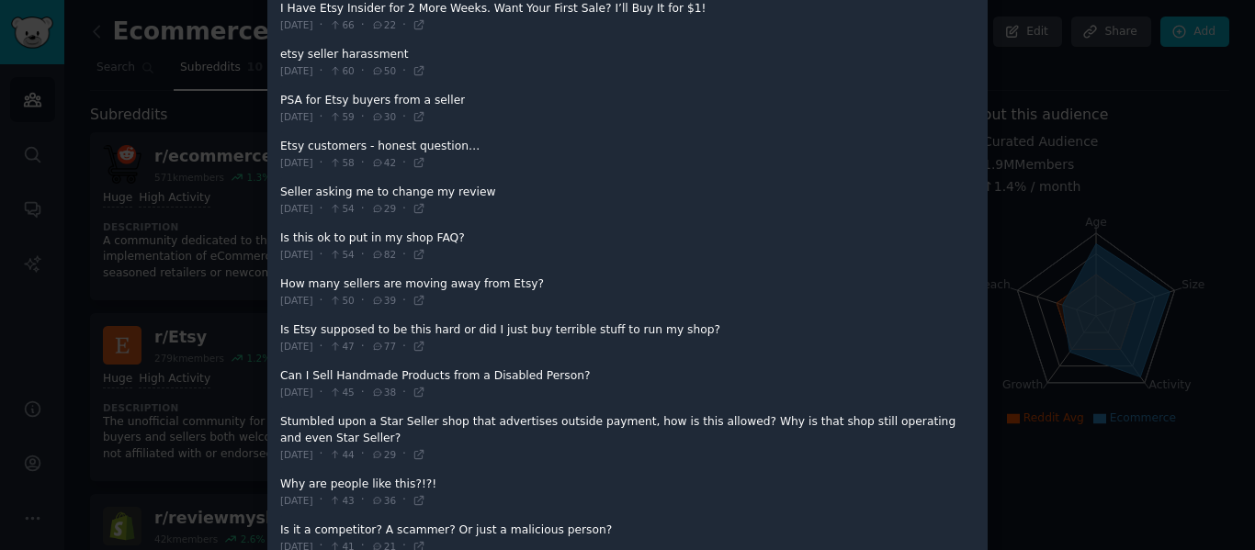
scroll to position [1120, 0]
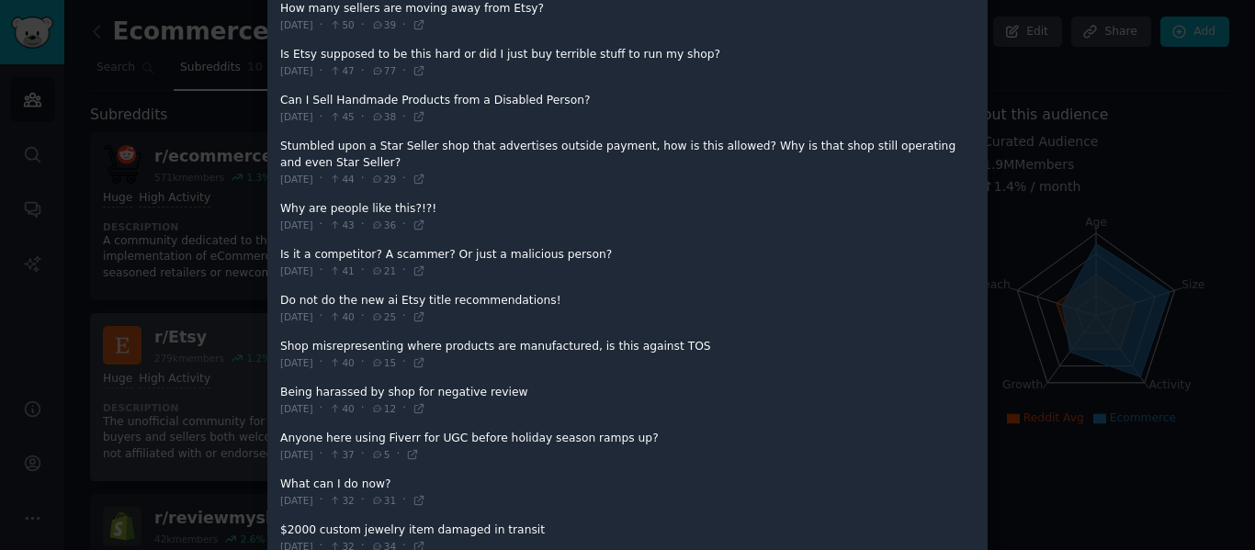
click at [111, 365] on div at bounding box center [627, 275] width 1255 height 550
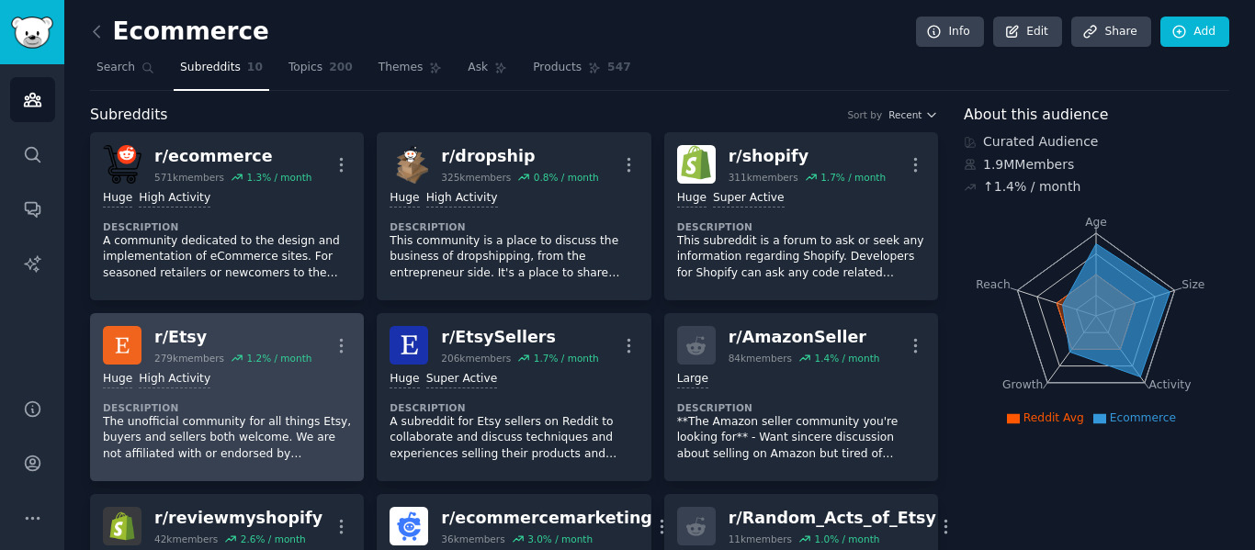
click at [302, 336] on div "r/ Etsy 279k members 1.2 % / month More" at bounding box center [227, 345] width 248 height 39
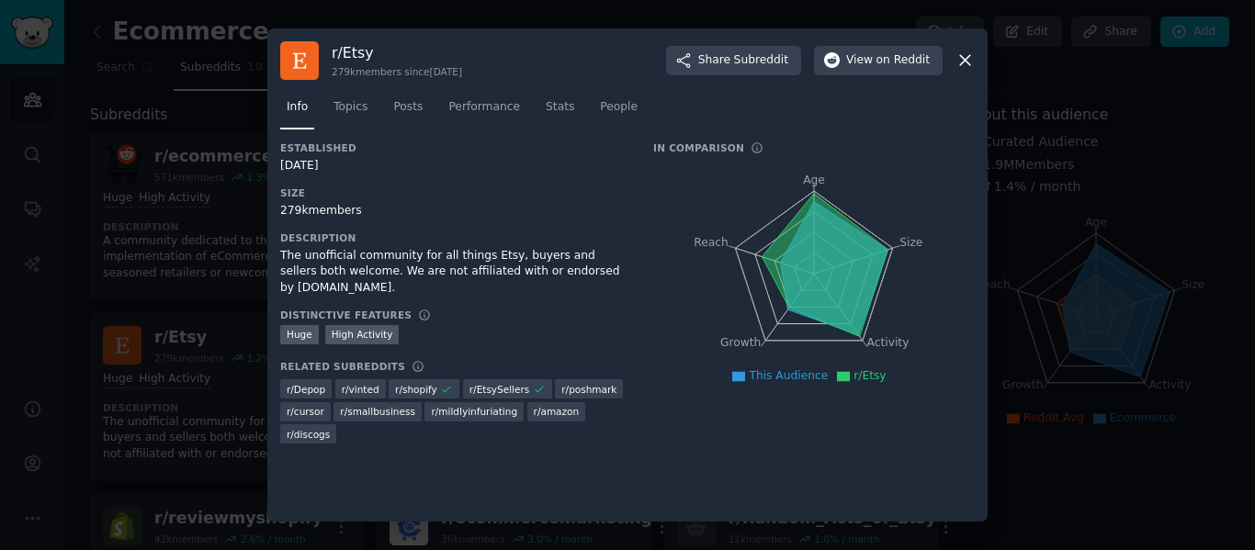
click at [175, 347] on div at bounding box center [627, 275] width 1255 height 550
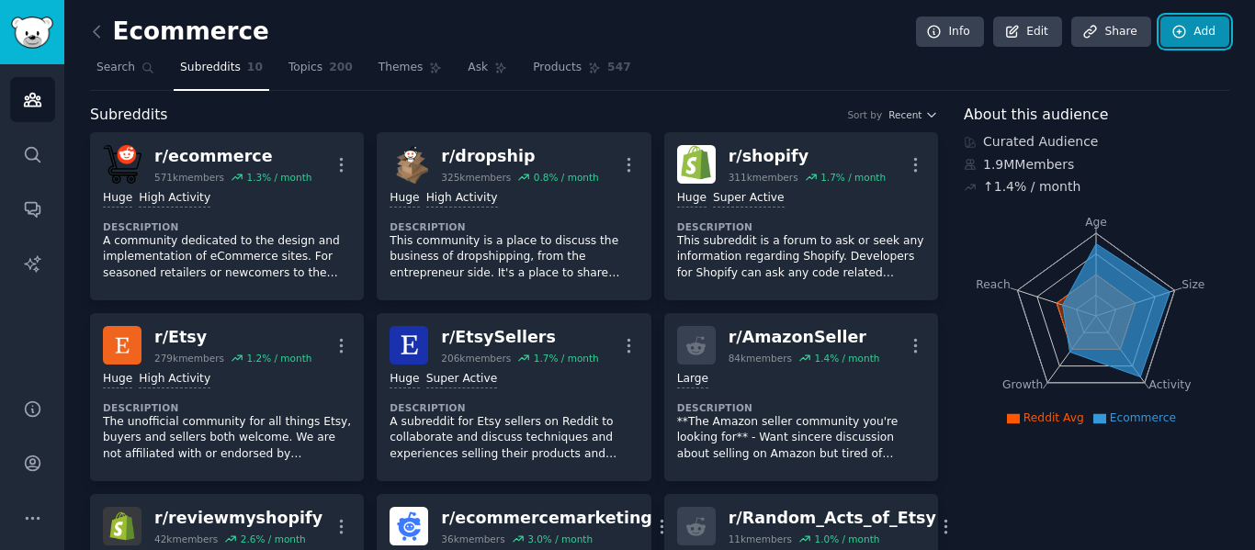
click at [1188, 28] on link "Add" at bounding box center [1194, 32] width 69 height 31
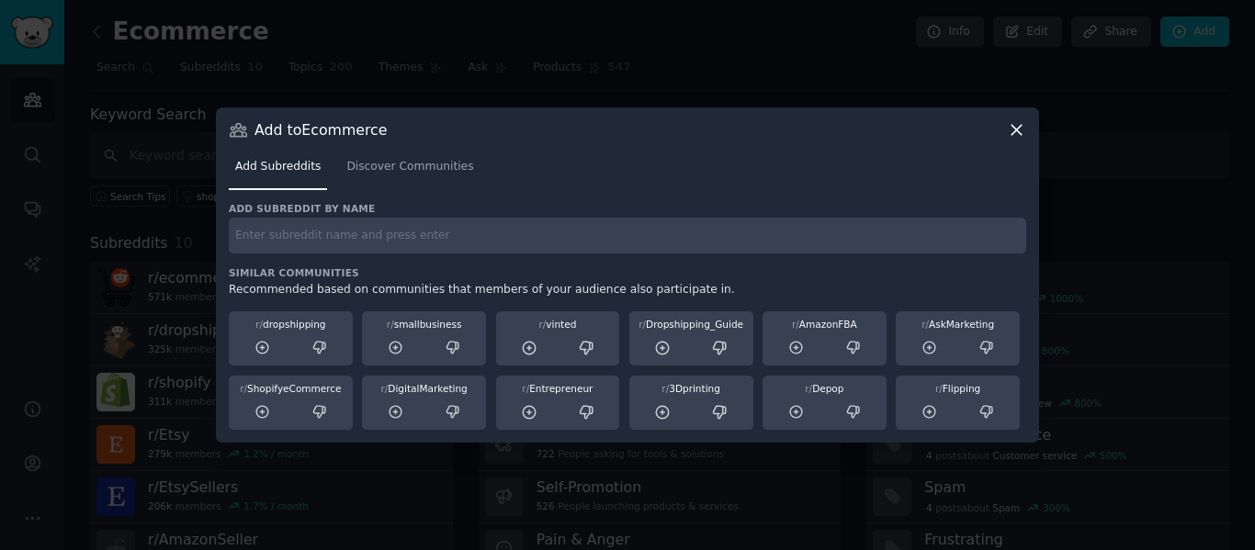
click at [614, 220] on input "text" at bounding box center [627, 236] width 797 height 36
type input "print on demand"
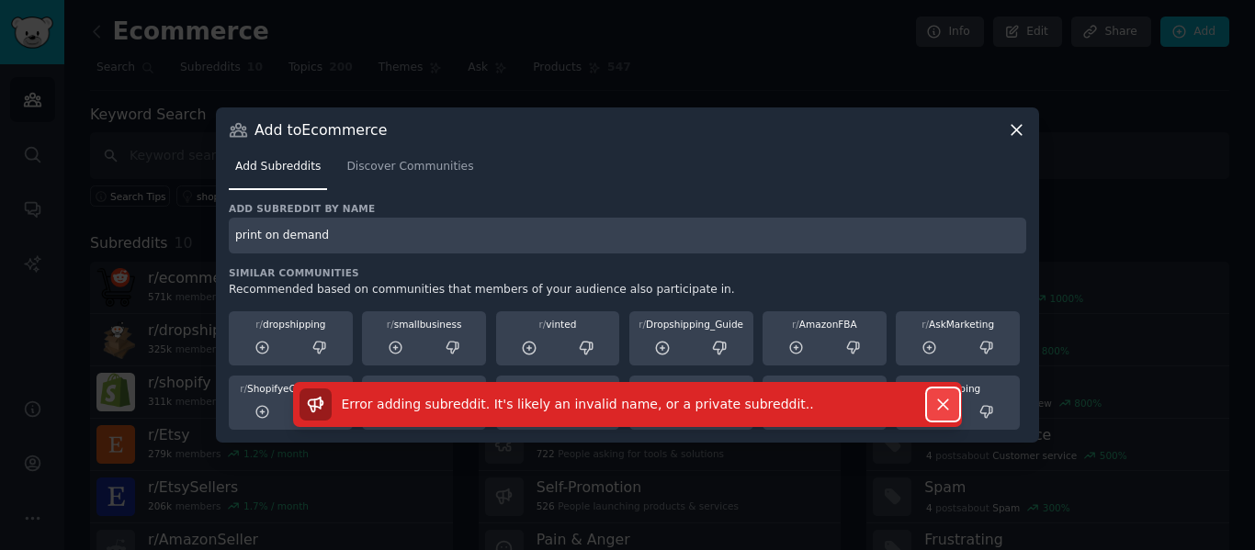
click at [938, 402] on icon "button" at bounding box center [942, 404] width 19 height 19
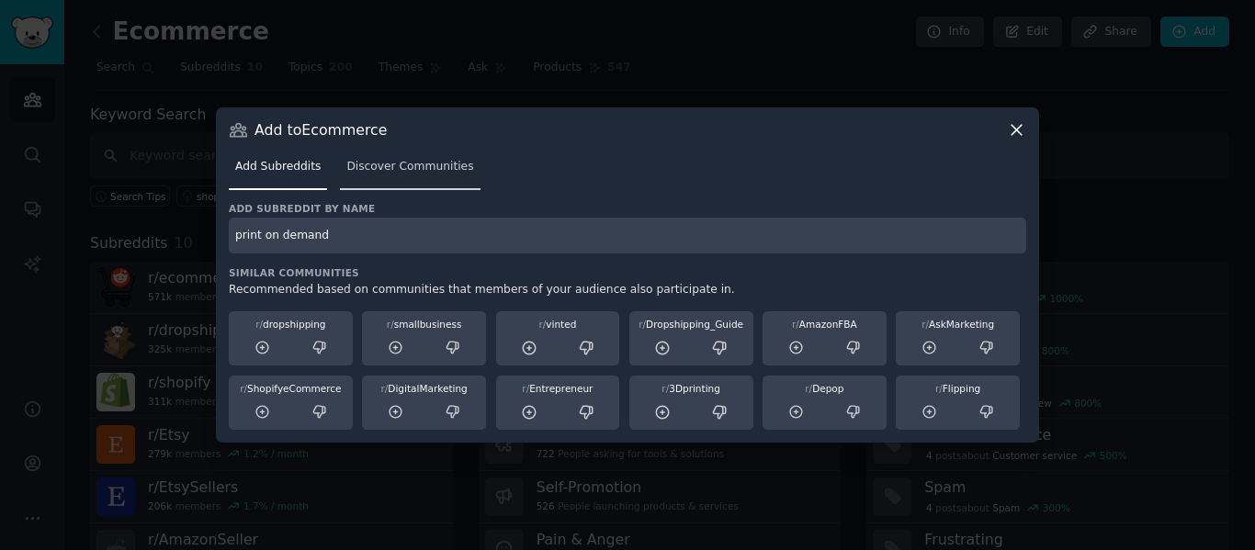
click at [409, 155] on link "Discover Communities" at bounding box center [410, 171] width 140 height 38
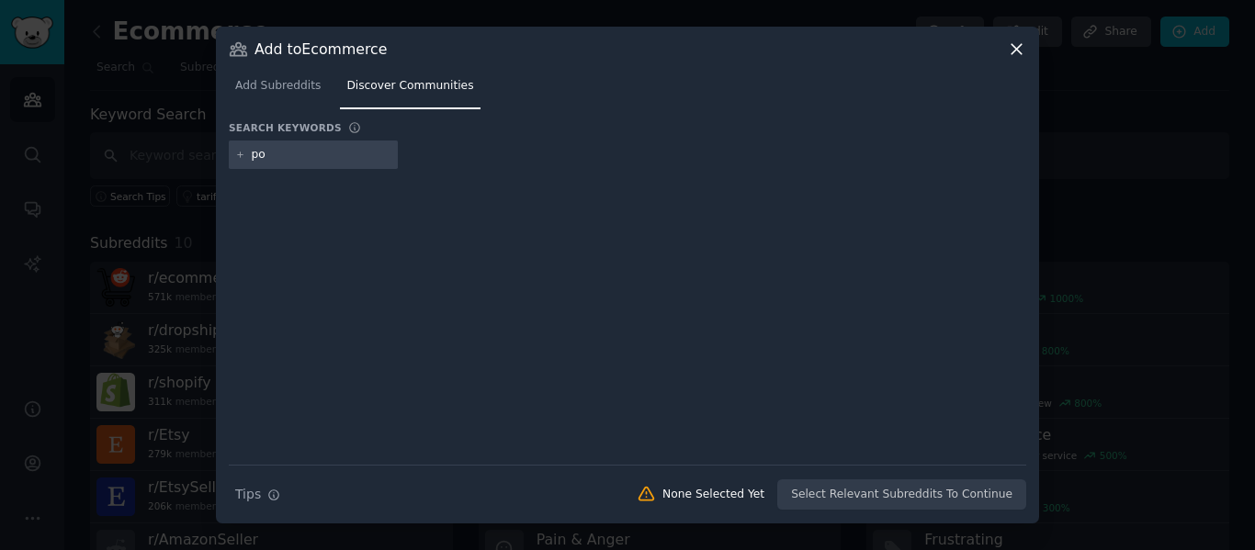
type input "pod"
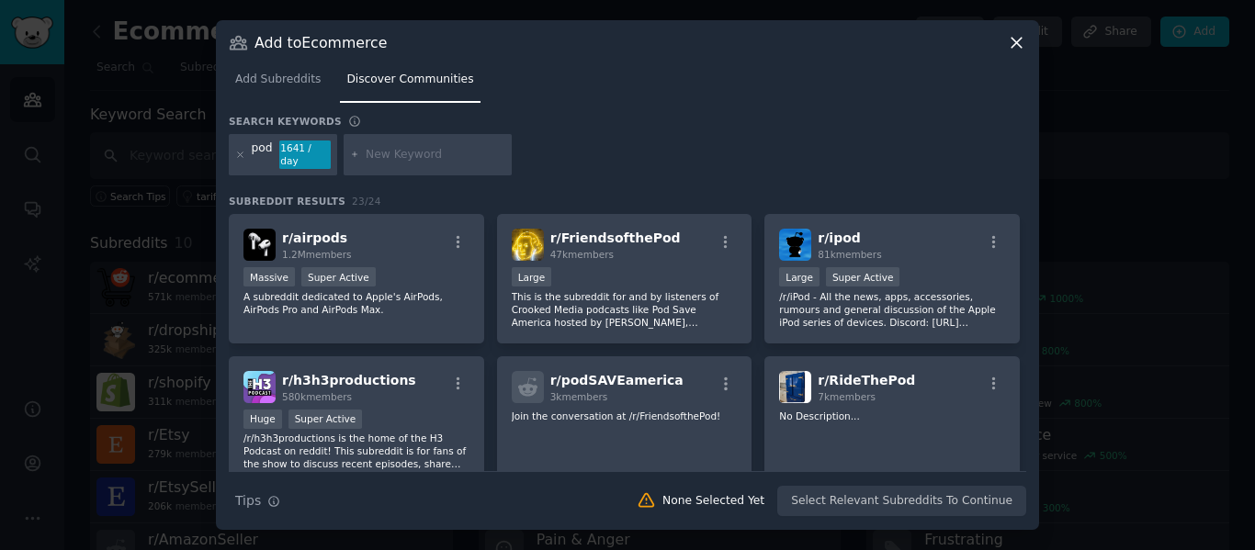
click at [299, 144] on div "pod 1641 / day" at bounding box center [283, 155] width 108 height 42
click at [230, 151] on div "pod 1641 / day" at bounding box center [283, 155] width 108 height 42
click at [240, 156] on icon at bounding box center [240, 155] width 10 height 10
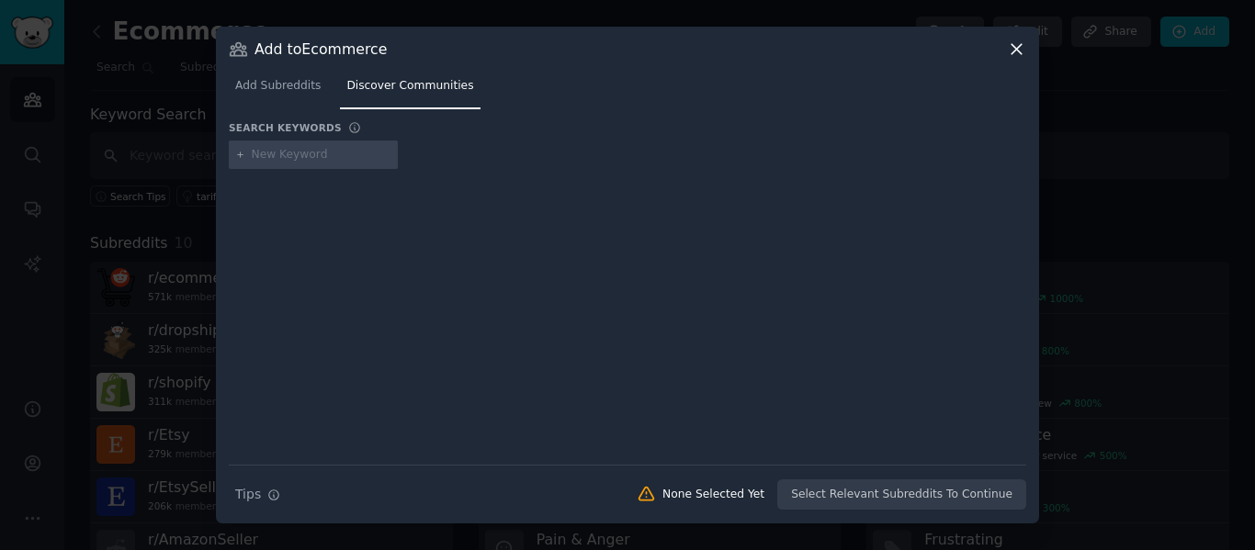
click at [285, 160] on input "text" at bounding box center [322, 155] width 140 height 17
type input "p"
type input "print on demand"
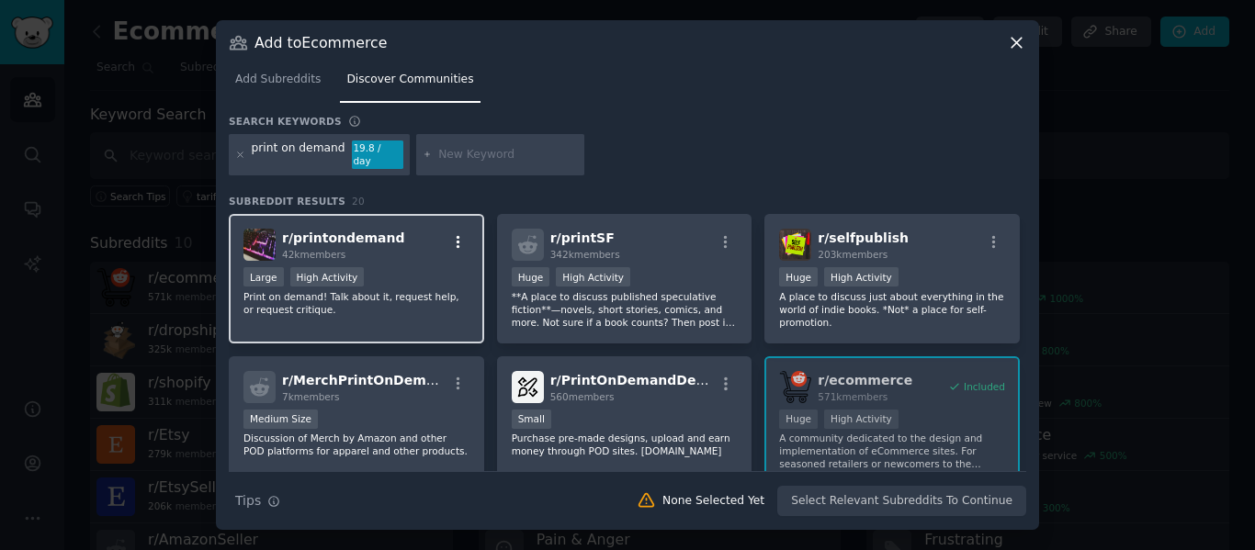
click at [461, 242] on icon "button" at bounding box center [458, 242] width 17 height 17
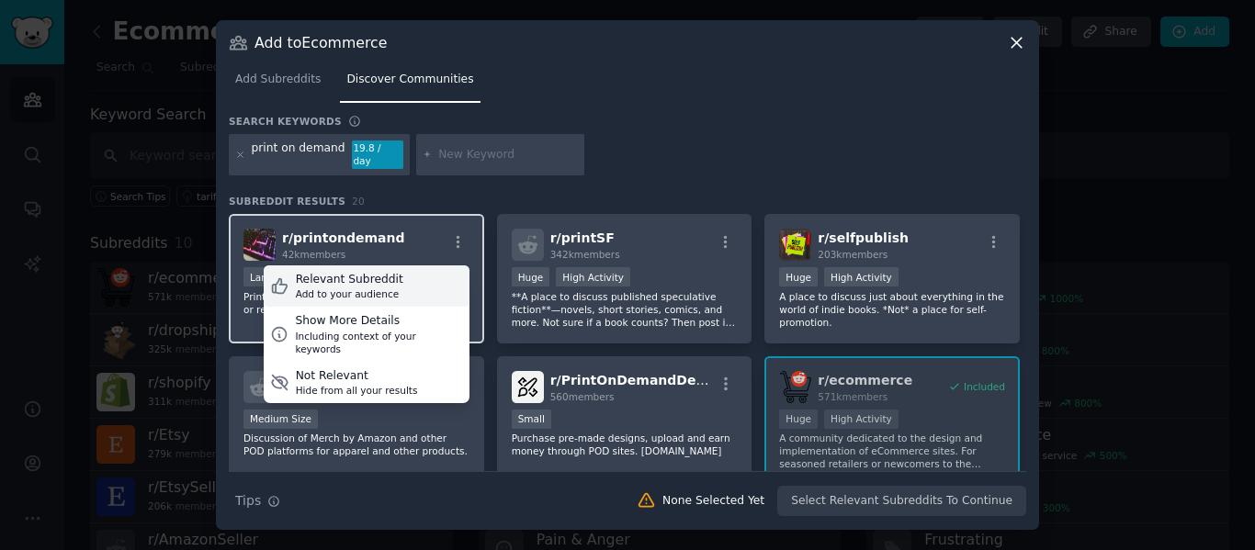
click at [434, 273] on div "Relevant Subreddit Add to your audience" at bounding box center [367, 286] width 206 height 42
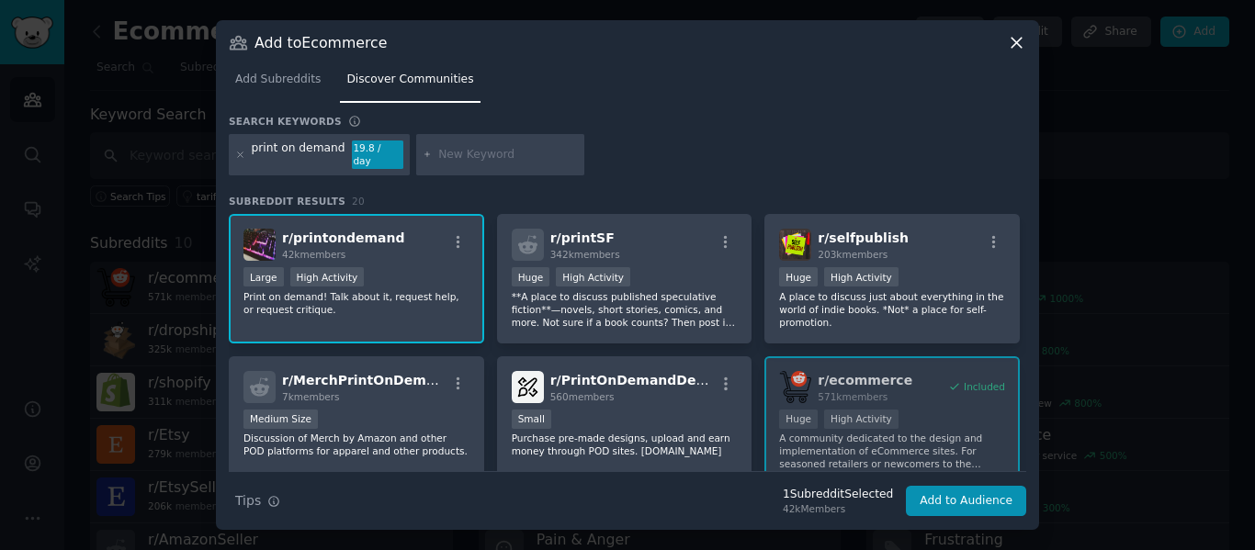
click at [434, 273] on div "Relevant Subreddit Add to your audience" at bounding box center [367, 289] width 206 height 42
click at [459, 382] on icon "button" at bounding box center [458, 384] width 17 height 17
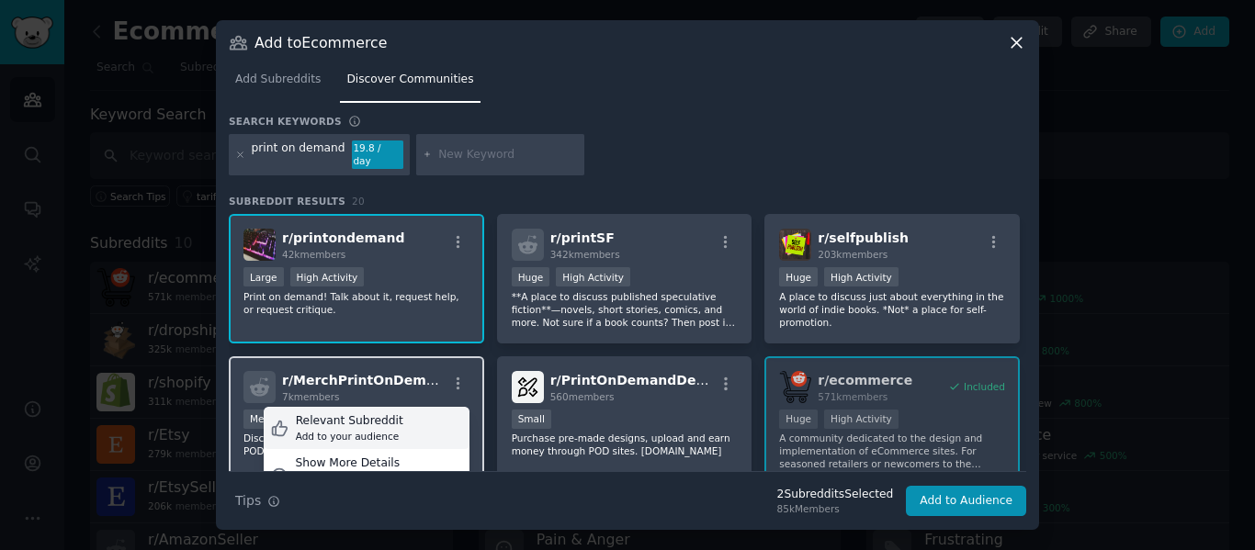
click at [437, 412] on div "Relevant Subreddit Add to your audience" at bounding box center [367, 428] width 206 height 42
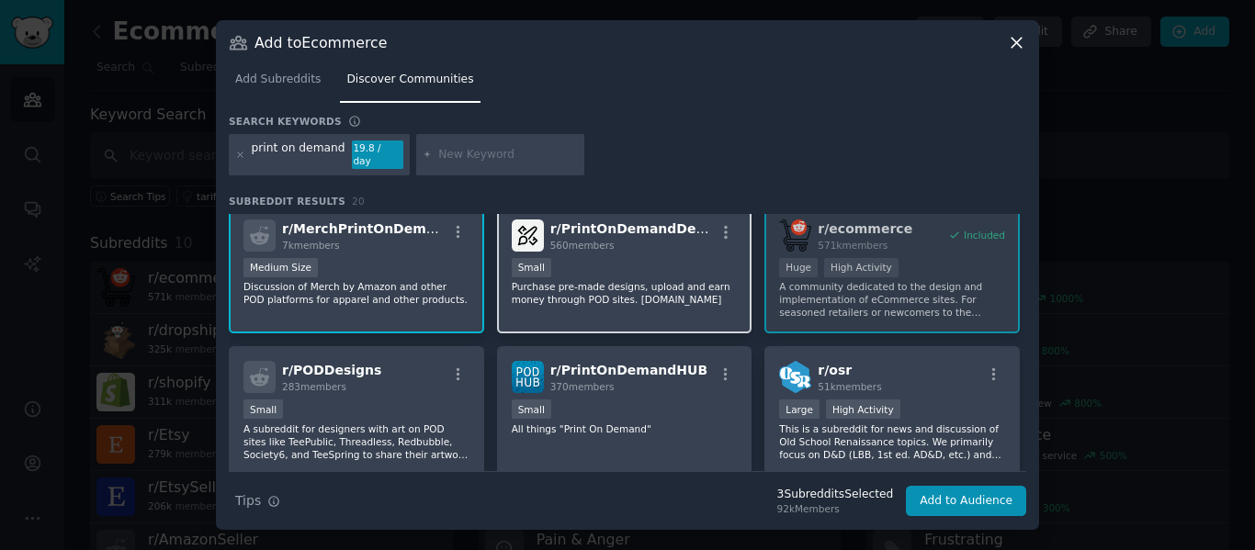
scroll to position [184, 0]
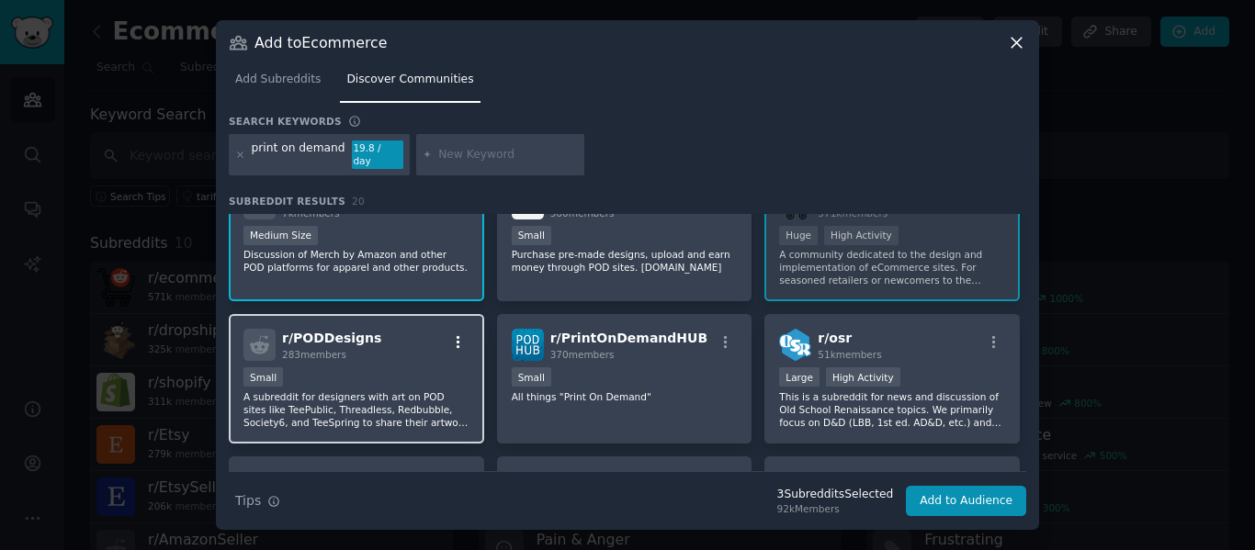
click at [451, 334] on icon "button" at bounding box center [458, 342] width 17 height 17
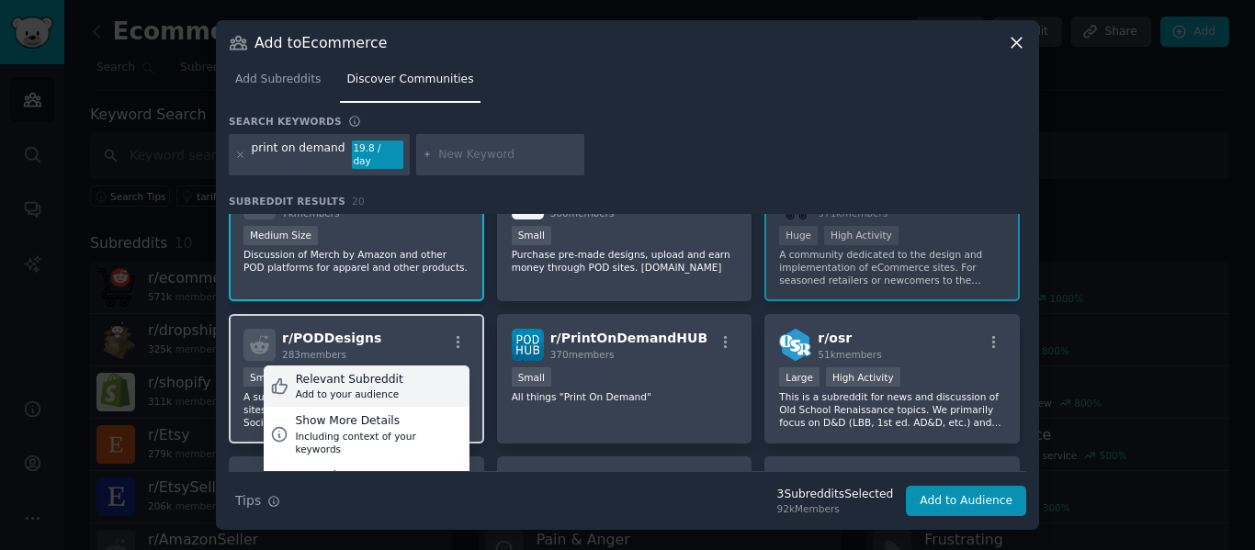
click at [383, 389] on div "Add to your audience" at bounding box center [349, 394] width 107 height 13
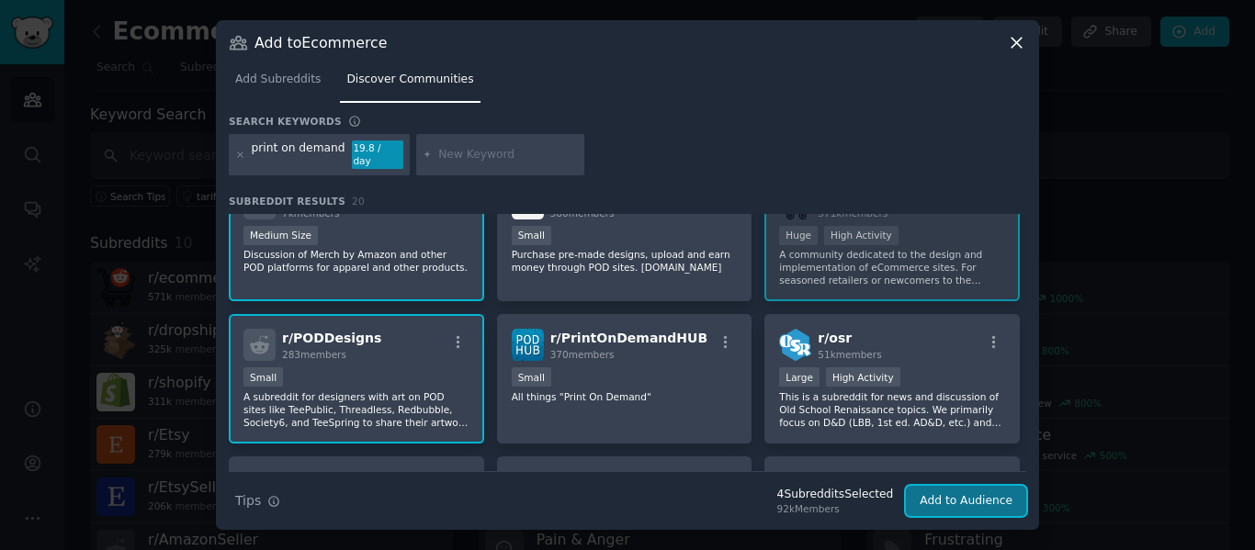
click at [1000, 496] on button "Add to Audience" at bounding box center [966, 501] width 120 height 31
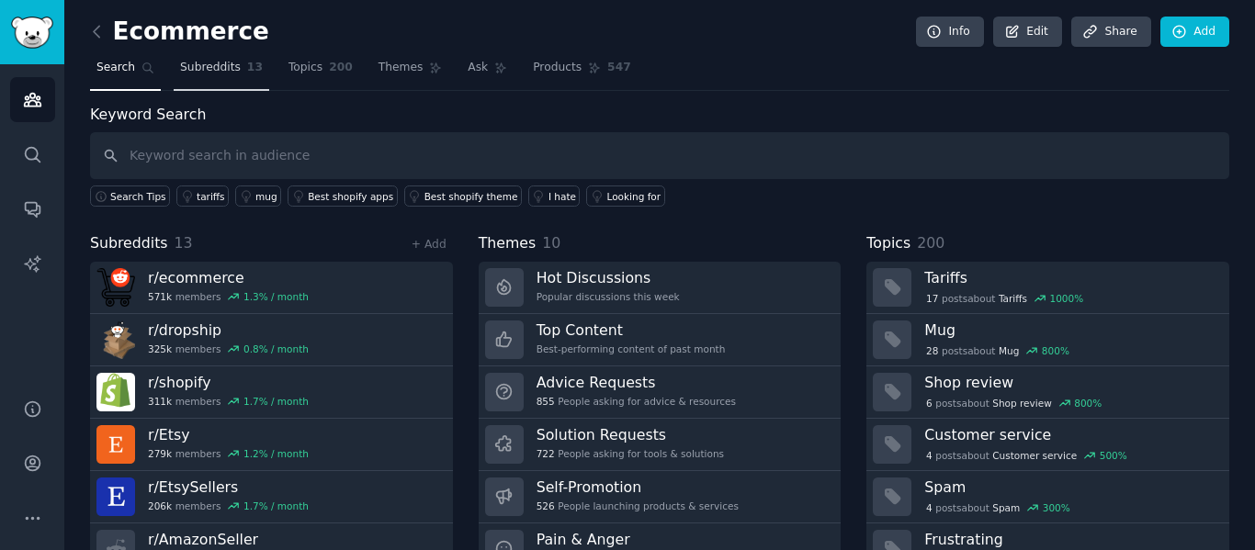
click at [194, 73] on span "Subreddits" at bounding box center [210, 68] width 61 height 17
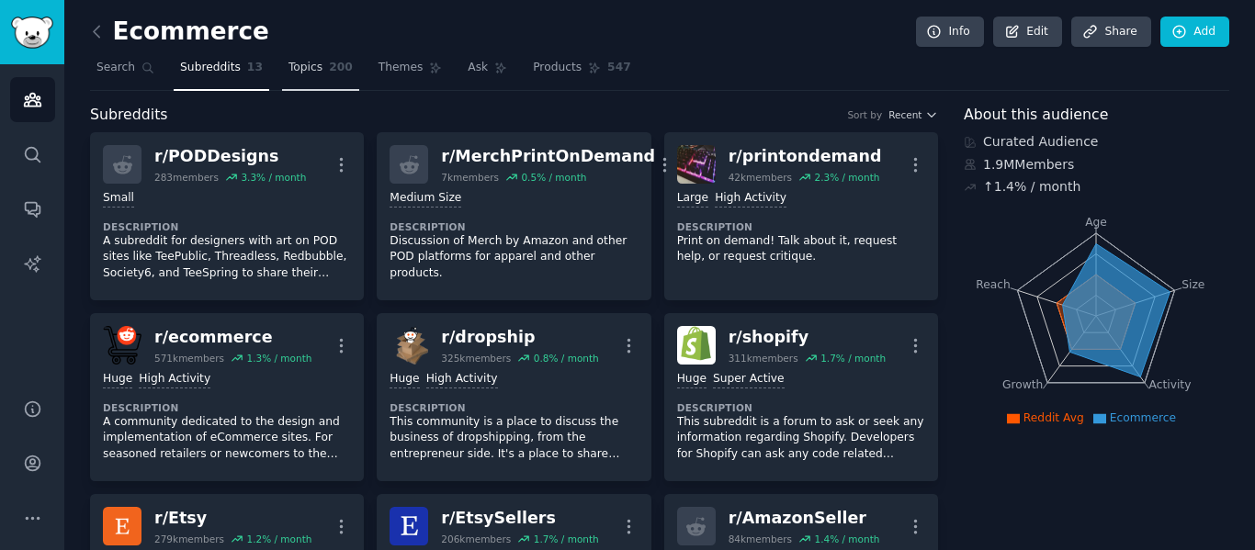
click at [312, 57] on link "Topics 200" at bounding box center [320, 72] width 77 height 38
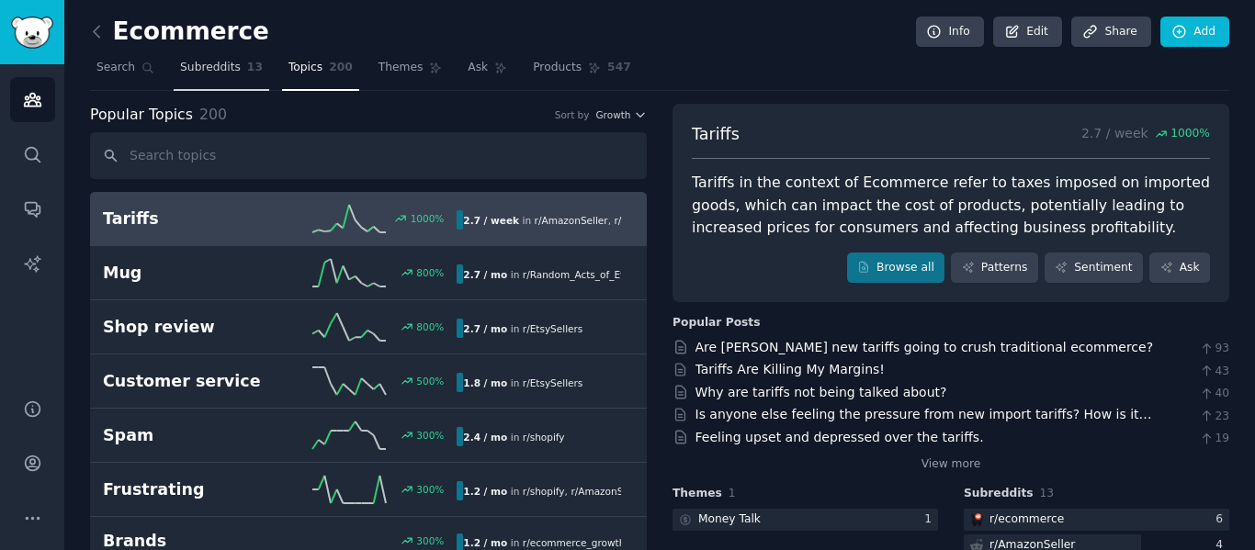
click at [247, 72] on span "13" at bounding box center [255, 68] width 16 height 17
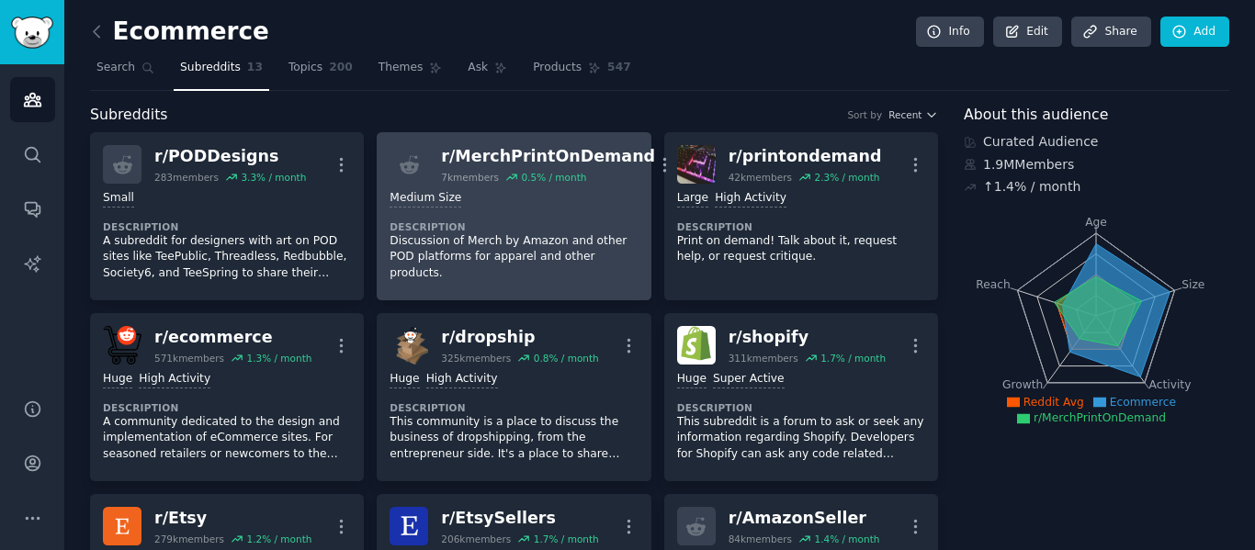
click at [580, 261] on p "Discussion of Merch by Amazon and other POD platforms for apparel and other pro…" at bounding box center [513, 257] width 248 height 49
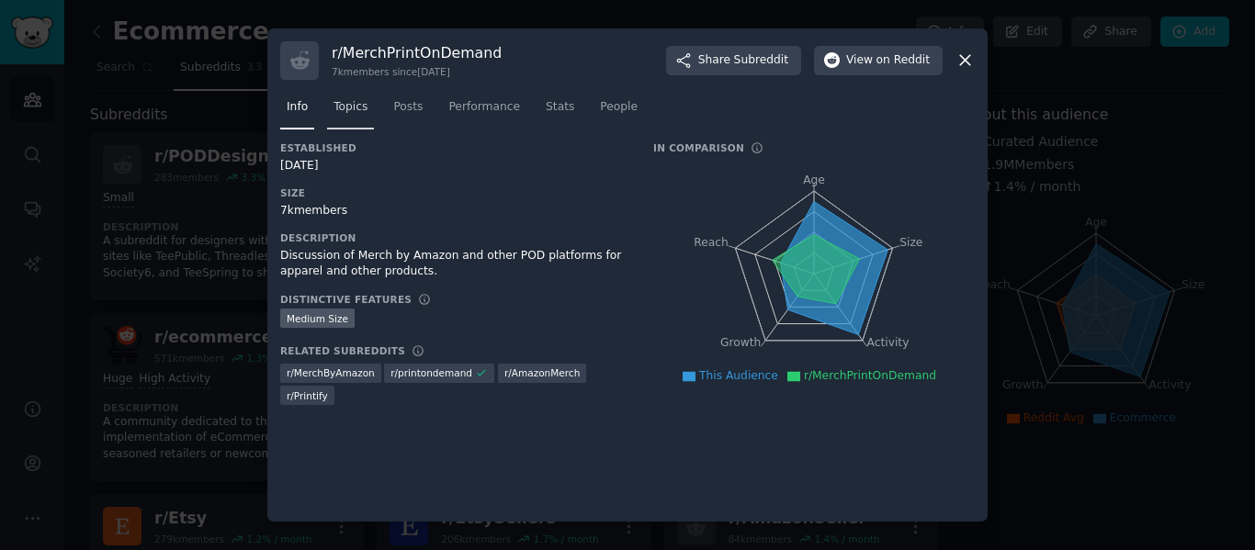
click at [368, 108] on link "Topics" at bounding box center [350, 112] width 47 height 38
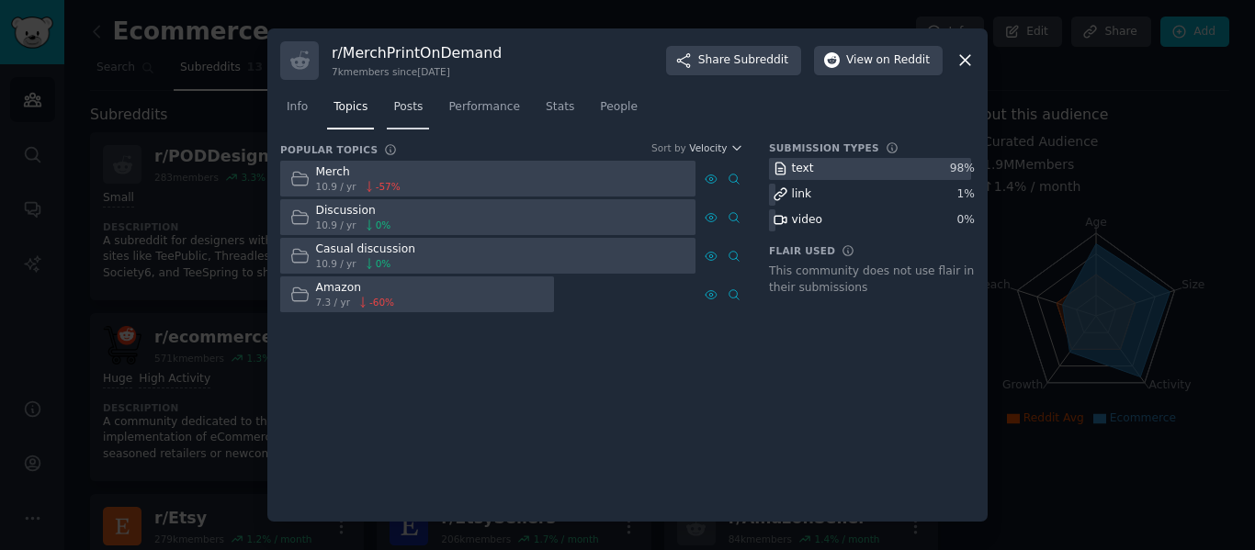
click at [404, 112] on span "Posts" at bounding box center [407, 107] width 29 height 17
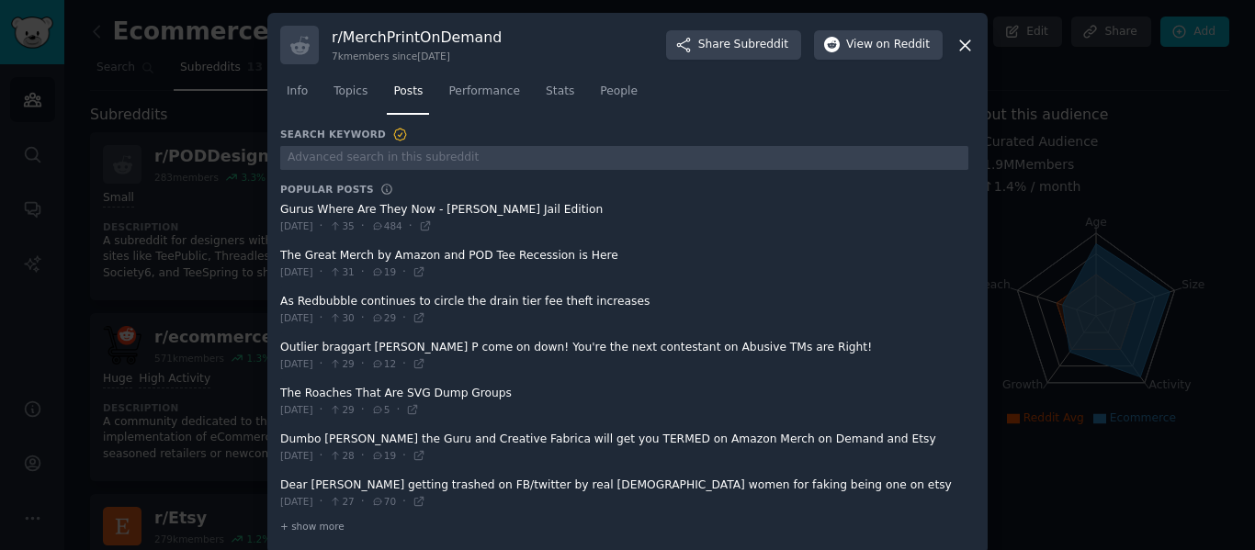
click at [389, 213] on span at bounding box center [624, 218] width 688 height 45
click at [395, 205] on span at bounding box center [624, 218] width 688 height 45
click at [289, 90] on span "Info" at bounding box center [297, 92] width 21 height 17
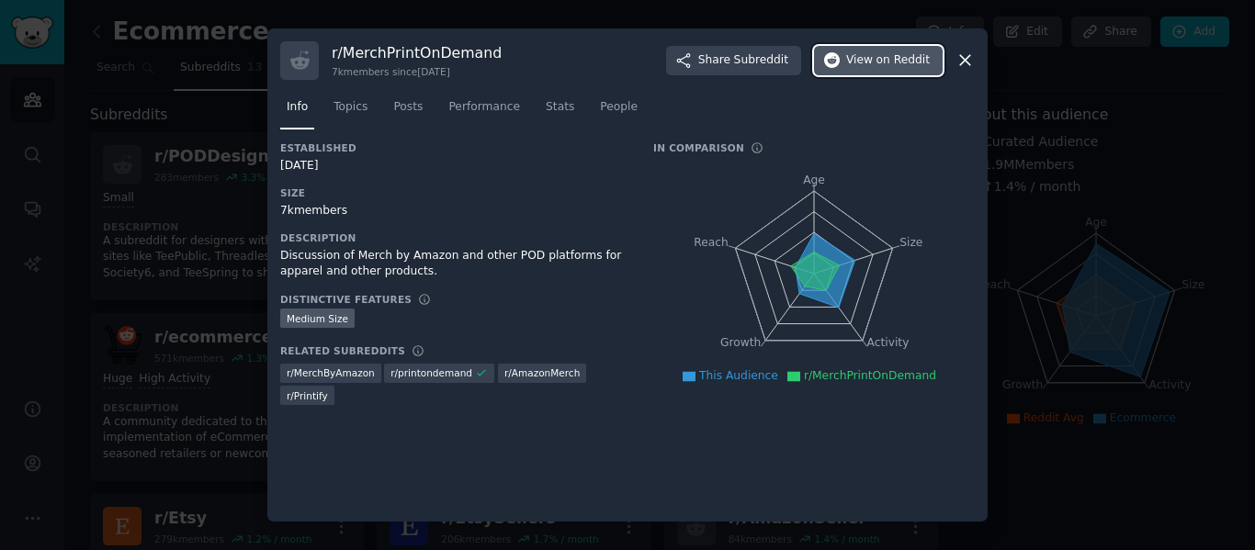
click at [894, 64] on span "on Reddit" at bounding box center [902, 60] width 53 height 17
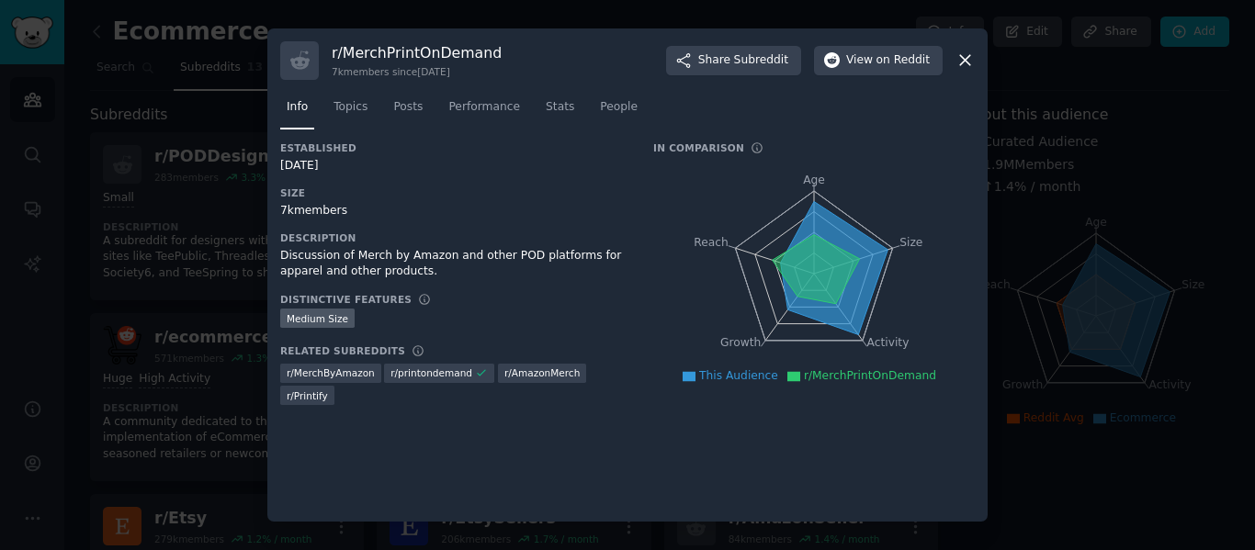
click at [1120, 151] on div at bounding box center [627, 275] width 1255 height 550
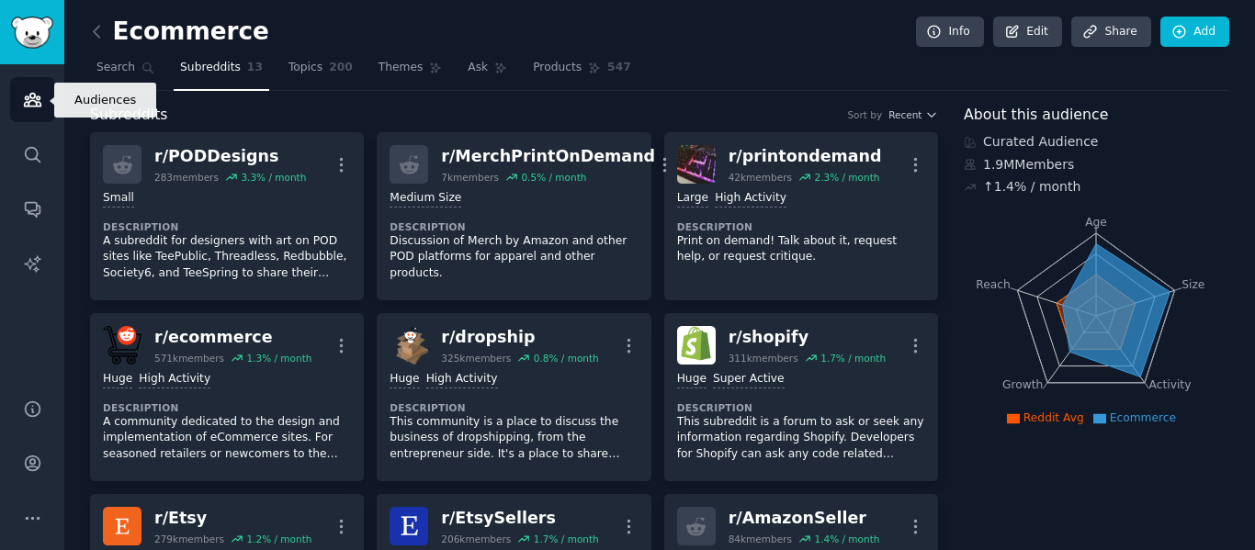
click at [45, 96] on link "Audiences" at bounding box center [32, 99] width 45 height 45
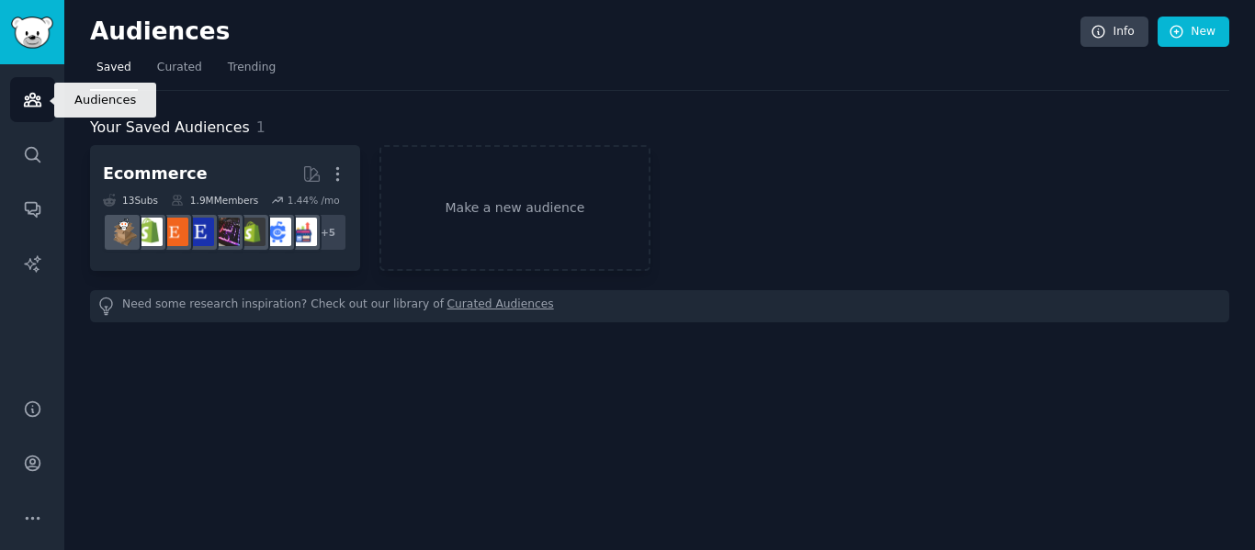
click at [24, 98] on icon "Sidebar" at bounding box center [32, 99] width 19 height 19
